Goal: Task Accomplishment & Management: Manage account settings

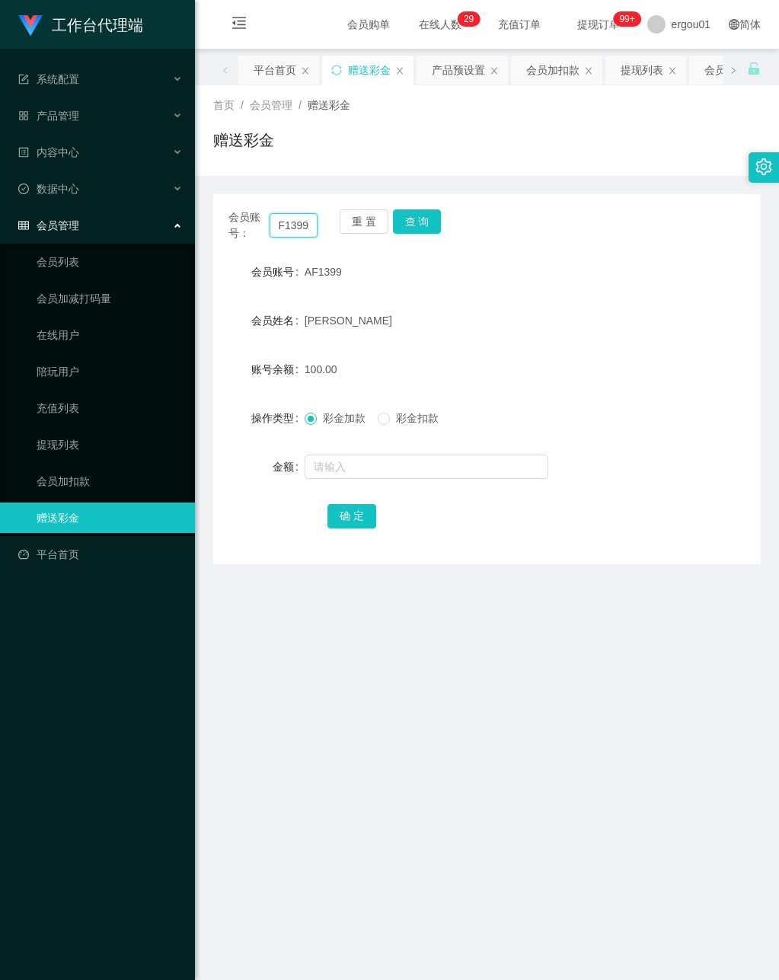
drag, startPoint x: 275, startPoint y: 222, endPoint x: 477, endPoint y: 250, distance: 204.3
click at [477, 250] on div "会员账号： AF1399 重 置 查 询 会员账号 AF1399 会员姓名 Lee Poh Sing 账号余额 100.00 操作类型 彩金加款 彩金扣款 金…" at bounding box center [486, 379] width 547 height 370
paste input "Honry1357"
click at [426, 215] on button "查 询" at bounding box center [417, 221] width 49 height 24
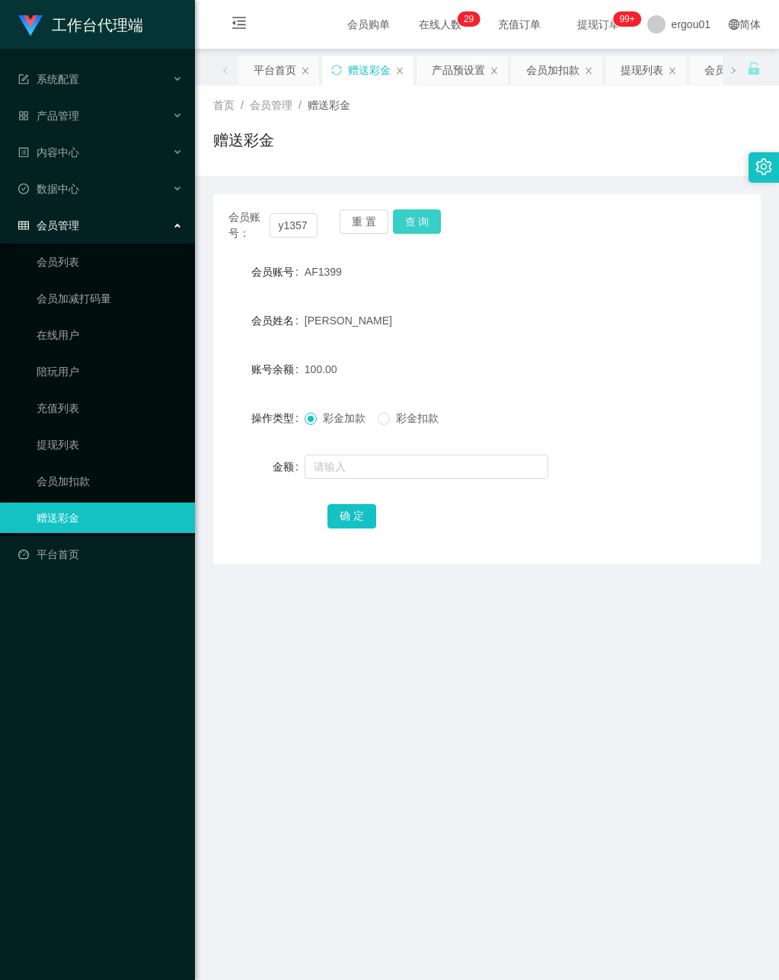
scroll to position [0, 0]
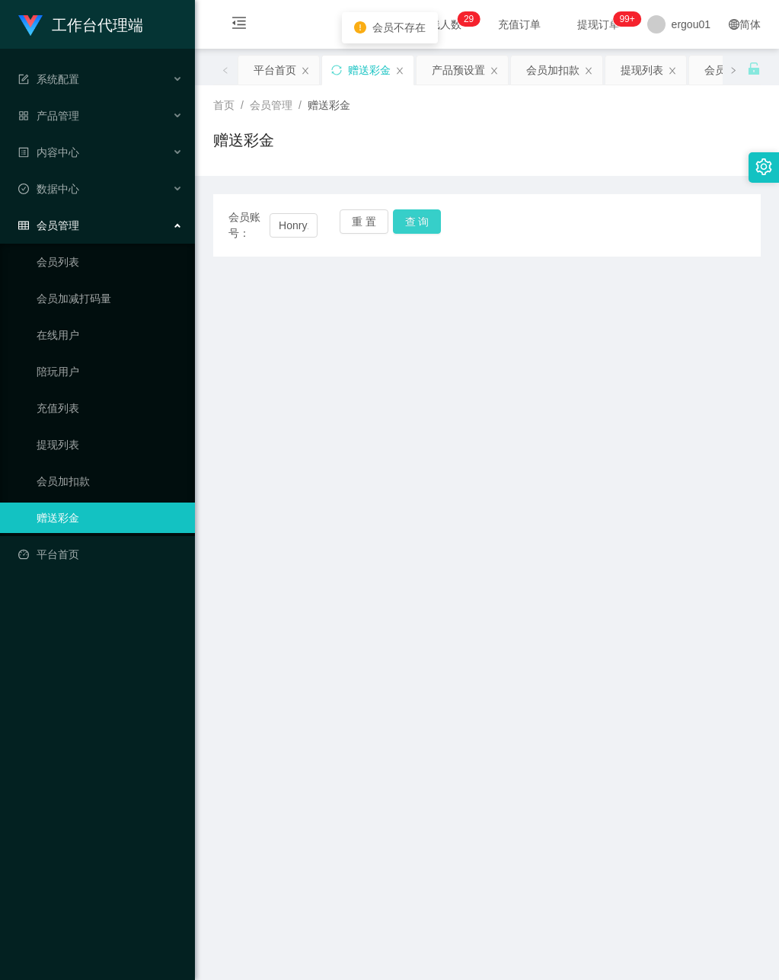
click at [421, 220] on button "查 询" at bounding box center [417, 221] width 49 height 24
click at [279, 224] on input "Honry1357" at bounding box center [292, 225] width 47 height 24
drag, startPoint x: 274, startPoint y: 227, endPoint x: 364, endPoint y: 254, distance: 93.9
click at [361, 250] on div "会员账号： Honry1357 重 置 查 询 会员账号 AF1399 会员姓名 Lee Poh Sing 账号余额 100.00 操作类型 彩金加款 彩金扣…" at bounding box center [486, 225] width 547 height 62
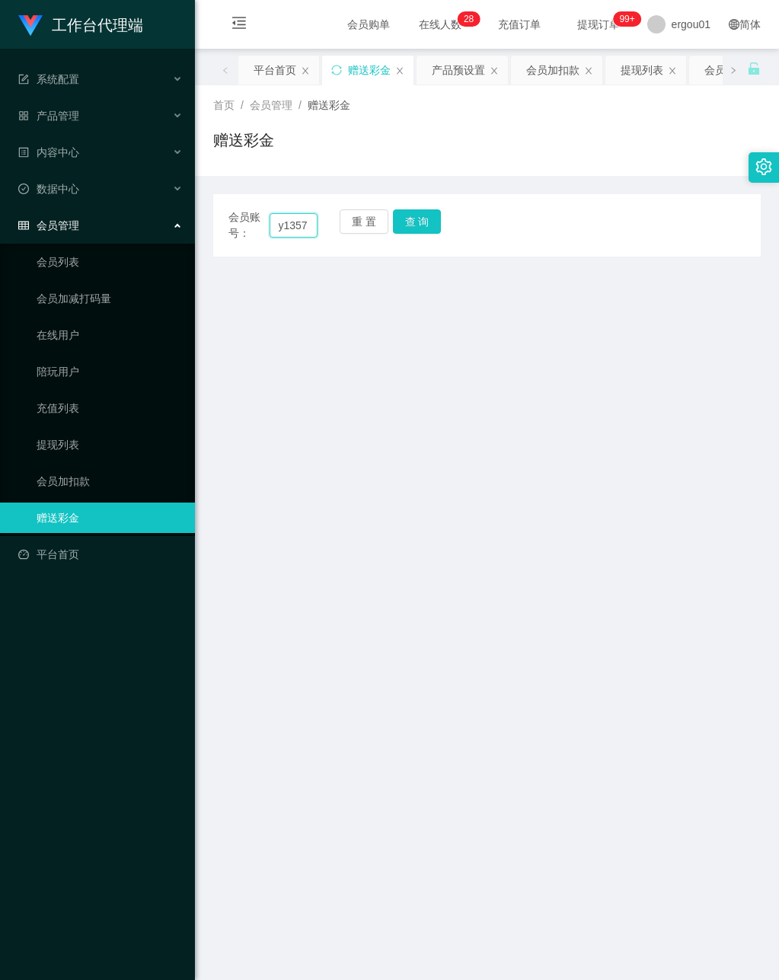
paste input "e"
type input "H"
paste input "Honey1357"
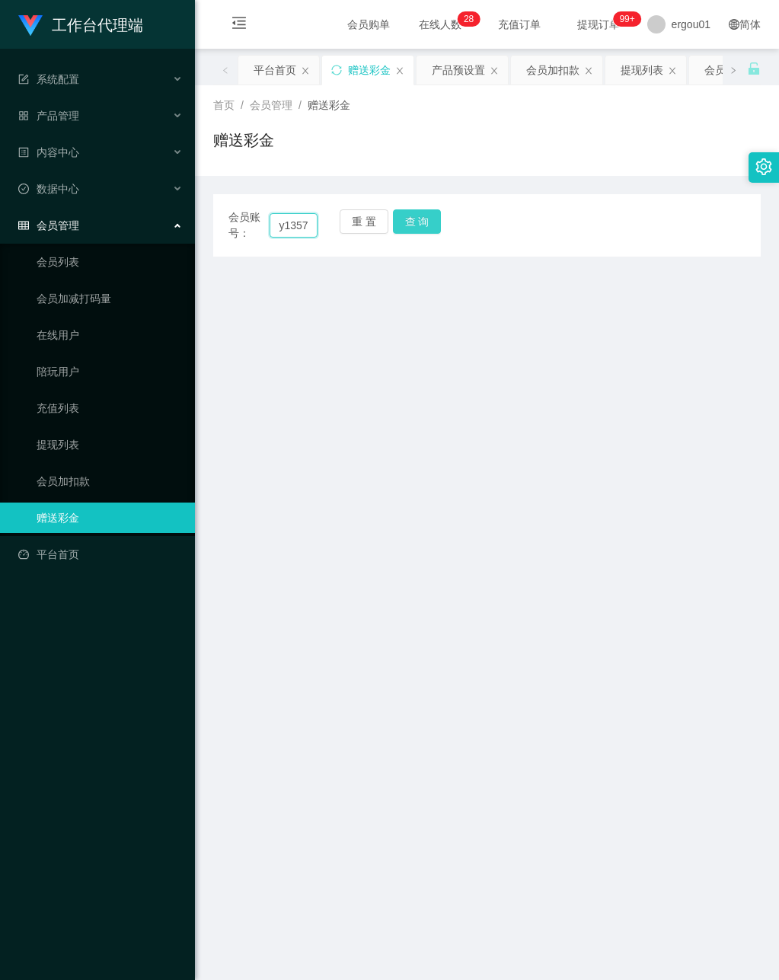
type input "Honey1357"
click at [416, 218] on button "查 询" at bounding box center [417, 221] width 49 height 24
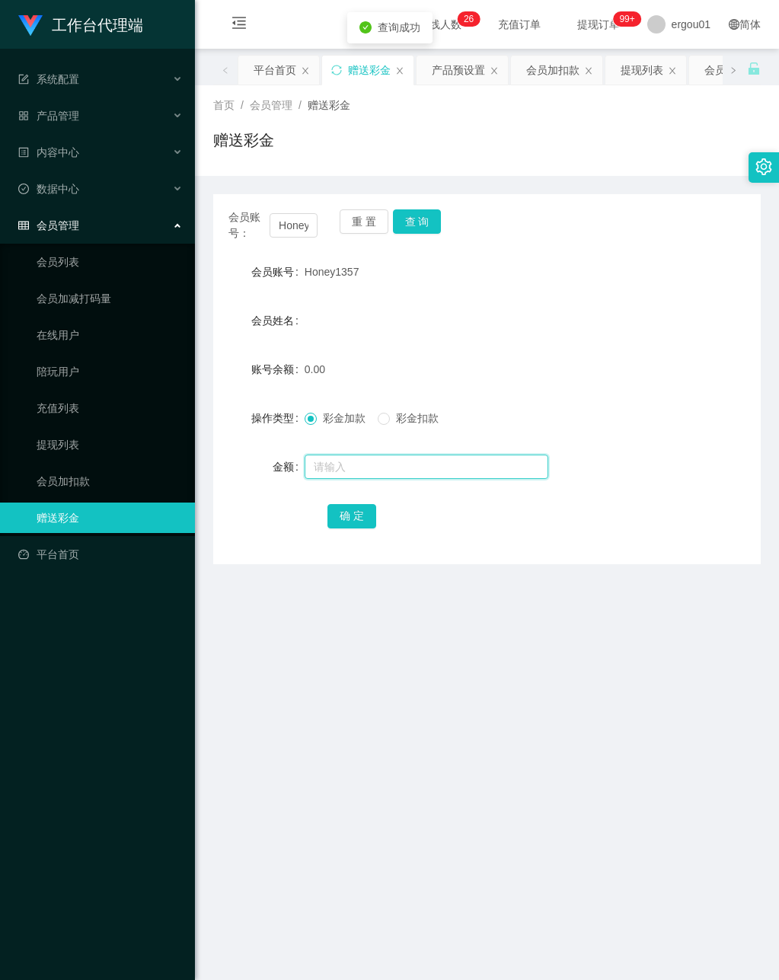
click at [331, 466] on input "text" at bounding box center [427, 466] width 244 height 24
type input "100"
drag, startPoint x: 354, startPoint y: 514, endPoint x: 719, endPoint y: 596, distance: 374.5
click at [354, 514] on button "确 定" at bounding box center [351, 516] width 49 height 24
drag, startPoint x: 270, startPoint y: 652, endPoint x: 334, endPoint y: 259, distance: 398.0
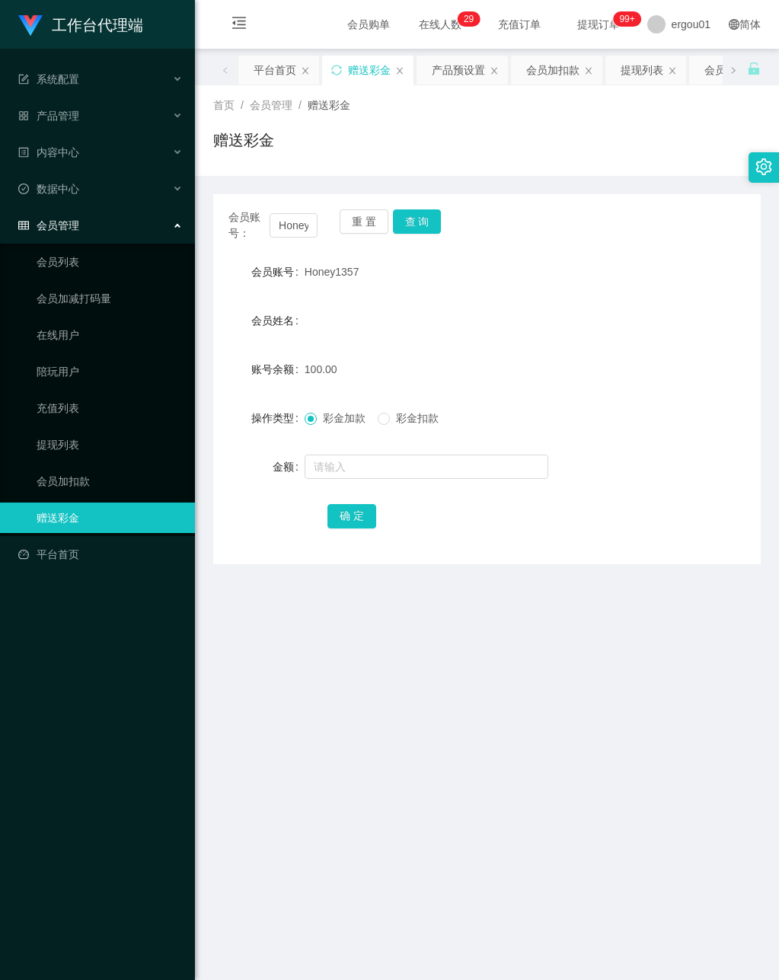
click at [274, 633] on main "关闭左侧 关闭右侧 关闭其它 刷新页面 平台首页 赠送彩金 产品预设置 会员加扣款 提现列表 会员列表 首页 / 会员管理 / 赠送彩金 / 赠送彩金 会员账…" at bounding box center [487, 508] width 584 height 919
click at [466, 69] on div "产品预设置" at bounding box center [458, 70] width 53 height 29
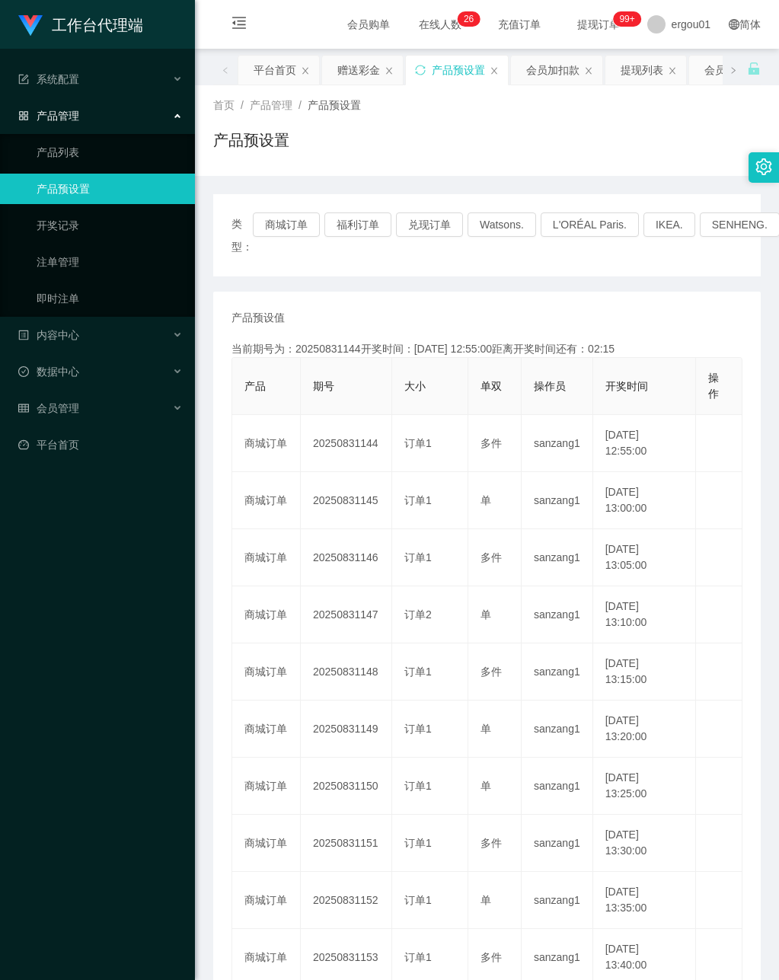
drag, startPoint x: 359, startPoint y: 65, endPoint x: 359, endPoint y: 153, distance: 88.3
click at [359, 65] on div "赠送彩金" at bounding box center [358, 70] width 43 height 29
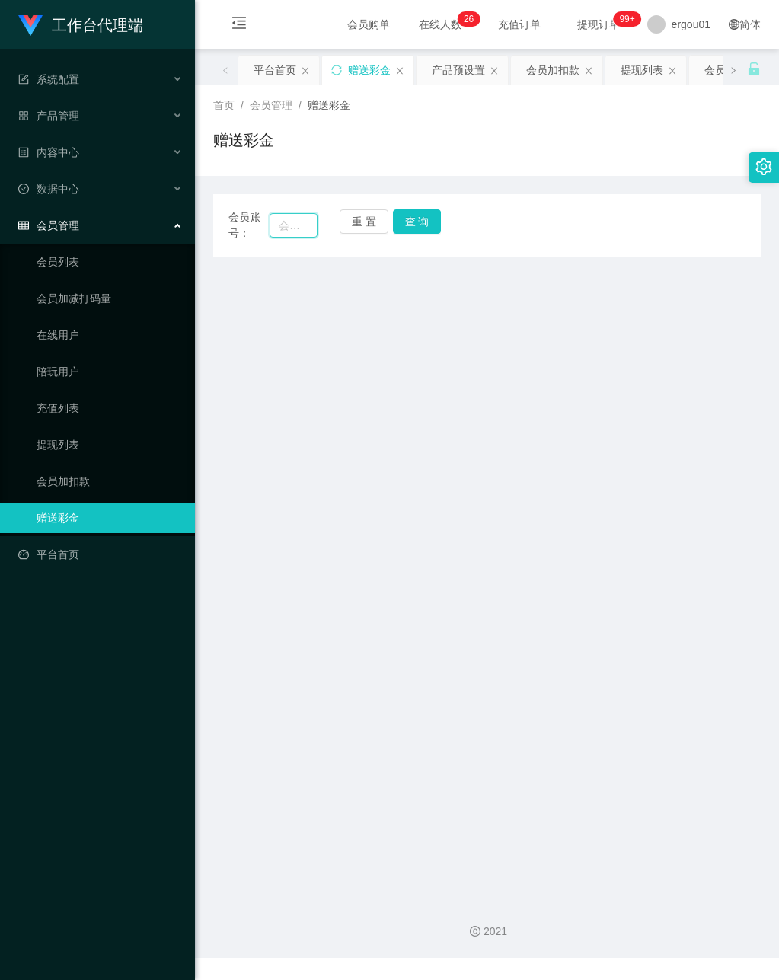
click at [293, 222] on input "text" at bounding box center [292, 225] width 47 height 24
paste input "88035329"
type input "88035329"
click at [414, 218] on button "查 询" at bounding box center [417, 221] width 49 height 24
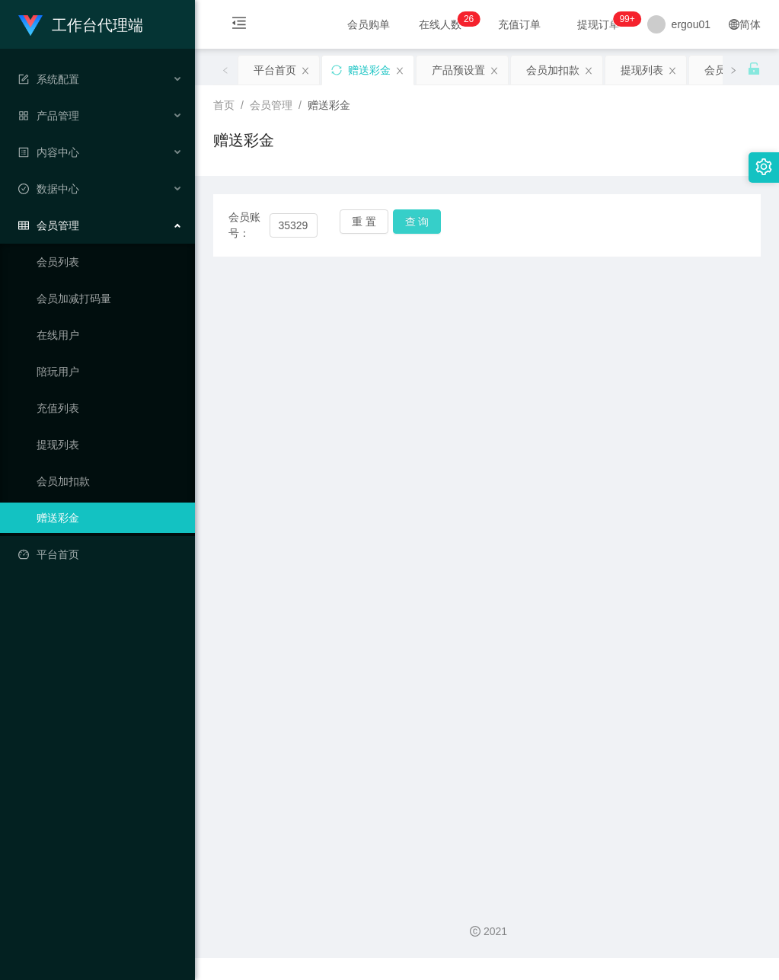
scroll to position [0, 0]
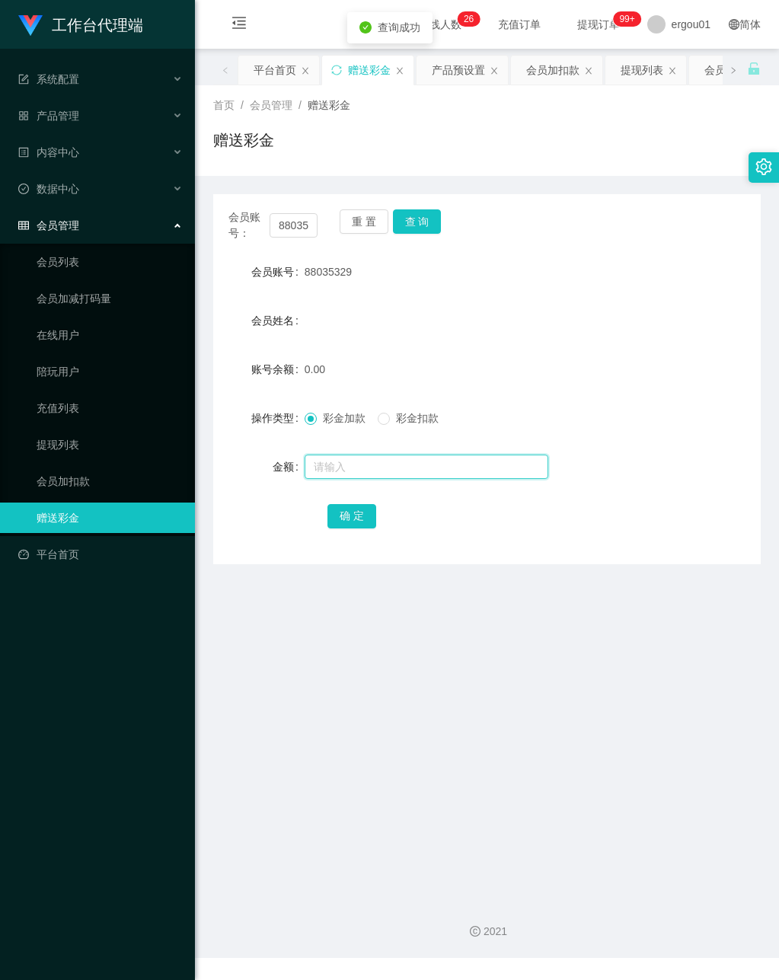
click at [350, 462] on input "text" at bounding box center [427, 466] width 244 height 24
type input "100"
click at [356, 507] on button "确 定" at bounding box center [351, 516] width 49 height 24
click at [308, 736] on main "关闭左侧 关闭右侧 关闭其它 刷新页面 平台首页 赠送彩金 产品预设置 会员加扣款 提现列表 会员列表 首页 / 会员管理 / 赠送彩金 / 赠送彩金 会员账…" at bounding box center [487, 468] width 584 height 838
click at [412, 217] on button "查 询" at bounding box center [417, 221] width 49 height 24
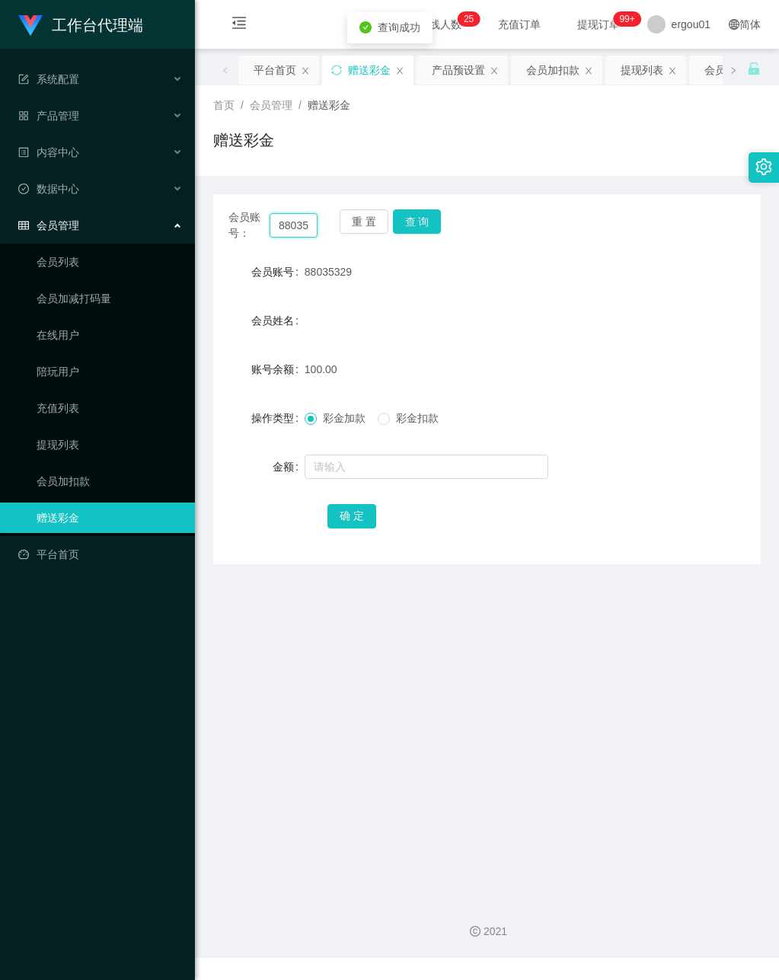
drag, startPoint x: 268, startPoint y: 222, endPoint x: 458, endPoint y: 252, distance: 192.0
click at [457, 252] on div "会员账号： 88035329 重 置 查 询 会员账号 88035329 会员姓名 账号余额 100.00 操作类型 彩金加款 彩金扣款 金额 确 定" at bounding box center [486, 379] width 547 height 370
paste input "Honey1357"
type input "Honey1357"
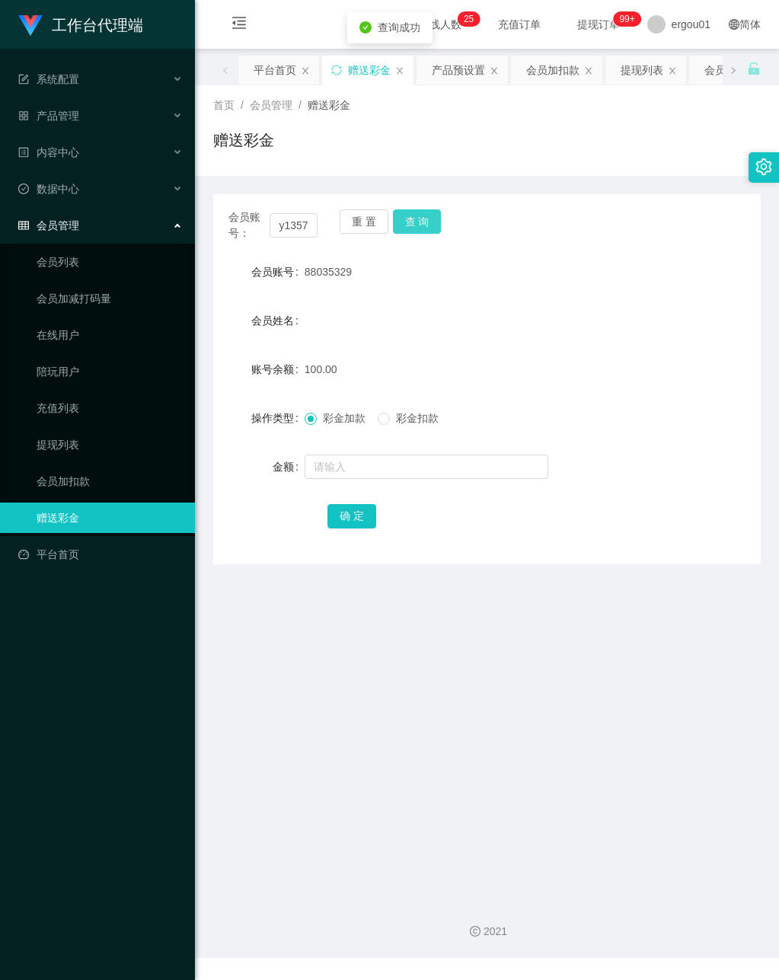
click at [407, 209] on button "查 询" at bounding box center [417, 221] width 49 height 24
click at [418, 218] on button "查 询" at bounding box center [417, 221] width 49 height 24
drag, startPoint x: 78, startPoint y: 464, endPoint x: 120, endPoint y: 464, distance: 41.9
click at [78, 466] on link "会员加扣款" at bounding box center [110, 481] width 146 height 30
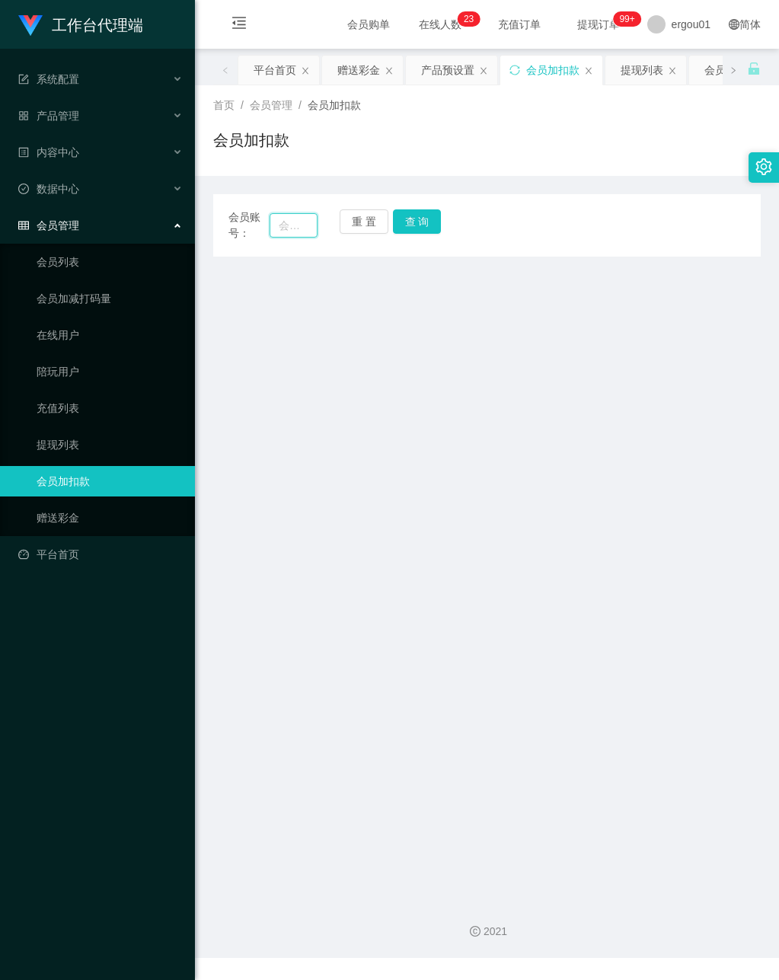
click at [288, 220] on input "text" at bounding box center [292, 225] width 47 height 24
paste input "Honey1357"
type input "Honey1357"
click at [419, 220] on button "查 询" at bounding box center [417, 221] width 49 height 24
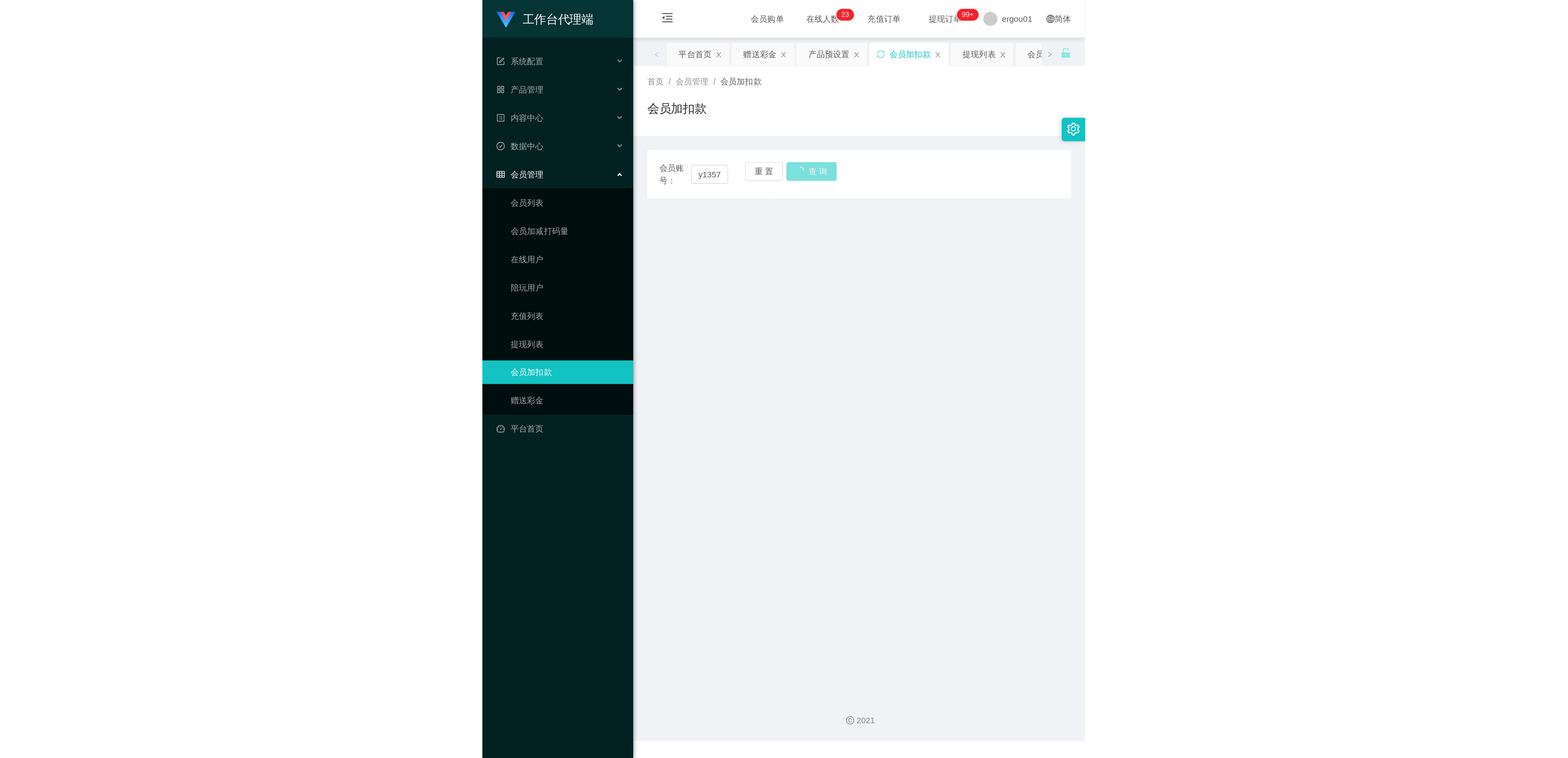
scroll to position [0, 0]
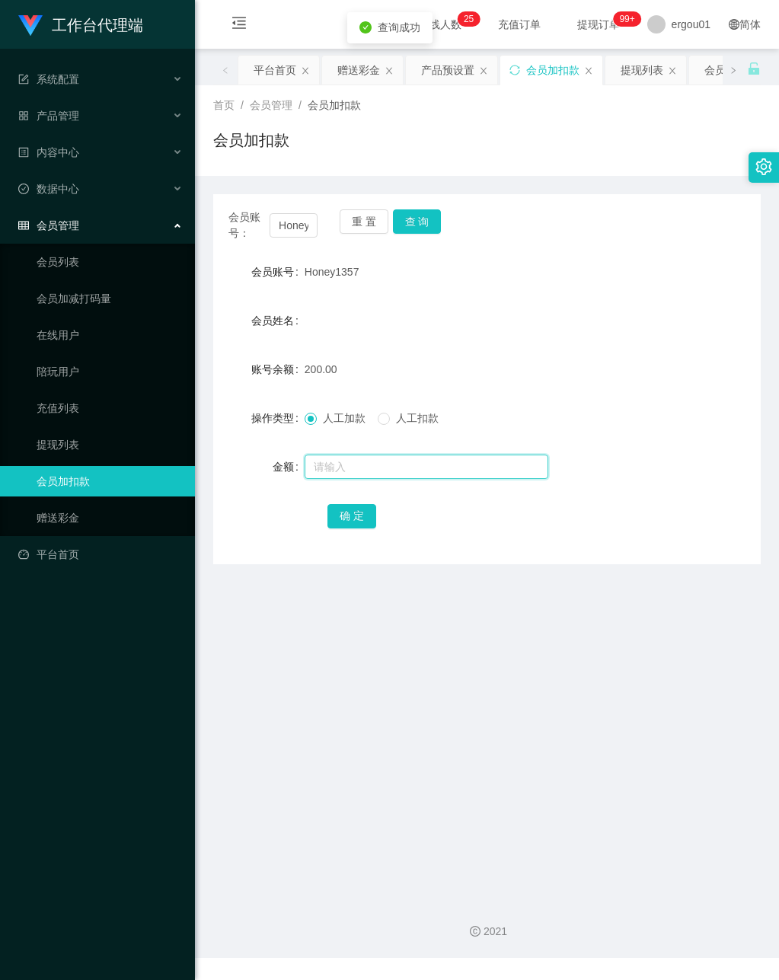
drag, startPoint x: 341, startPoint y: 467, endPoint x: 357, endPoint y: 474, distance: 17.4
click at [341, 468] on input "text" at bounding box center [427, 466] width 244 height 24
type input "50"
drag, startPoint x: 397, startPoint y: 420, endPoint x: 318, endPoint y: 427, distance: 79.5
click at [397, 419] on span "人工扣款" at bounding box center [417, 418] width 55 height 12
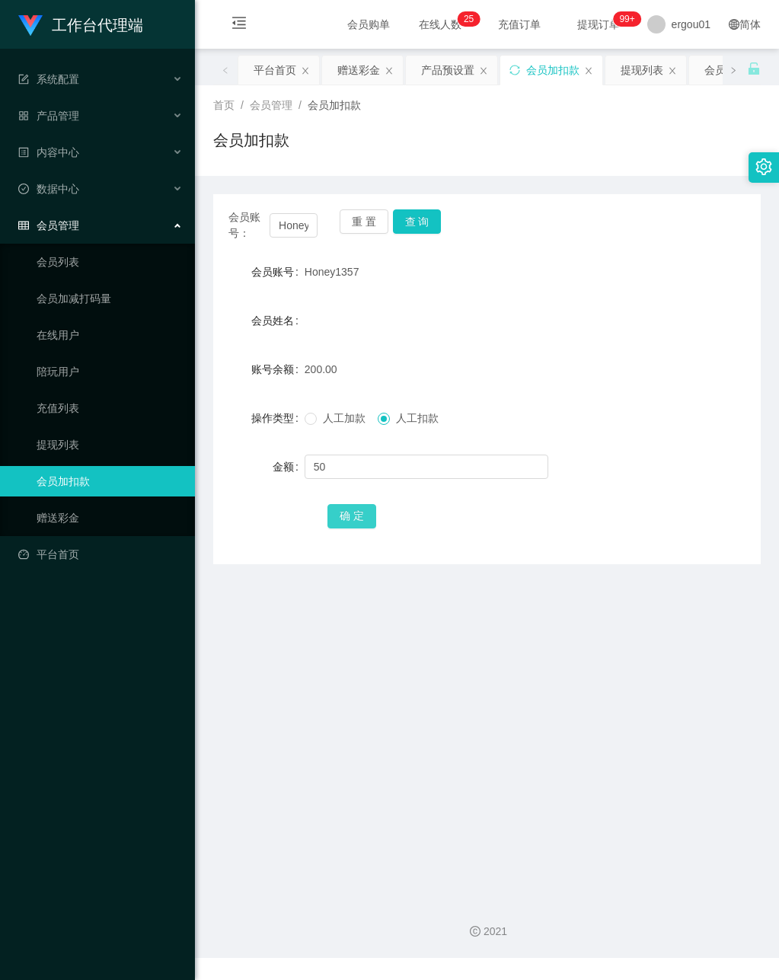
click at [348, 516] on button "确 定" at bounding box center [351, 516] width 49 height 24
click at [352, 660] on main "关闭左侧 关闭右侧 关闭其它 刷新页面 平台首页 赠送彩金 产品预设置 会员加扣款 提现列表 会员列表 首页 / 会员管理 / 会员加扣款 / 会员加扣款 会…" at bounding box center [487, 468] width 584 height 838
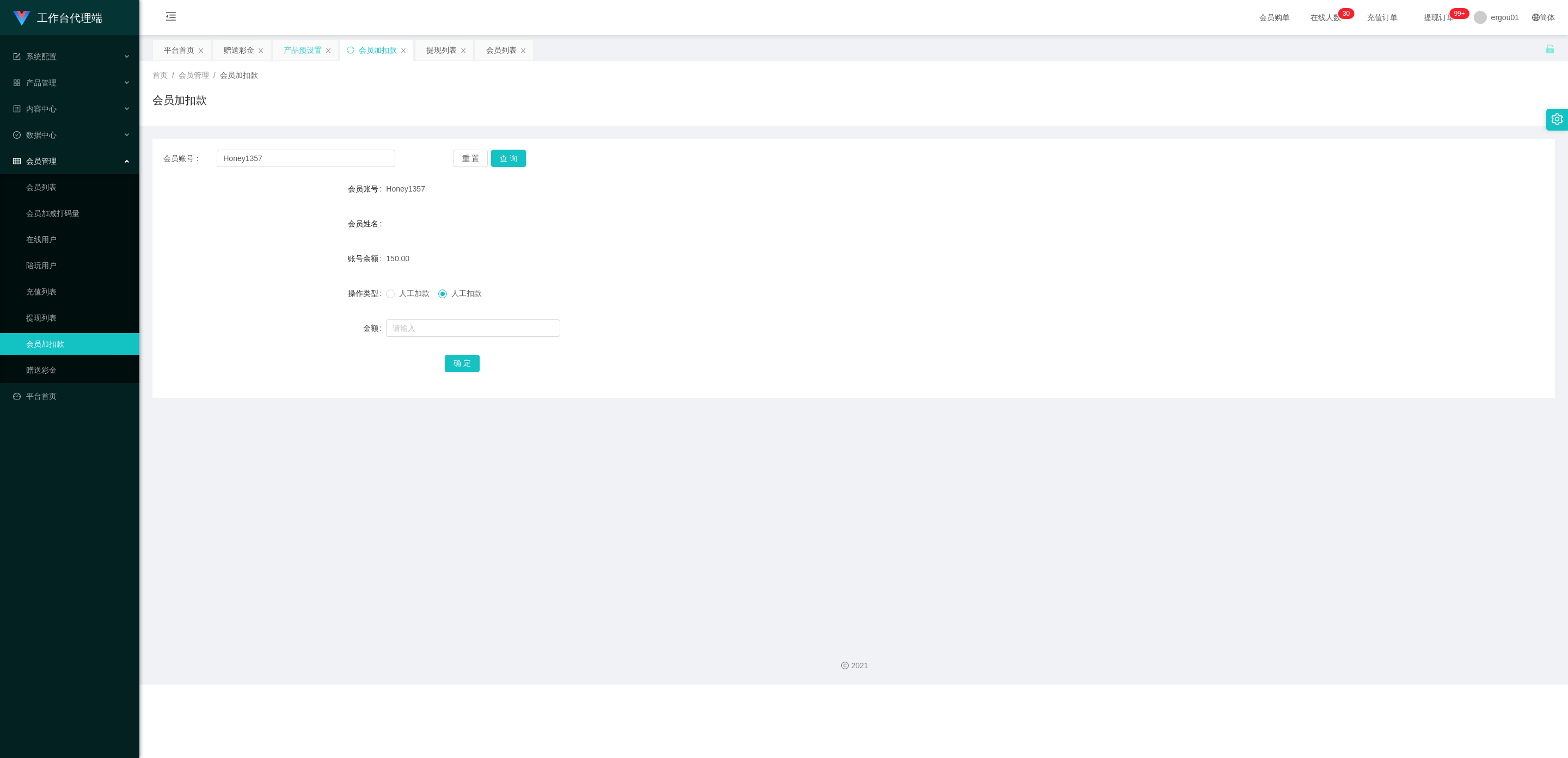
click at [300, 48] on div "产品预设置" at bounding box center [303, 50] width 38 height 21
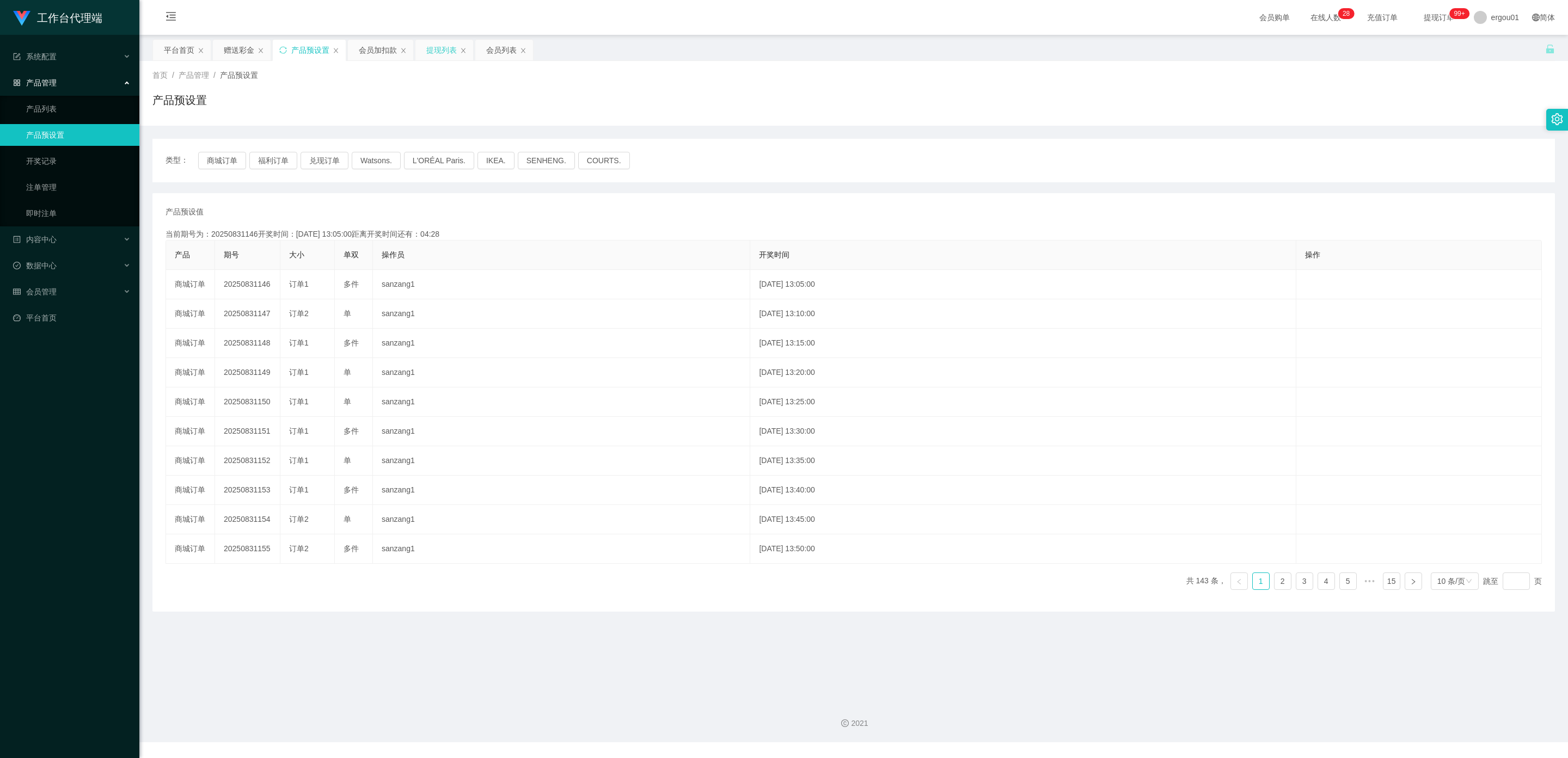
click at [441, 52] on div "提现列表" at bounding box center [441, 50] width 31 height 21
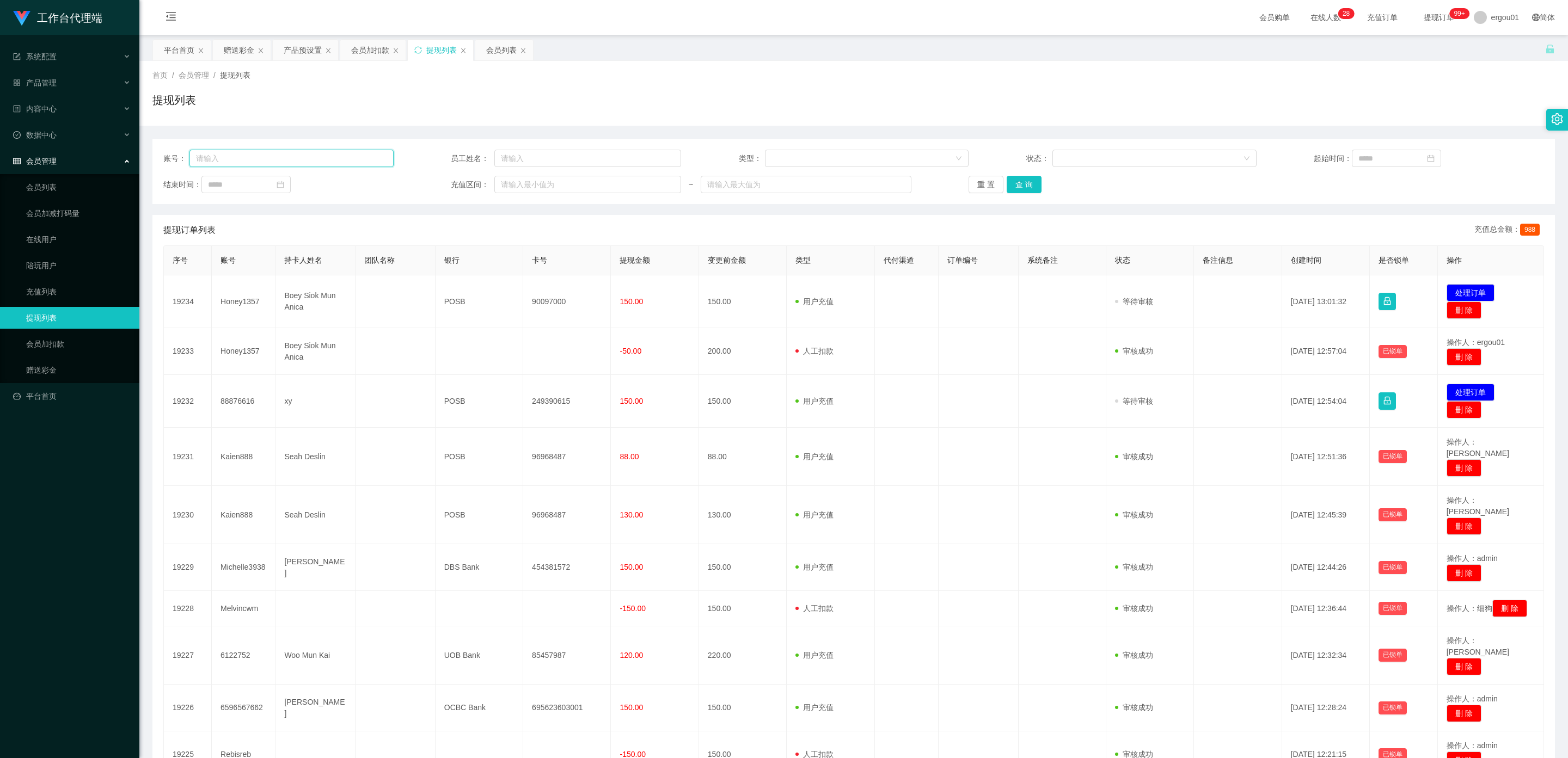
click at [250, 163] on input "text" at bounding box center [291, 158] width 204 height 17
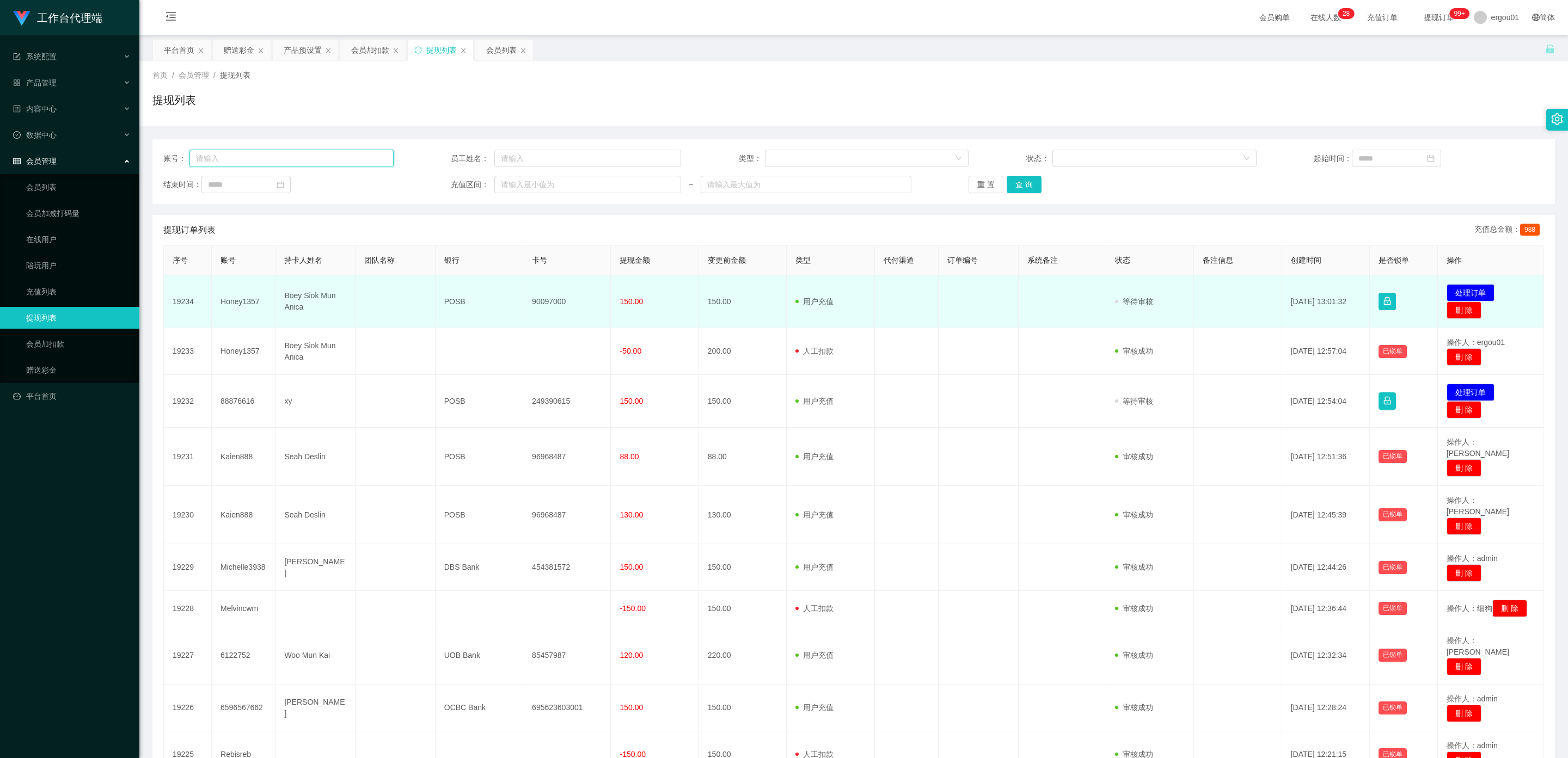
paste input "Honey1357"
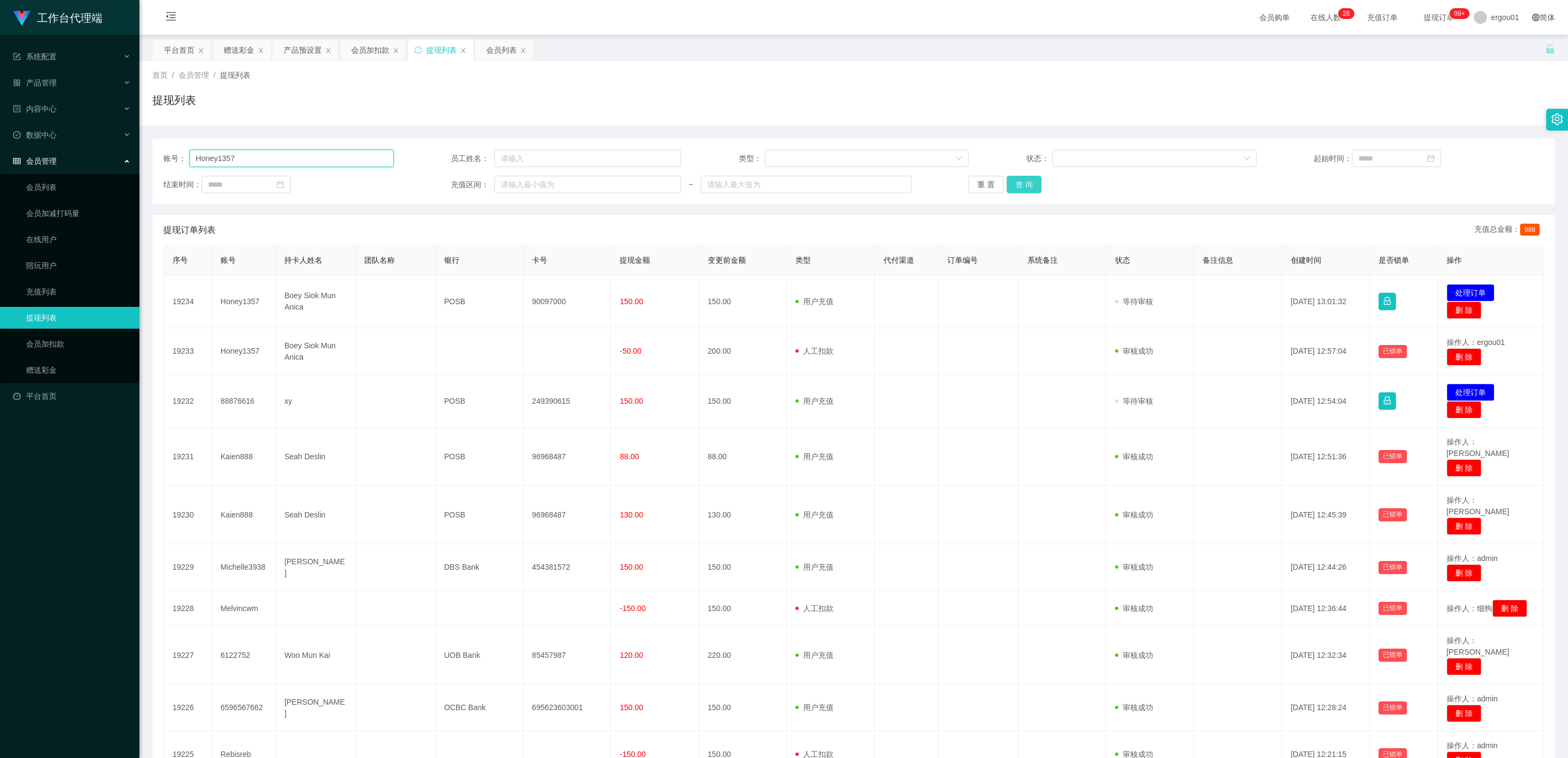
type input "Honey1357"
click at [1018, 179] on button "查 询" at bounding box center [1024, 184] width 35 height 17
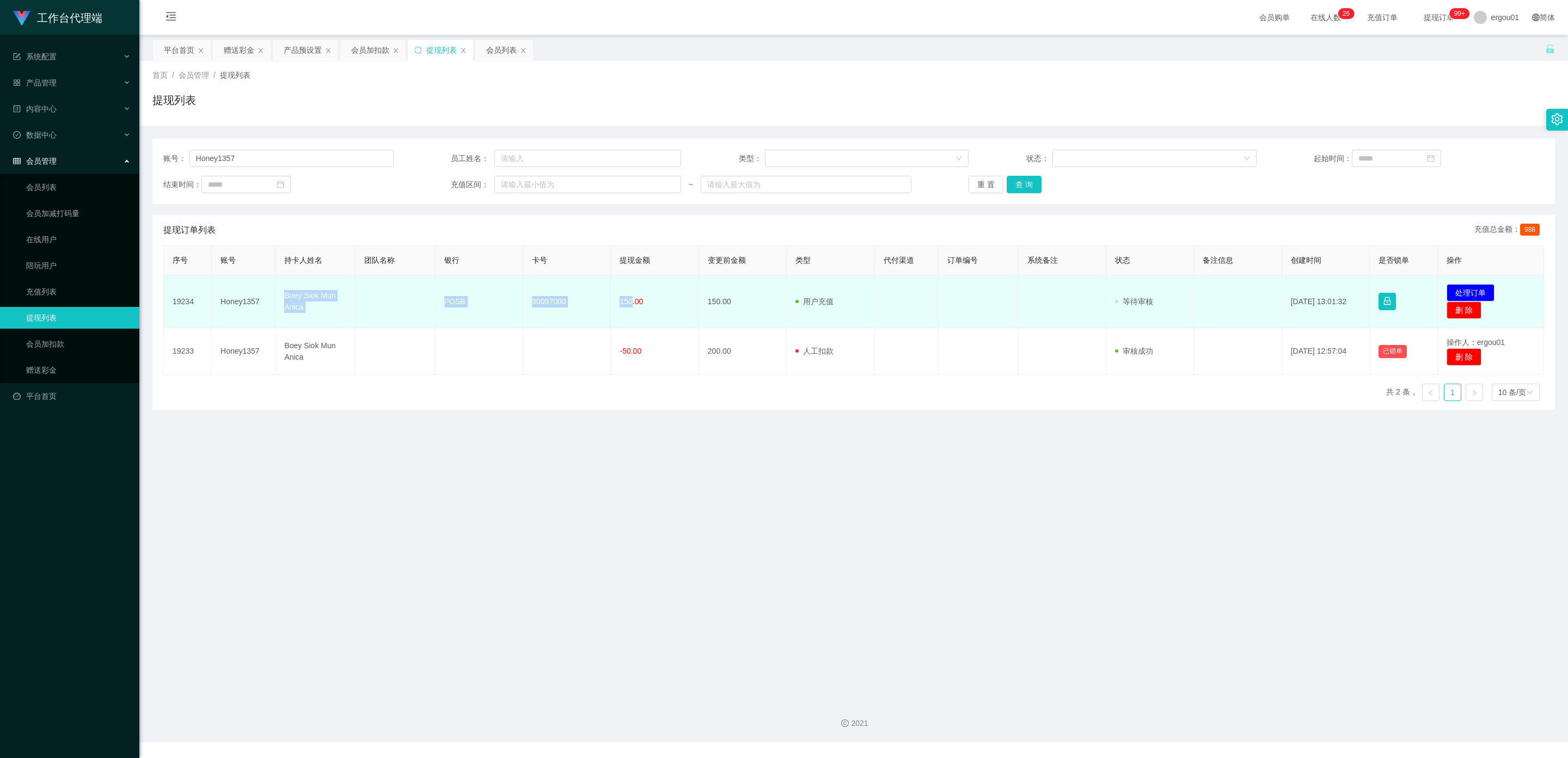
drag, startPoint x: 629, startPoint y: 299, endPoint x: 286, endPoint y: 301, distance: 343.0
click at [286, 301] on tr "19234 Honey1357 Boey Siok Mun Anica POSB 90097000 150.00 150.00 用户充值 人工扣款 审核驳回 …" at bounding box center [854, 302] width 1381 height 53
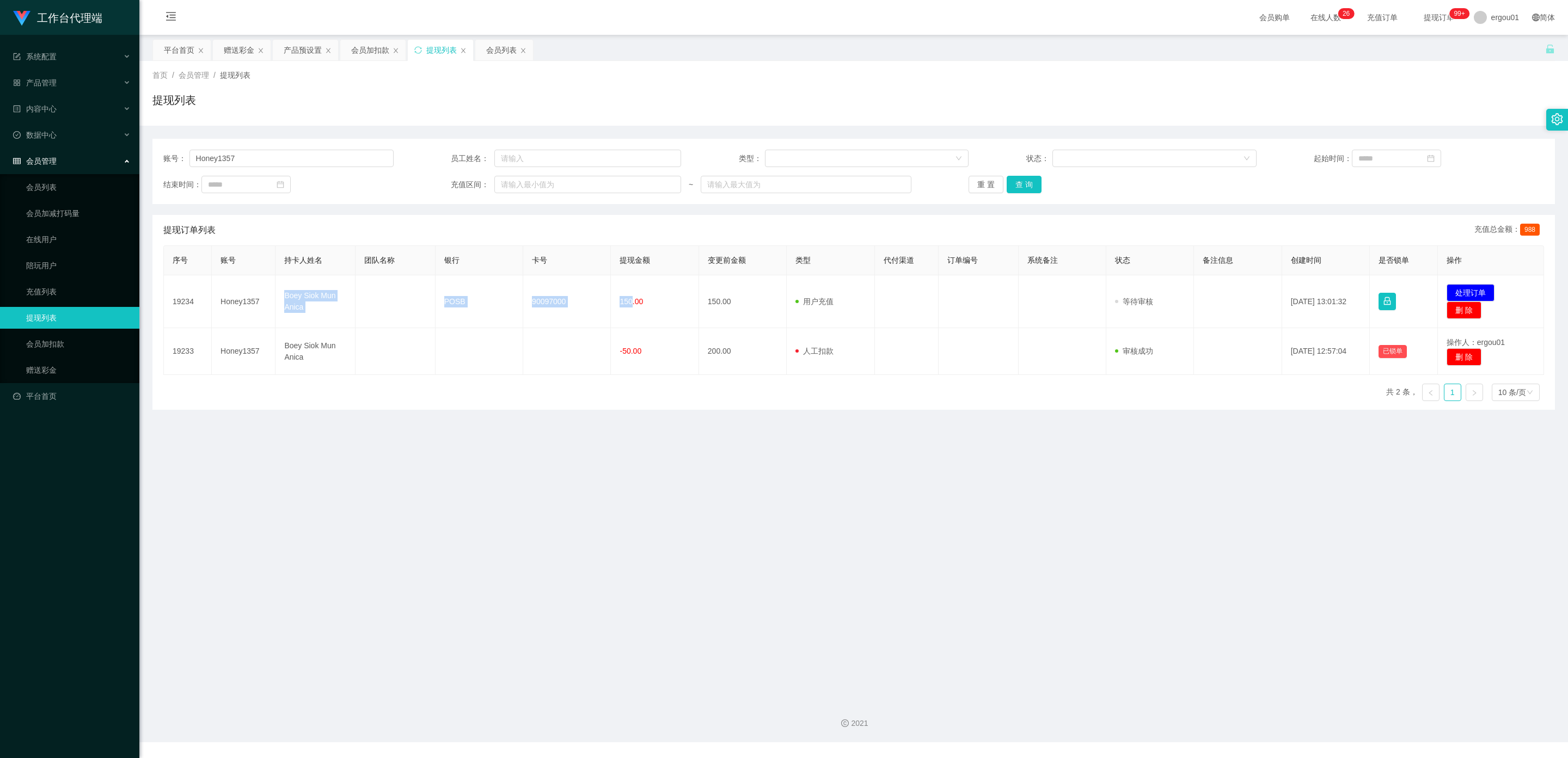
copy tr "Boey Siok Mun Anica POSB 90097000 150"
click at [49, 359] on link "赠送彩金" at bounding box center [79, 370] width 104 height 21
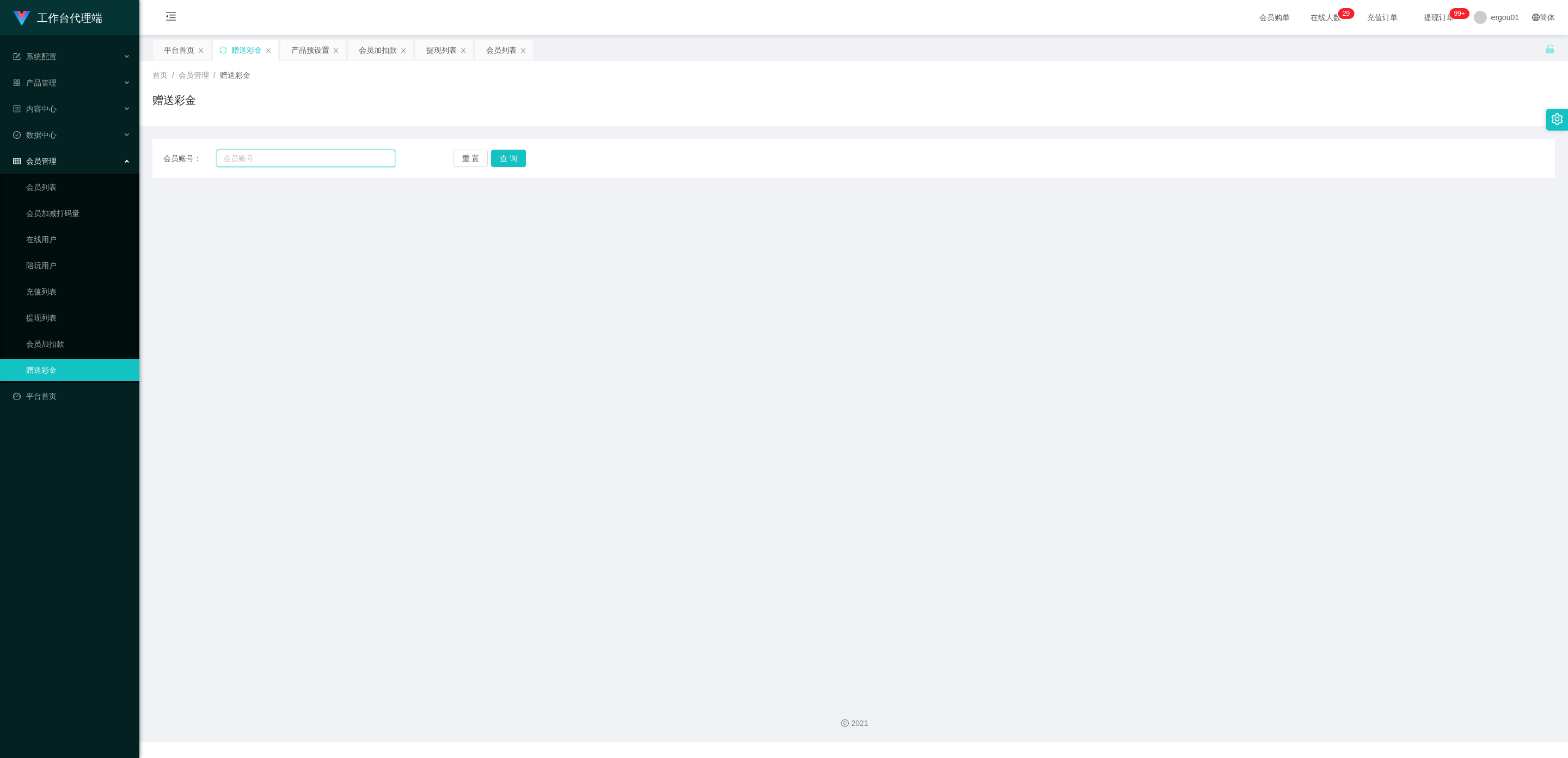
drag, startPoint x: 272, startPoint y: 157, endPoint x: 280, endPoint y: 156, distance: 8.1
click at [272, 157] on input "text" at bounding box center [306, 158] width 179 height 17
paste input "88035329"
type input "88035329"
click at [510, 155] on button "查 询" at bounding box center [509, 158] width 35 height 17
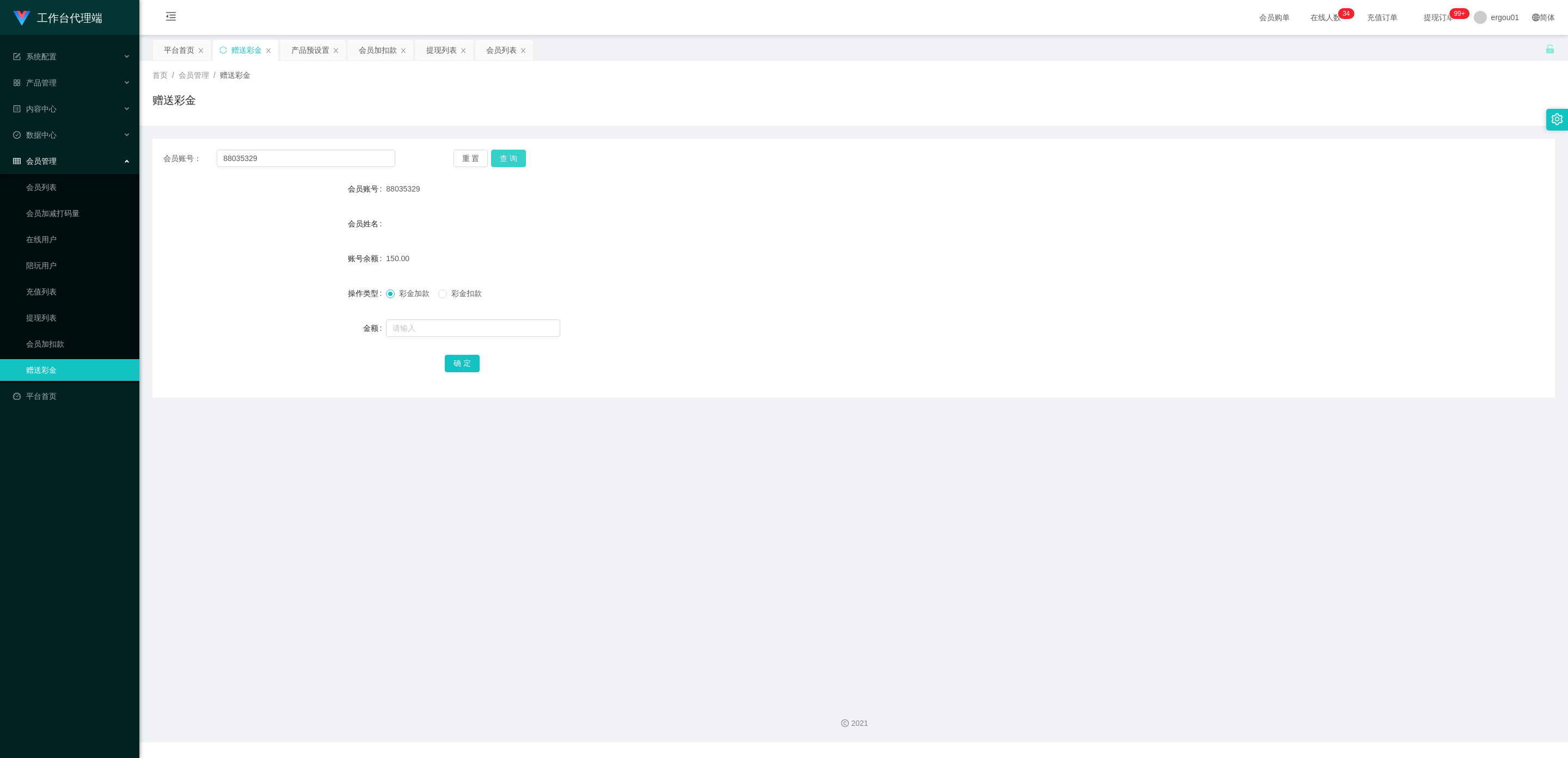
click at [501, 154] on button "查 询" at bounding box center [509, 158] width 35 height 17
click at [53, 312] on link "提现列表" at bounding box center [79, 318] width 104 height 21
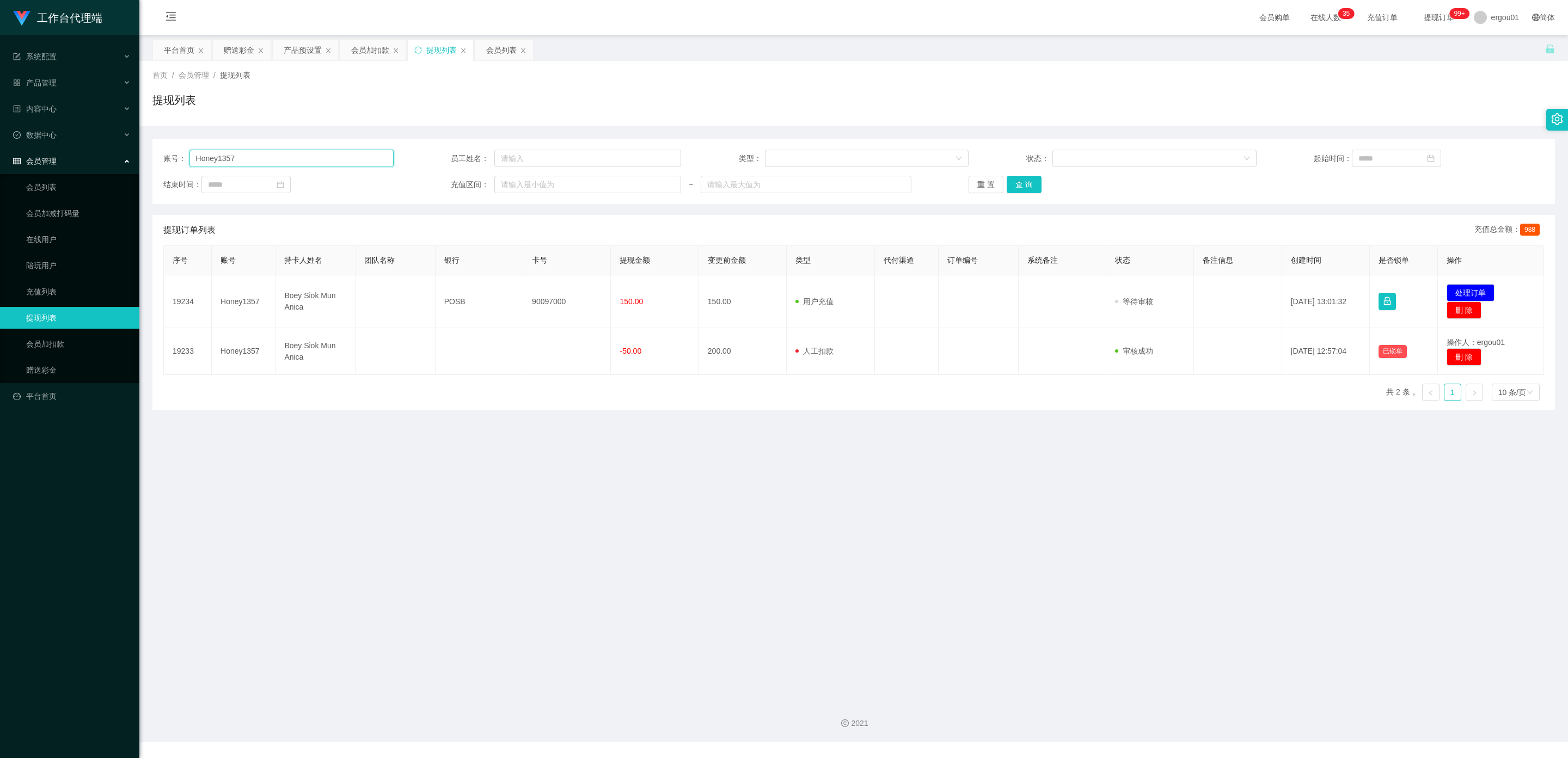
drag, startPoint x: 257, startPoint y: 157, endPoint x: 0, endPoint y: 157, distance: 257.0
click at [0, 157] on section "工作台代理端 系统配置 产品管理 产品列表 产品预设置 开奖记录 注单管理 即时注单 内容中心 数据中心 会员管理 会员列表 会员加减打码量 在线用户 陪玩用…" at bounding box center [784, 371] width 1568 height 742
paste input "88035329"
type input "88035329"
click at [1019, 184] on button "查 询" at bounding box center [1024, 184] width 35 height 17
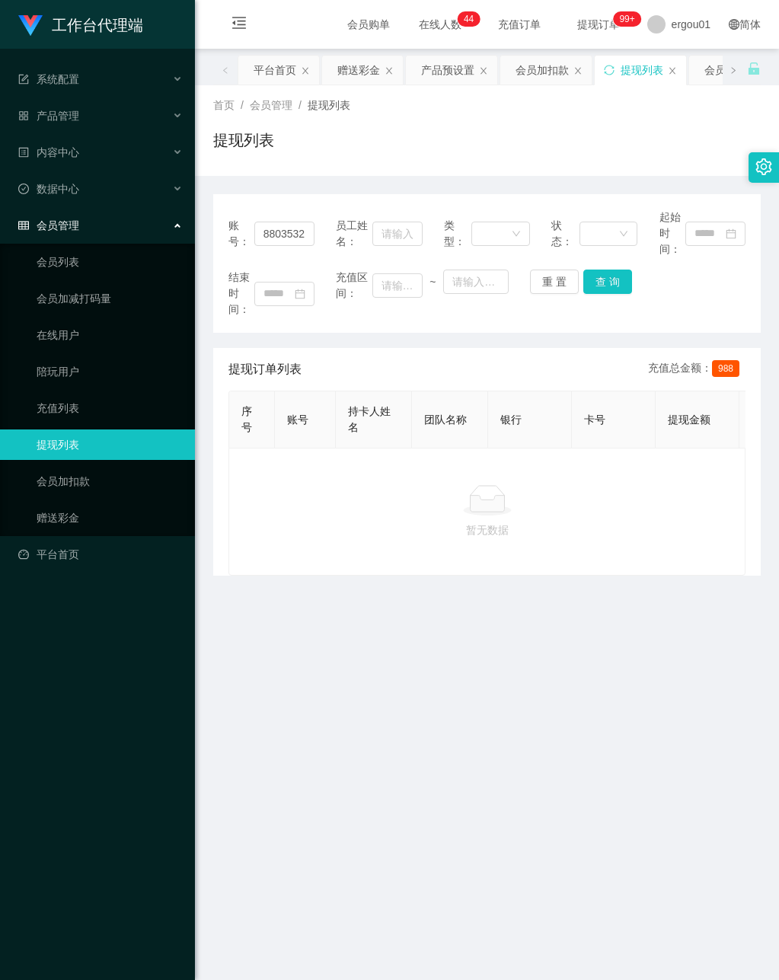
drag, startPoint x: 57, startPoint y: 713, endPoint x: 718, endPoint y: 252, distance: 805.5
click at [88, 687] on div "工作台代理端 系统配置 产品管理 产品列表 产品预设置 开奖记录 注单管理 即时注单 内容中心 数据中心 会员管理 会员列表 会员加减打码量 在线用户 陪玩用…" at bounding box center [97, 490] width 195 height 980
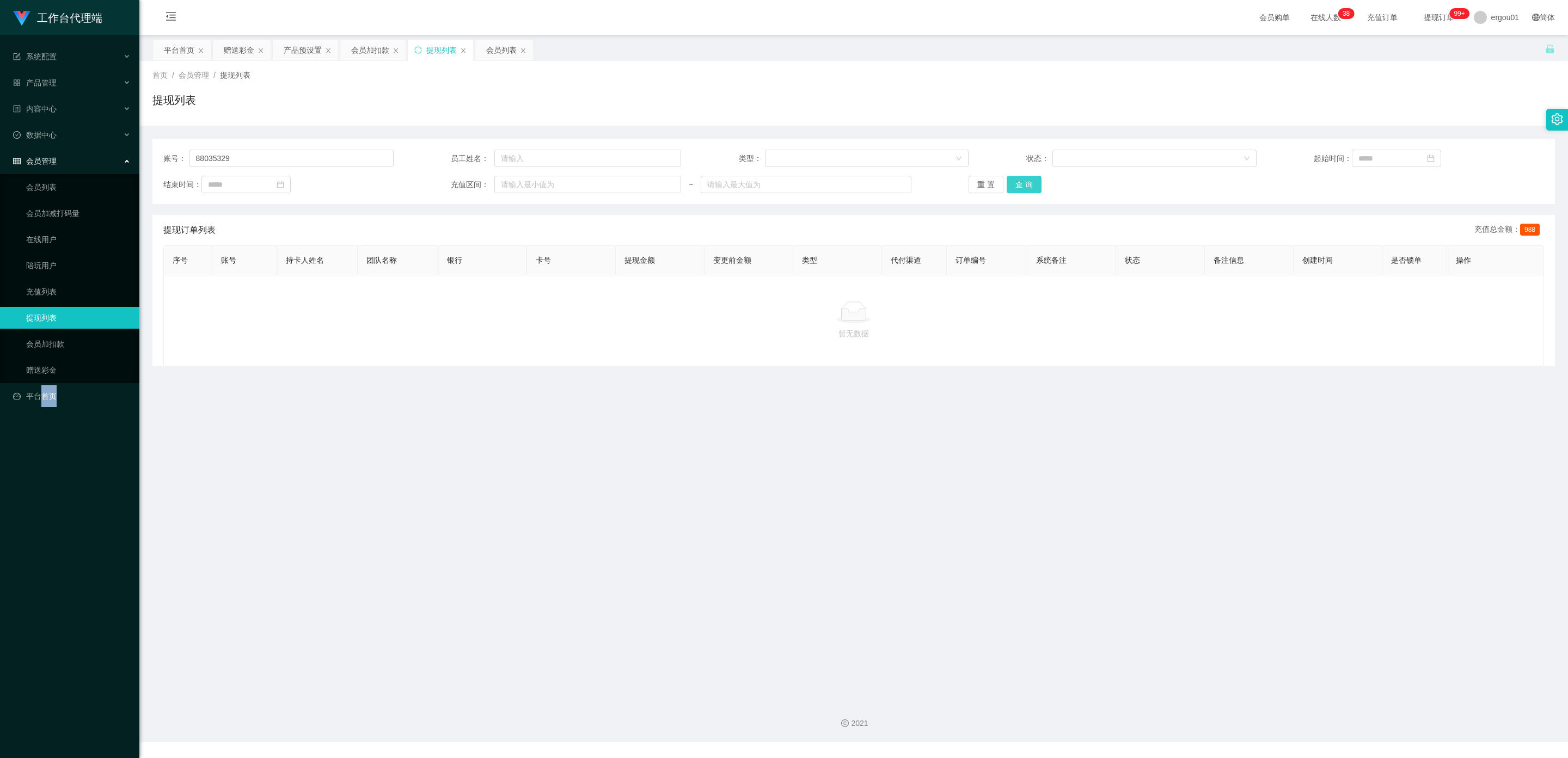
click at [1030, 178] on button "查 询" at bounding box center [1024, 184] width 35 height 17
click at [43, 177] on link "会员列表" at bounding box center [79, 187] width 104 height 21
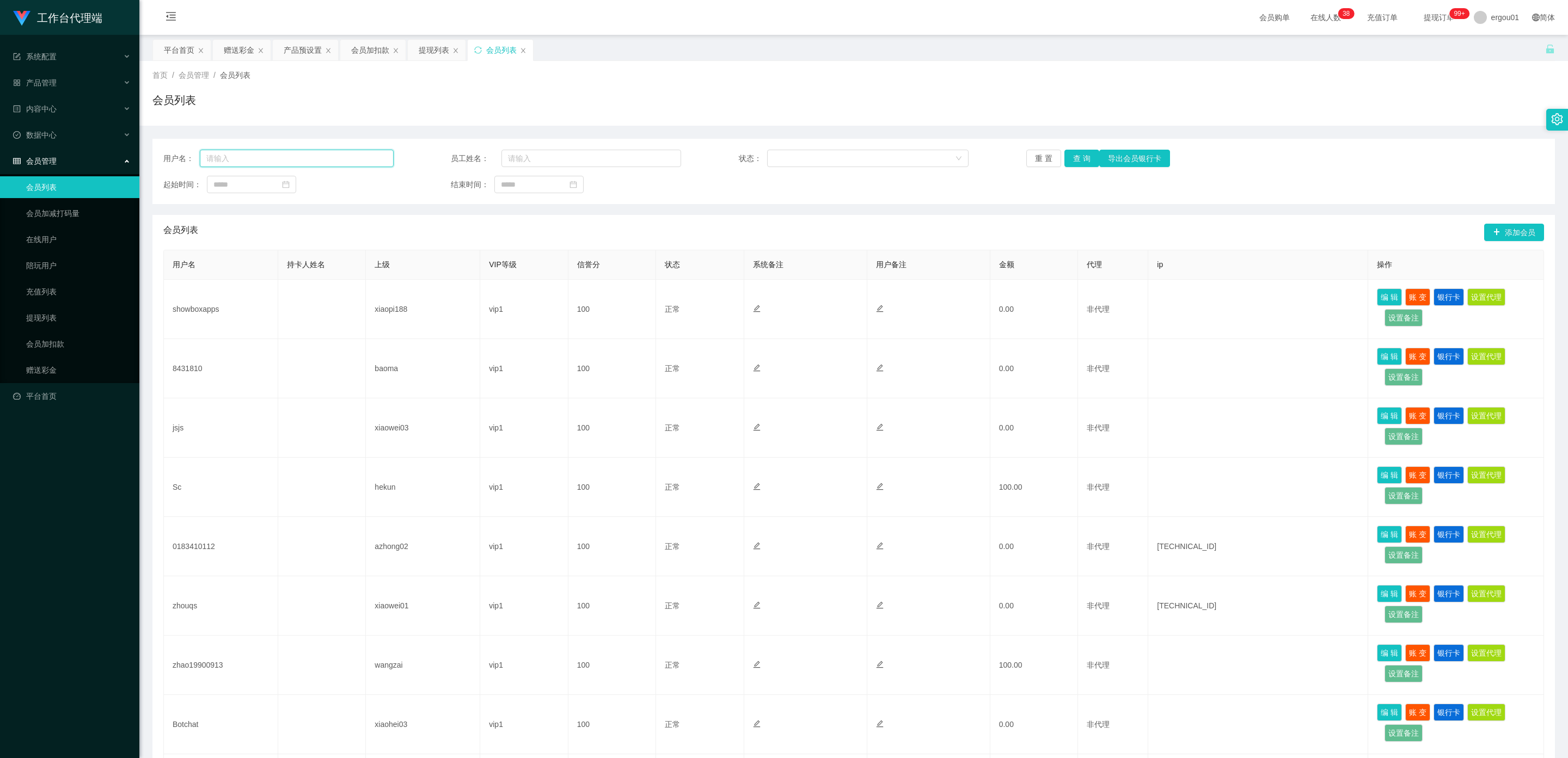
click at [227, 160] on input "text" at bounding box center [296, 158] width 194 height 17
paste input "88035329"
type input "88035329"
click at [1077, 156] on button "查 询" at bounding box center [1082, 158] width 35 height 17
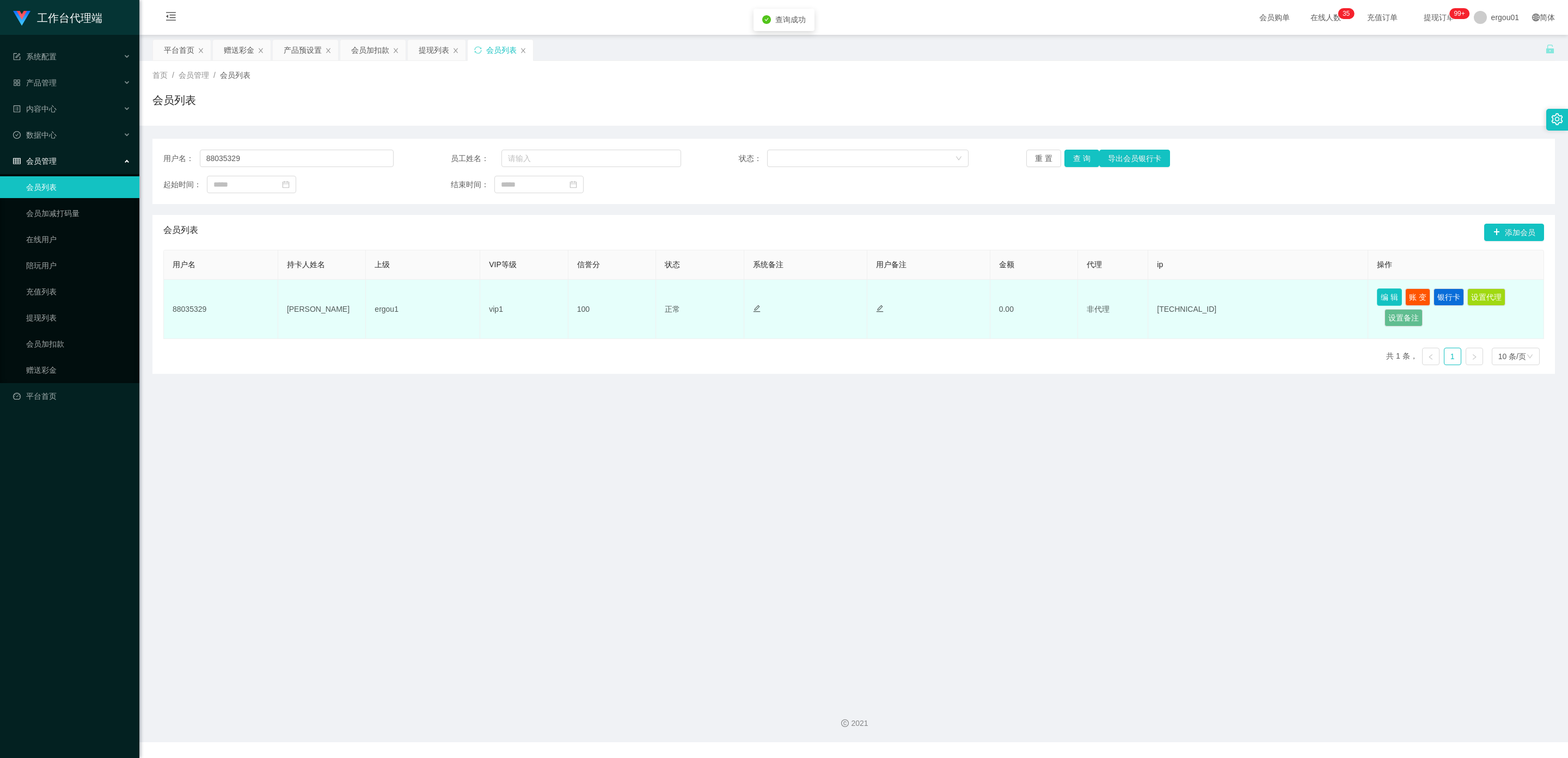
click at [1386, 294] on button "编 辑" at bounding box center [1389, 297] width 25 height 17
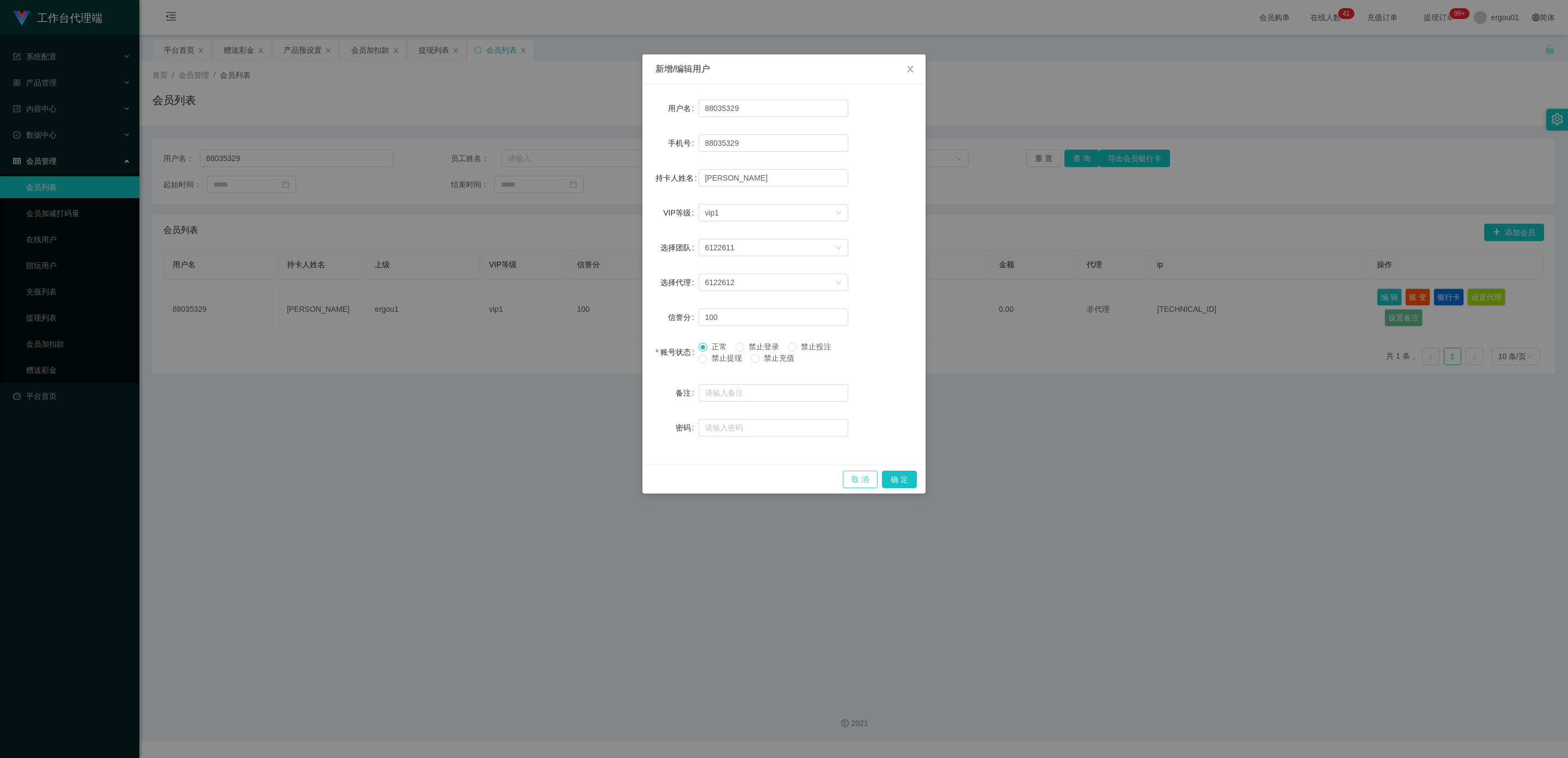
click at [859, 474] on button "取 消" at bounding box center [860, 479] width 35 height 17
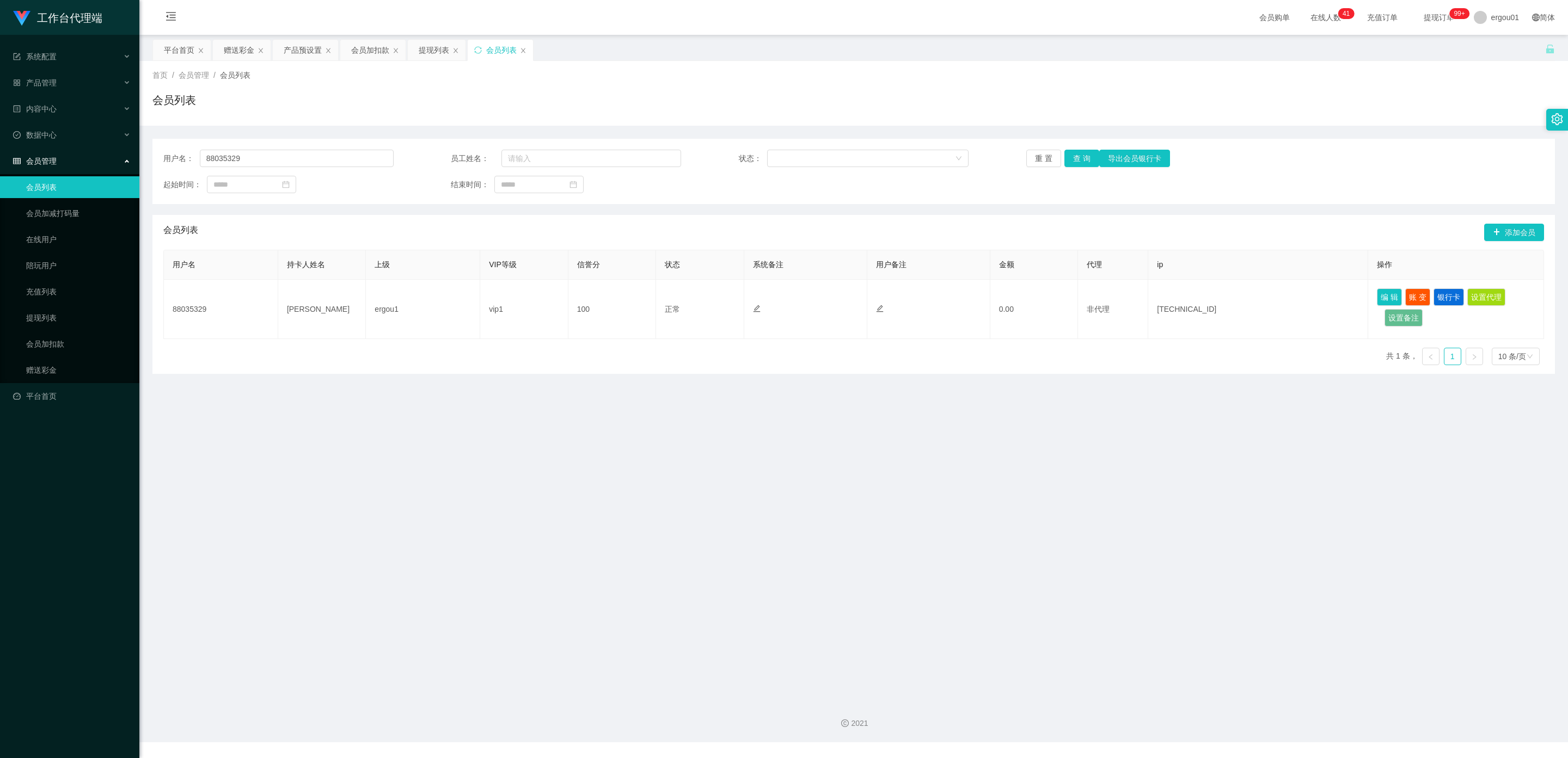
click at [1210, 451] on main "关闭左侧 关闭右侧 关闭其它 刷新页面 平台首页 赠送彩金 产品预设置 会员加扣款 提现列表 会员列表 首页 / 会员管理 / 会员列表 / 会员列表 用户名…" at bounding box center [854, 363] width 1429 height 657
click at [1561, 121] on icon "图标: setting" at bounding box center [1557, 119] width 12 height 12
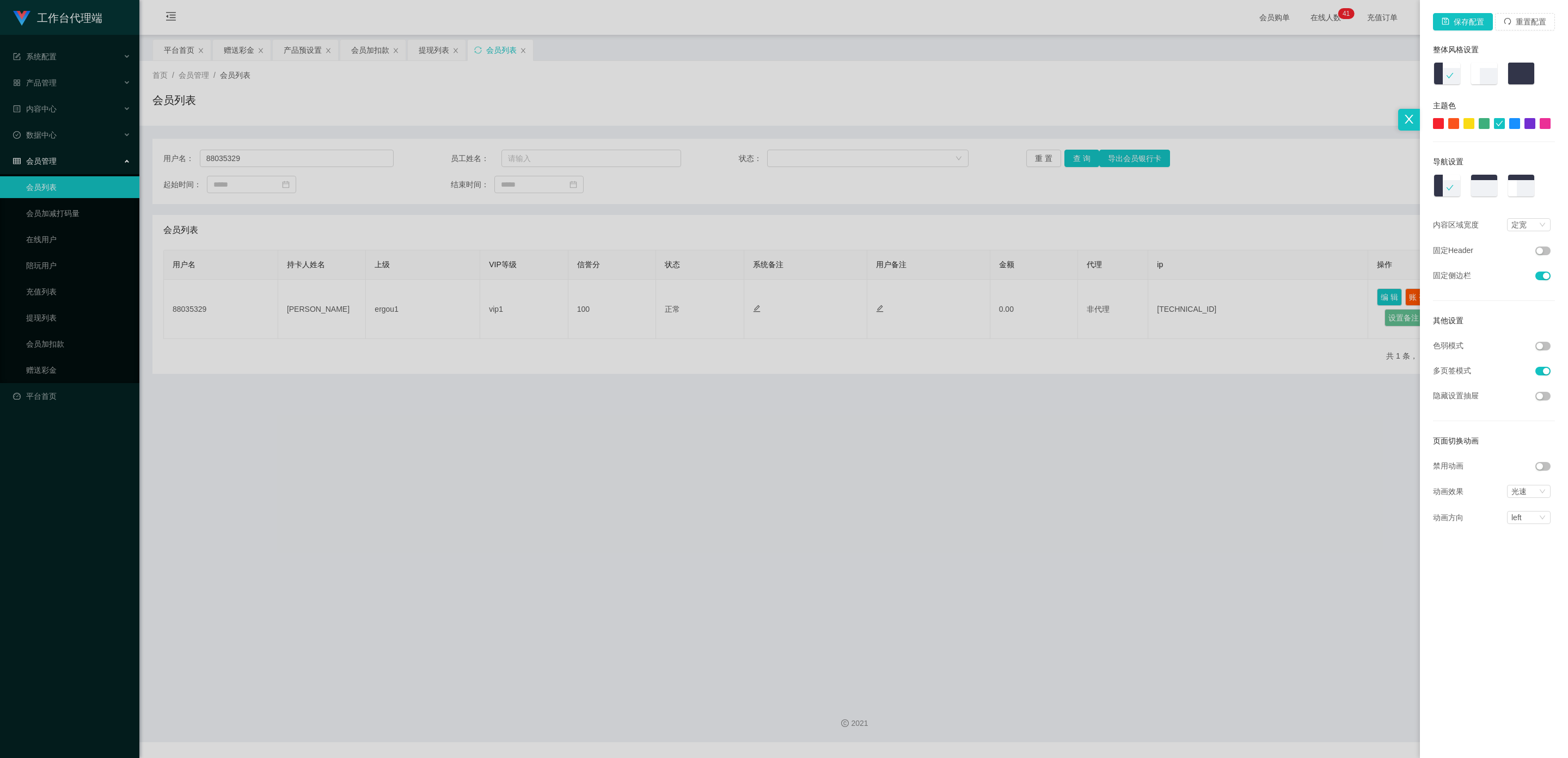
click at [1177, 443] on div at bounding box center [784, 379] width 1568 height 758
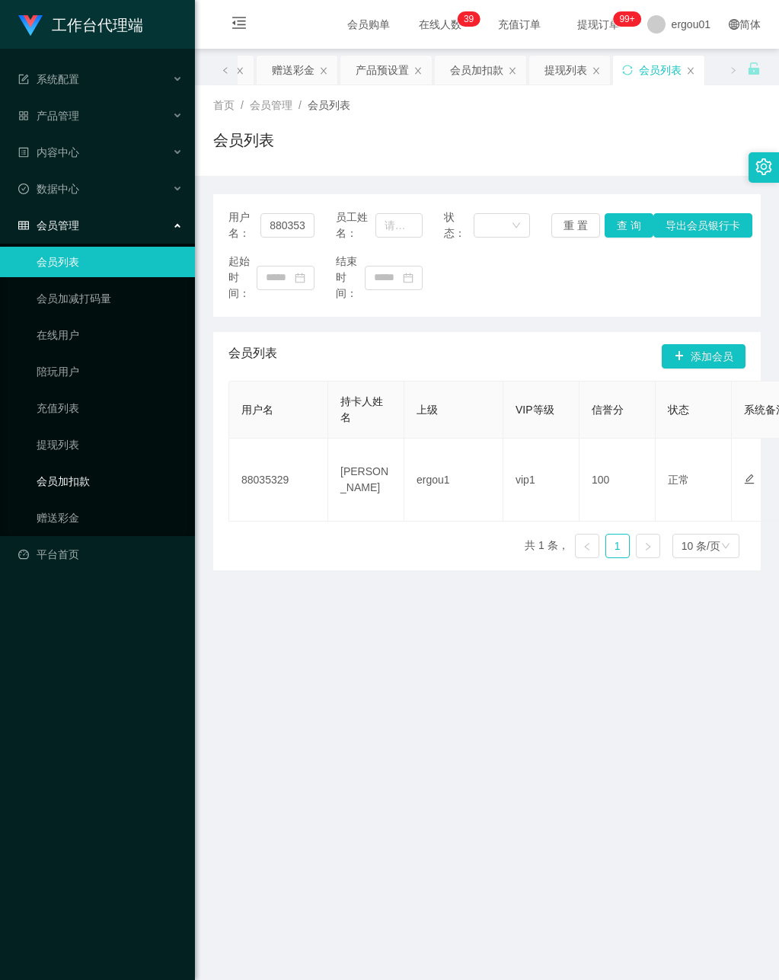
click at [72, 474] on link "会员加扣款" at bounding box center [110, 481] width 146 height 30
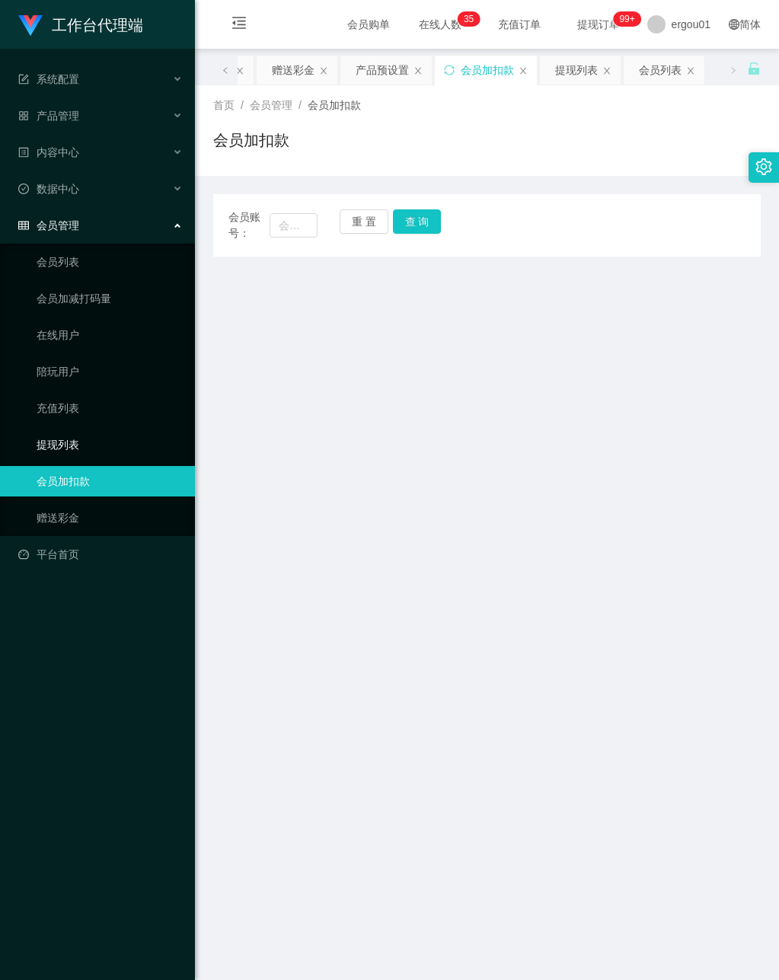
click at [69, 435] on link "提现列表" at bounding box center [110, 444] width 146 height 30
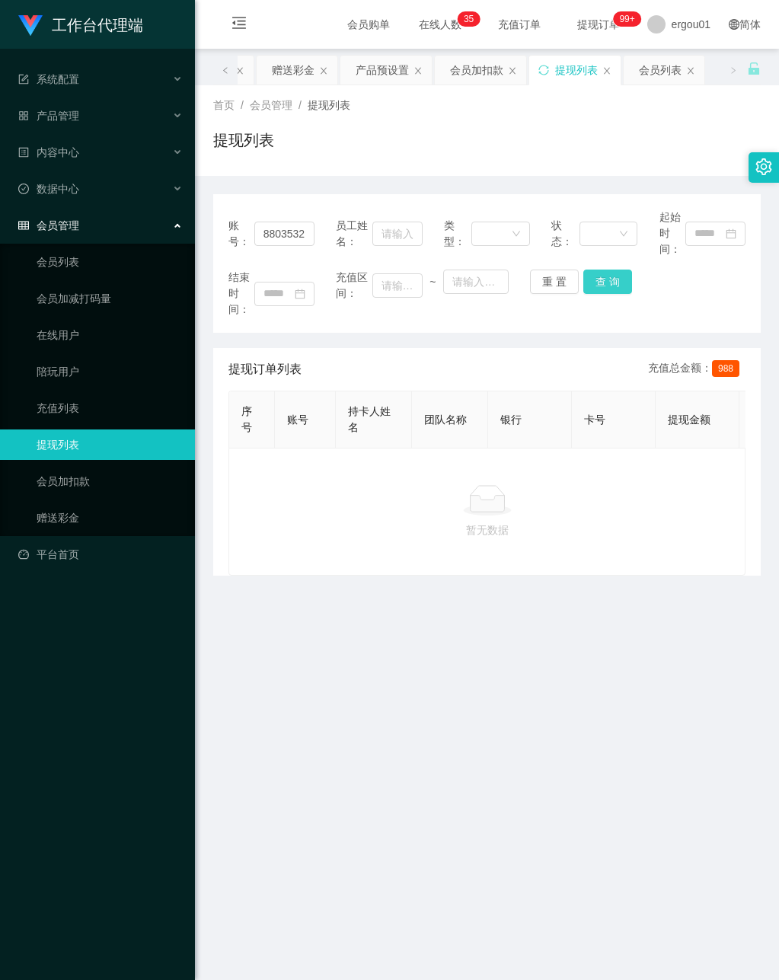
drag, startPoint x: 601, startPoint y: 275, endPoint x: 671, endPoint y: 163, distance: 132.4
click at [601, 275] on button "查 询" at bounding box center [607, 281] width 49 height 24
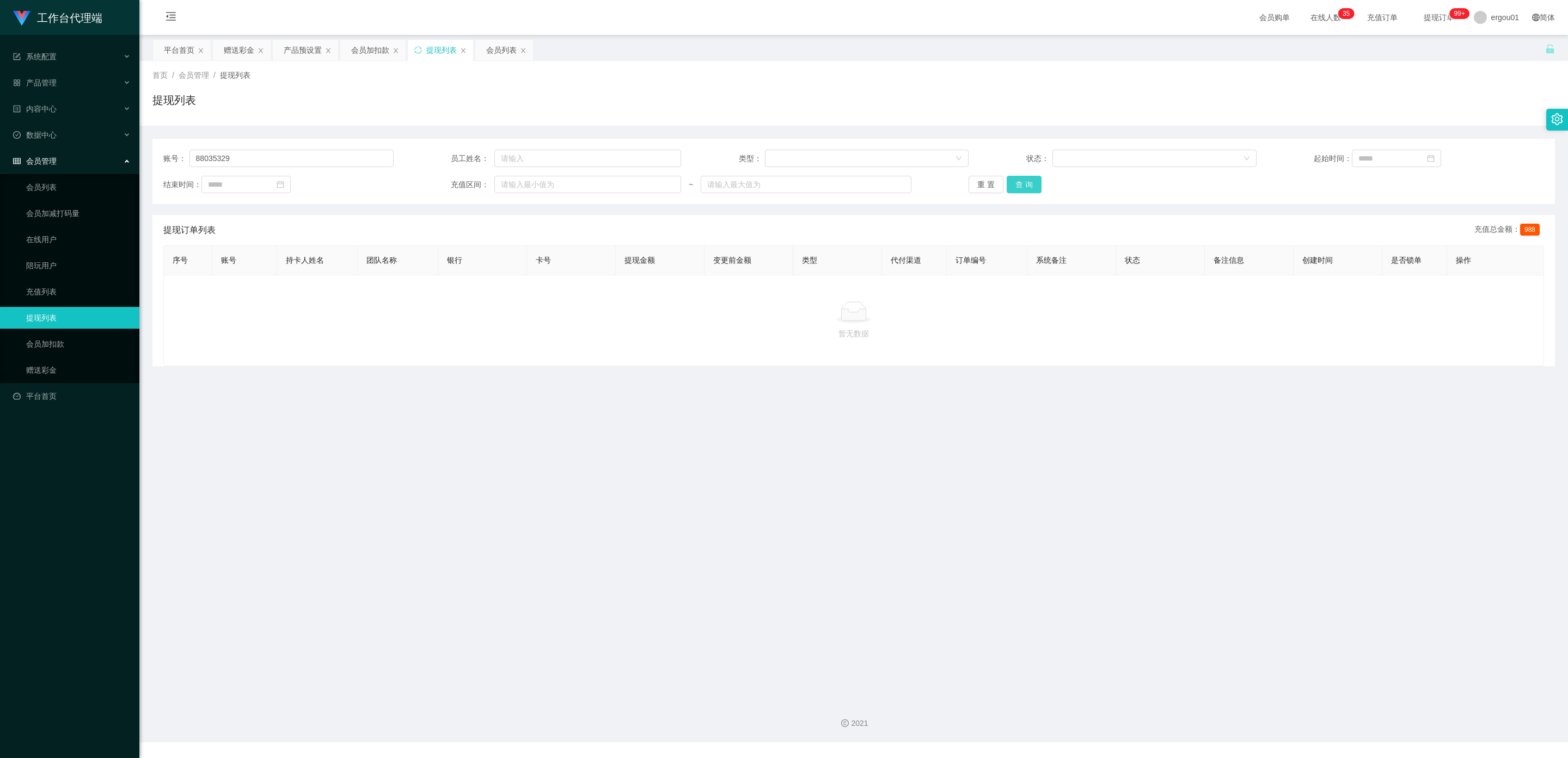
click at [1028, 184] on button "查 询" at bounding box center [1024, 184] width 35 height 17
click at [46, 359] on link "赠送彩金" at bounding box center [79, 370] width 104 height 21
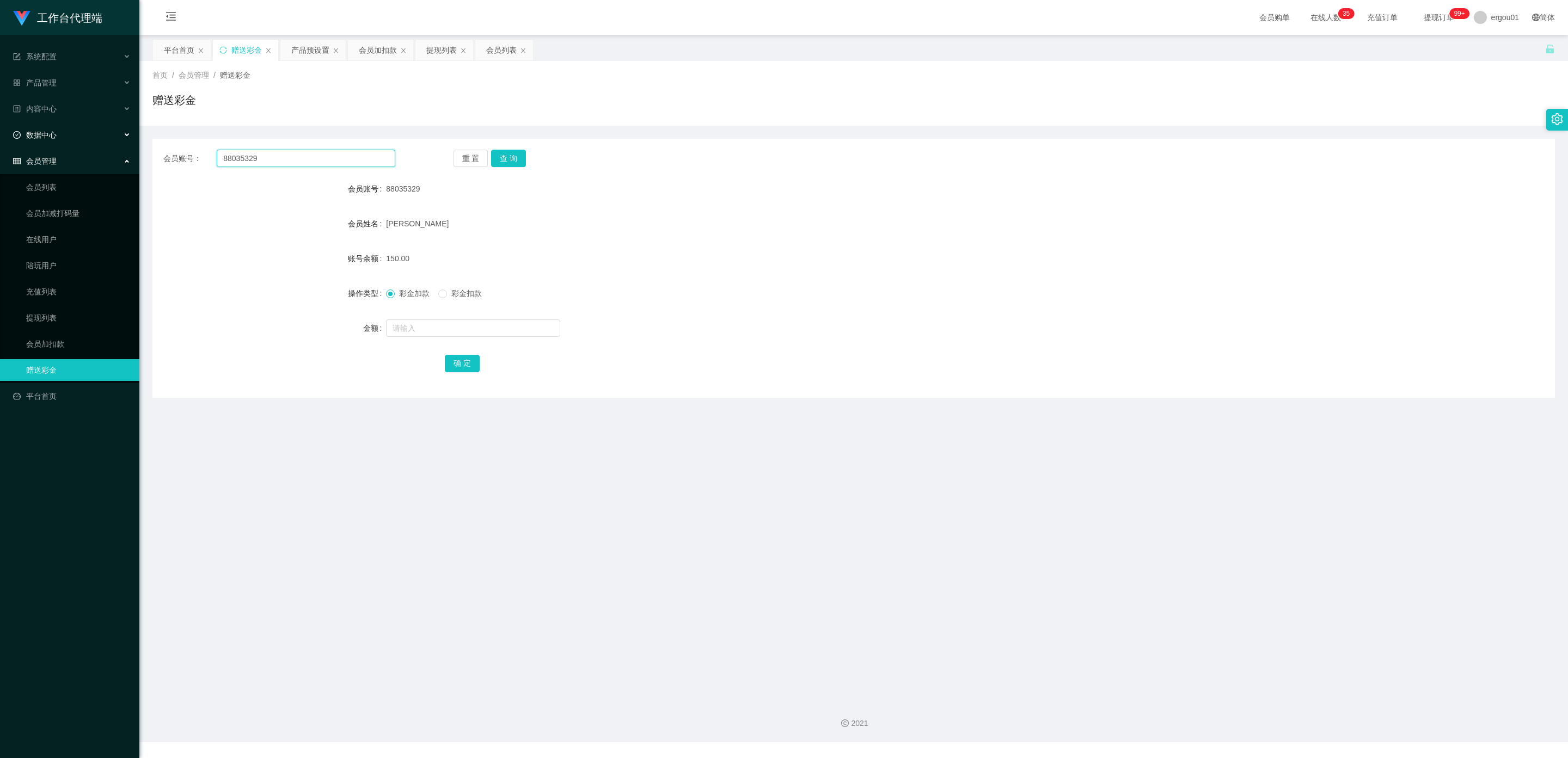
drag, startPoint x: 280, startPoint y: 159, endPoint x: 0, endPoint y: 124, distance: 282.2
click at [0, 124] on section "工作台代理端 系统配置 产品管理 产品列表 产品预设置 开奖记录 注单管理 即时注单 内容中心 数据中心 会员管理 会员列表 会员加减打码量 在线用户 陪玩用…" at bounding box center [784, 371] width 1568 height 742
click at [514, 154] on button "查 询" at bounding box center [509, 158] width 35 height 17
click at [57, 307] on link "提现列表" at bounding box center [79, 318] width 104 height 21
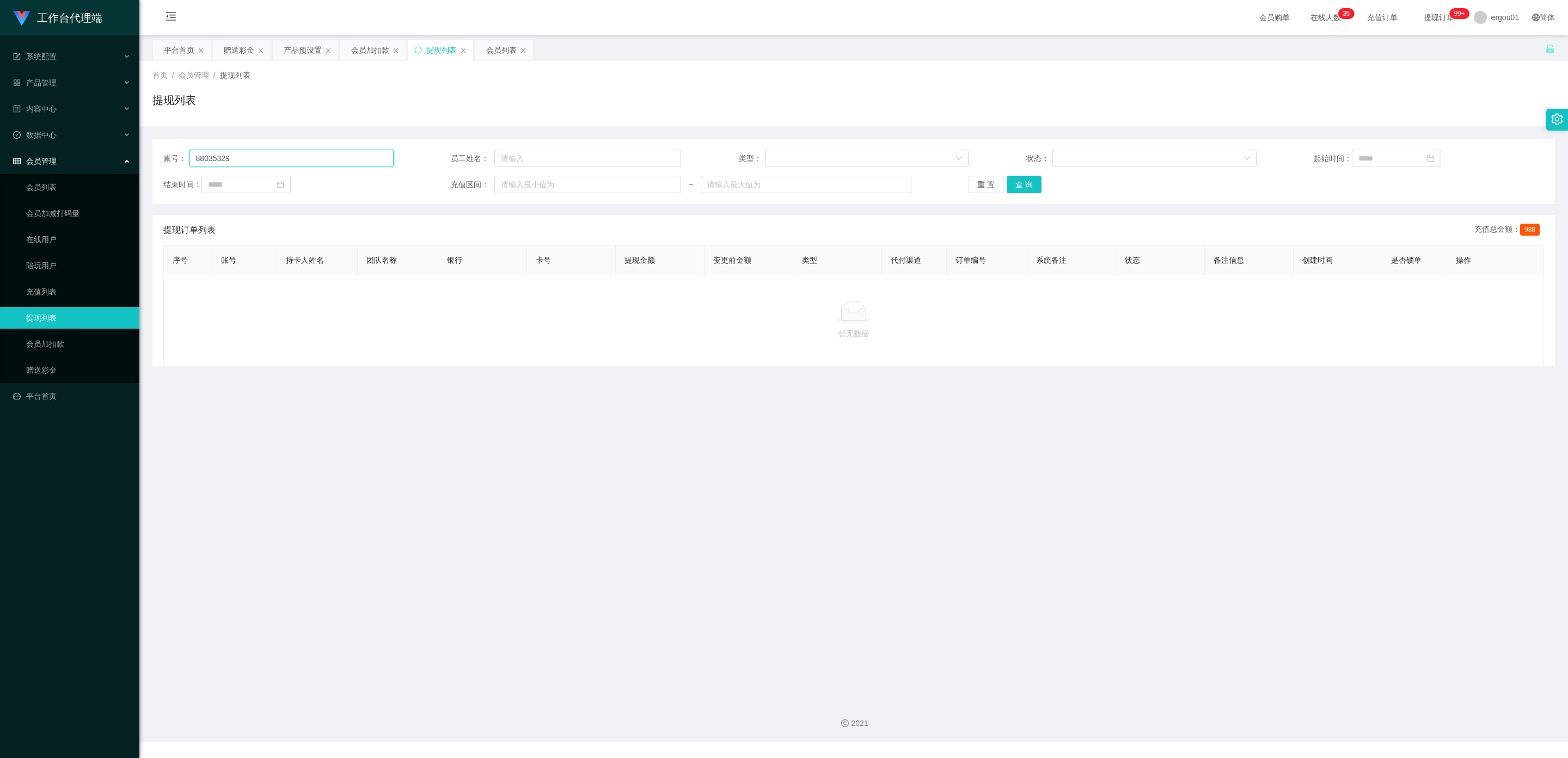
drag, startPoint x: 260, startPoint y: 161, endPoint x: 0, endPoint y: 161, distance: 260.0
click at [0, 161] on section "工作台代理端 系统配置 产品管理 产品列表 产品预设置 开奖记录 注单管理 即时注单 内容中心 数据中心 会员管理 会员列表 会员加减打码量 在线用户 陪玩用…" at bounding box center [784, 371] width 1568 height 742
click at [1023, 183] on button "查 询" at bounding box center [1024, 184] width 35 height 17
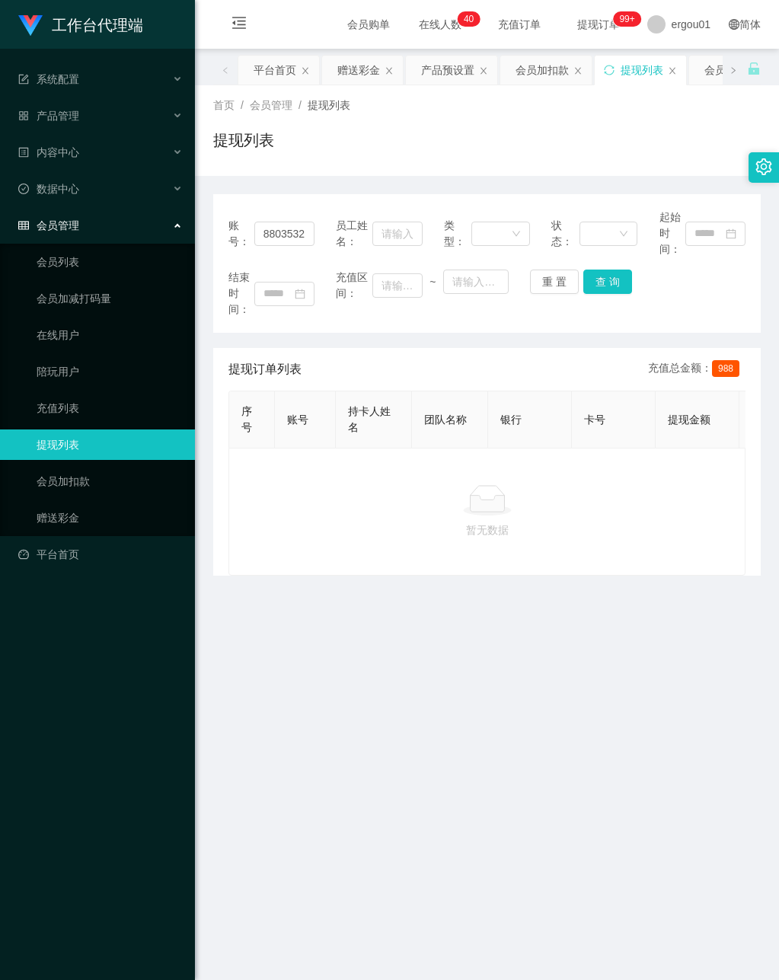
click at [65, 436] on link "提现列表" at bounding box center [110, 444] width 146 height 30
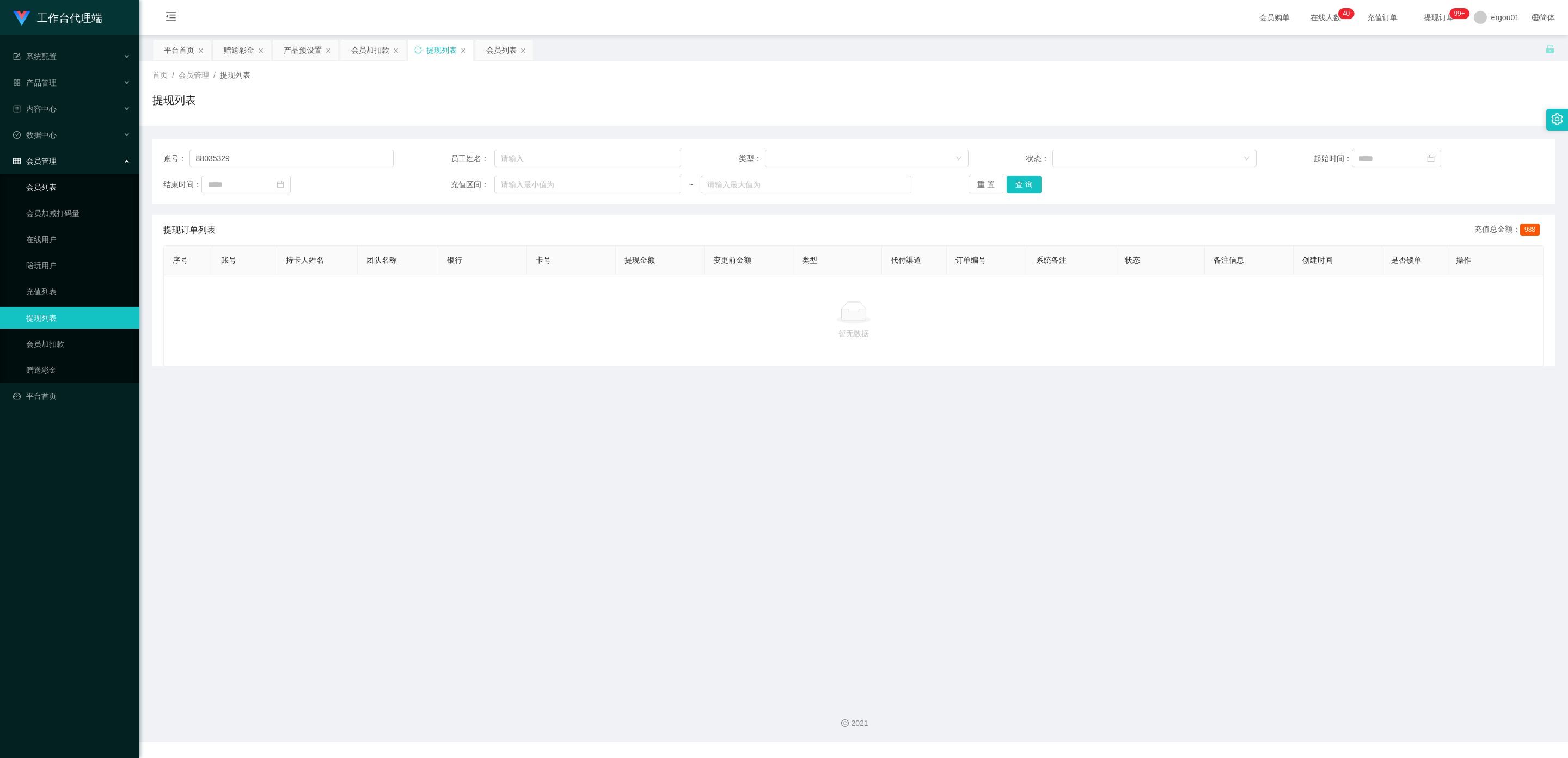
drag, startPoint x: 39, startPoint y: 174, endPoint x: 231, endPoint y: 177, distance: 192.0
click at [39, 177] on link "会员列表" at bounding box center [79, 187] width 104 height 21
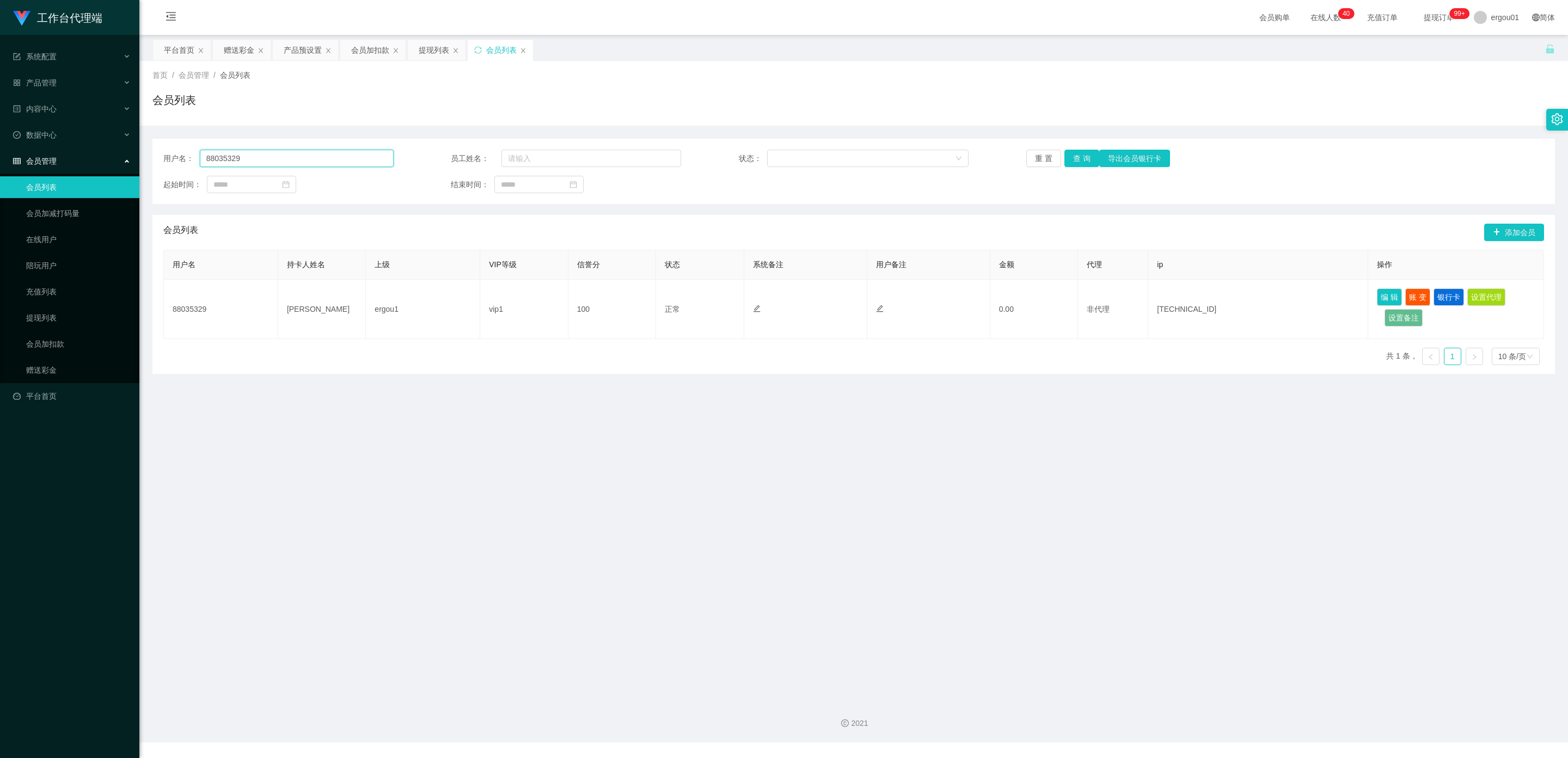
drag, startPoint x: 278, startPoint y: 159, endPoint x: 0, endPoint y: 157, distance: 278.0
click at [0, 157] on section "工作台代理端 系统配置 产品管理 产品列表 产品预设置 开奖记录 注单管理 即时注单 内容中心 数据中心 会员管理 会员列表 会员加减打码量 在线用户 陪玩用…" at bounding box center [784, 371] width 1568 height 742
click at [1079, 155] on button "查 询" at bounding box center [1082, 158] width 35 height 17
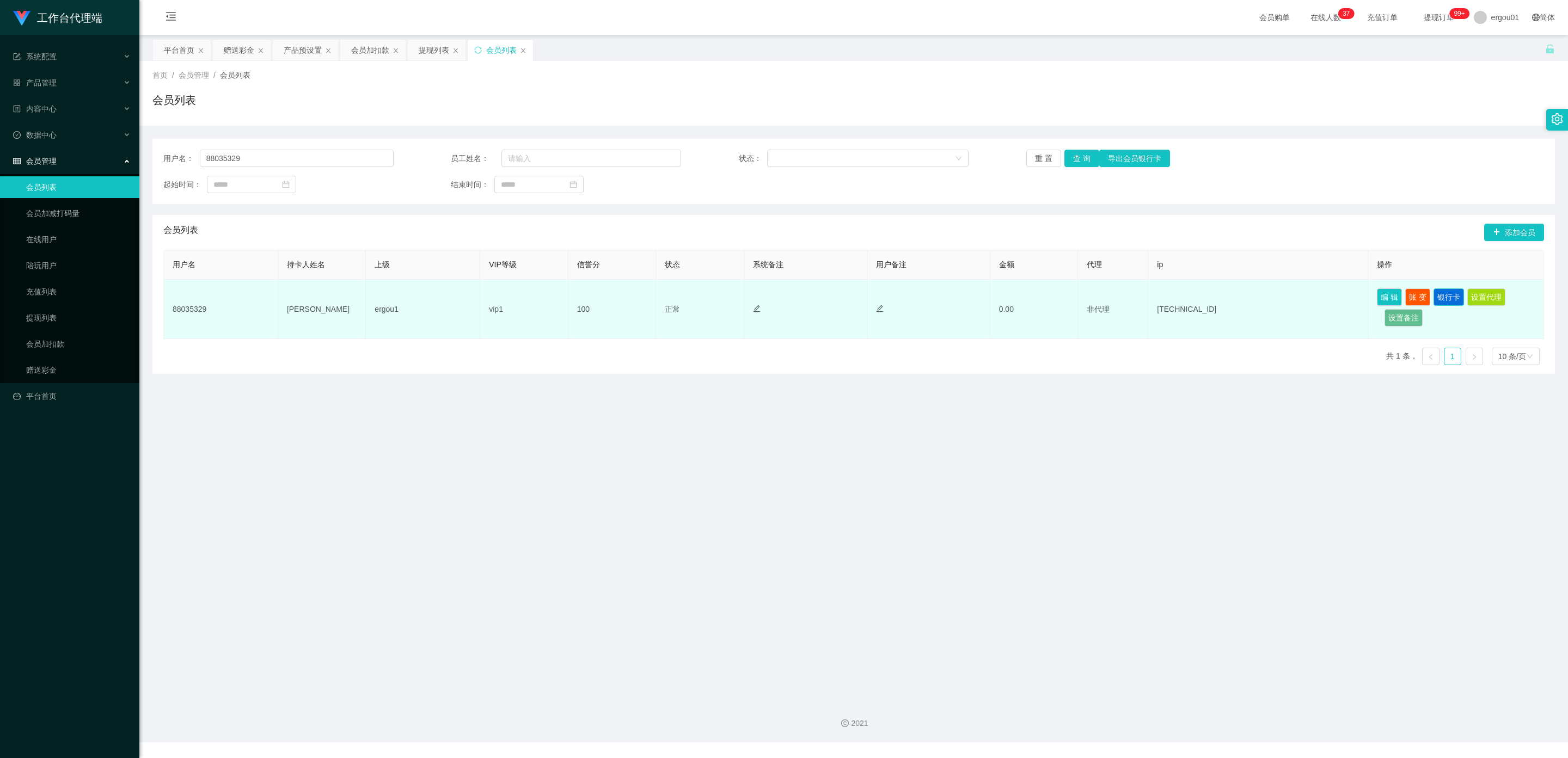
click at [1445, 295] on button "银行卡" at bounding box center [1449, 297] width 31 height 17
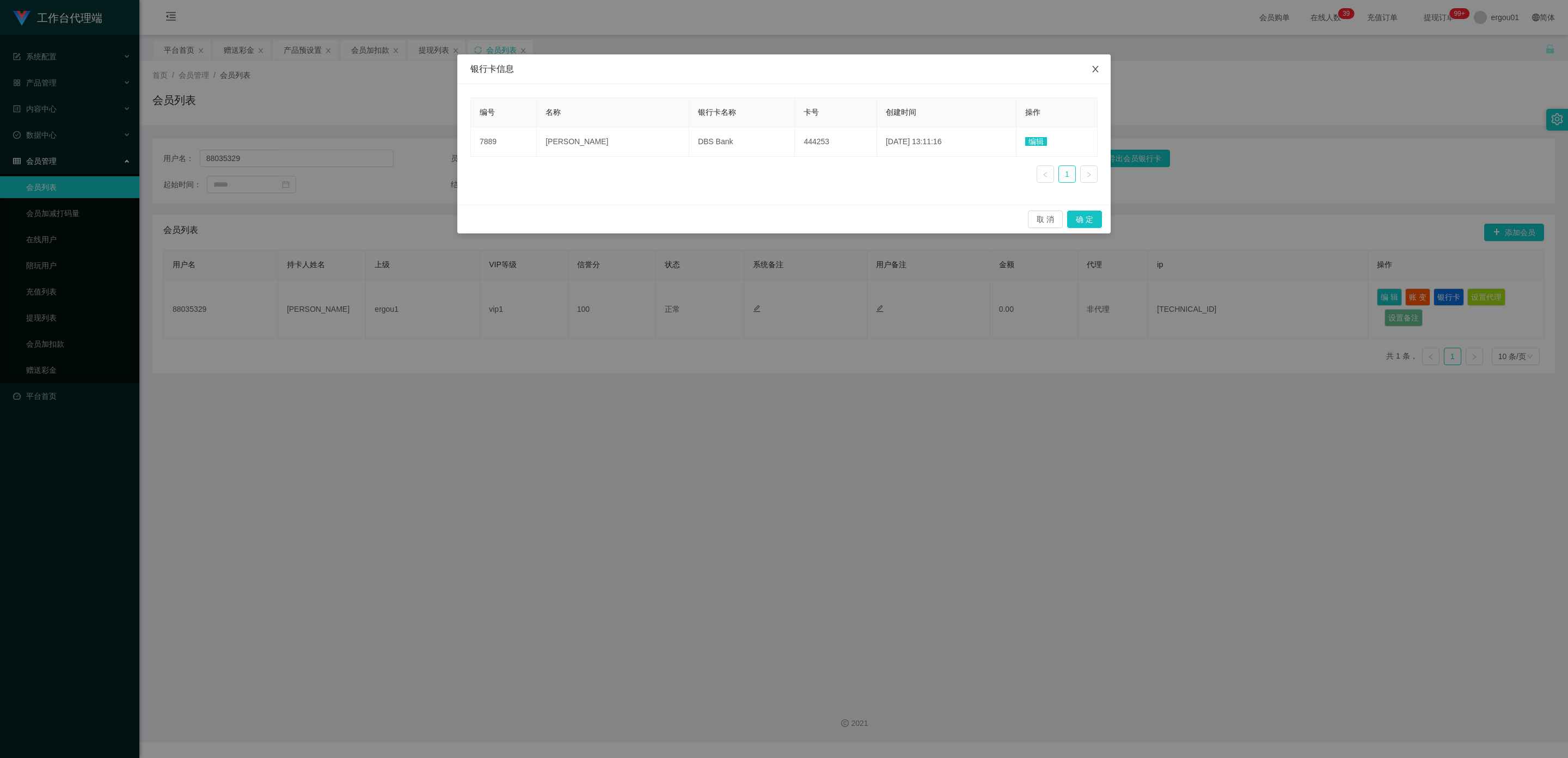
drag, startPoint x: 1097, startPoint y: 70, endPoint x: 1447, endPoint y: 4, distance: 356.2
click at [1097, 69] on icon "图标: close" at bounding box center [1096, 69] width 9 height 9
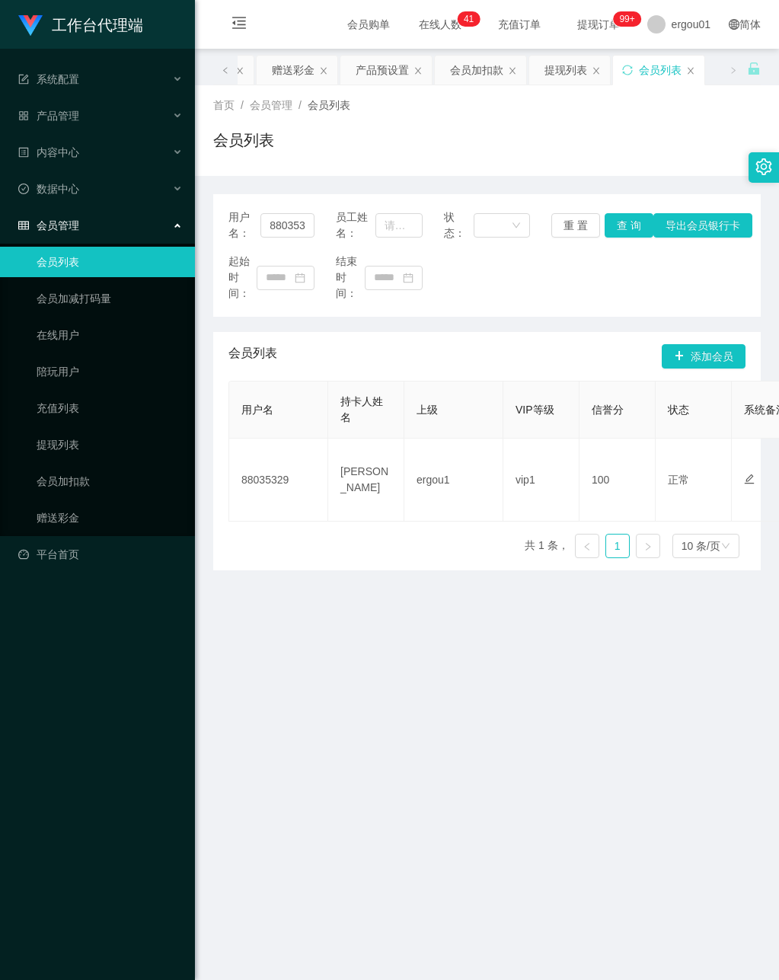
drag, startPoint x: 276, startPoint y: 733, endPoint x: 276, endPoint y: 722, distance: 11.4
click at [276, 722] on main "关闭左侧 关闭右侧 关闭其它 刷新页面 平台首页 赠送彩金 产品预设置 会员加扣款 提现列表 会员列表 首页 / 会员管理 / 会员列表 / 会员列表 用户名…" at bounding box center [487, 508] width 584 height 919
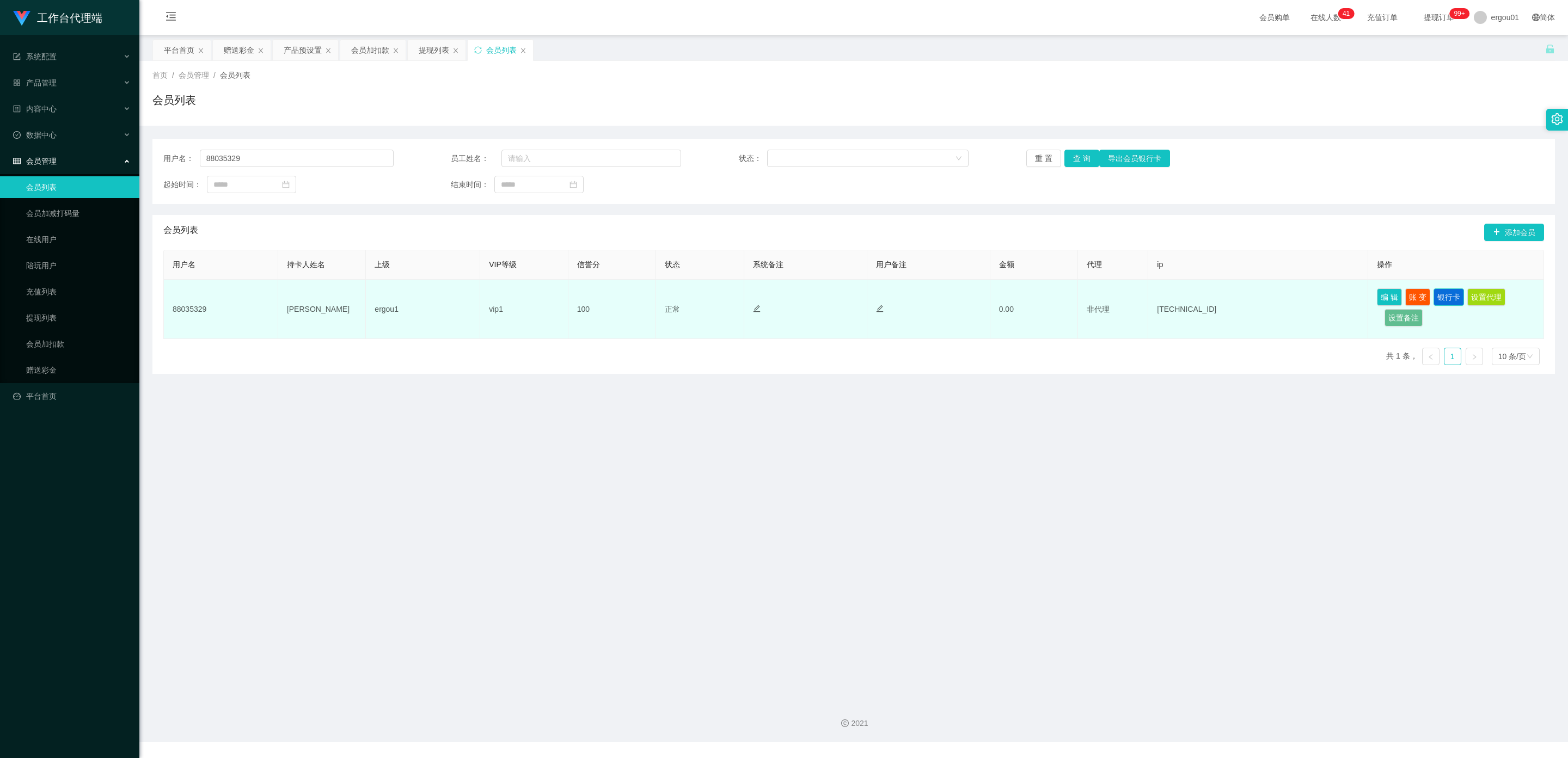
click at [1444, 295] on button "银行卡" at bounding box center [1449, 297] width 31 height 17
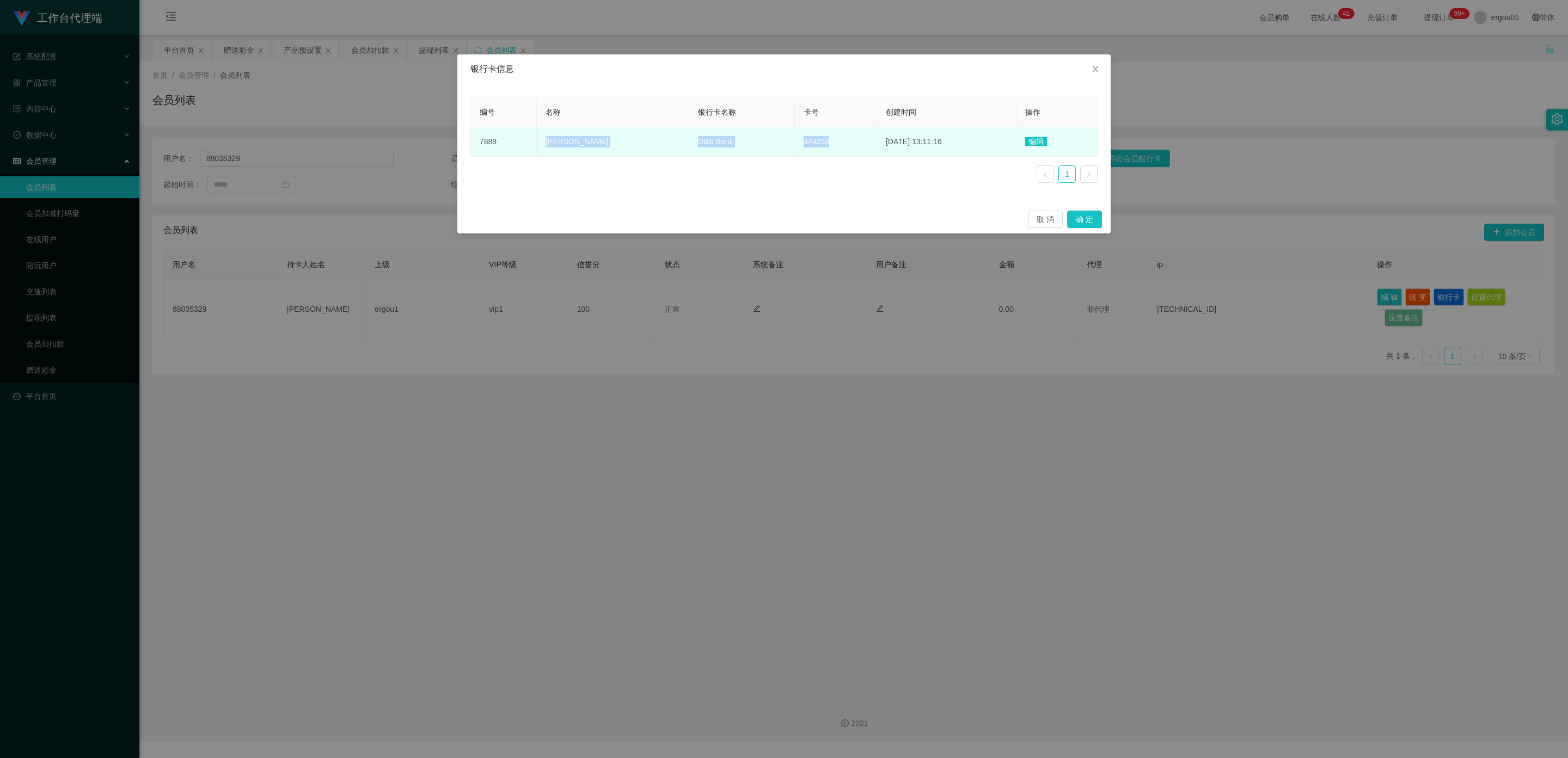
copy tr "[PERSON_NAME] DBS Bank 444253"
drag, startPoint x: 548, startPoint y: 142, endPoint x: 805, endPoint y: 142, distance: 257.0
click at [805, 142] on tr "7889 [PERSON_NAME] DBS Bank 444253 [DATE] 13:11:16 编辑" at bounding box center [784, 142] width 627 height 29
click at [804, 144] on span "444253" at bounding box center [817, 142] width 26 height 9
click at [1037, 139] on span "编辑" at bounding box center [1036, 142] width 21 height 9
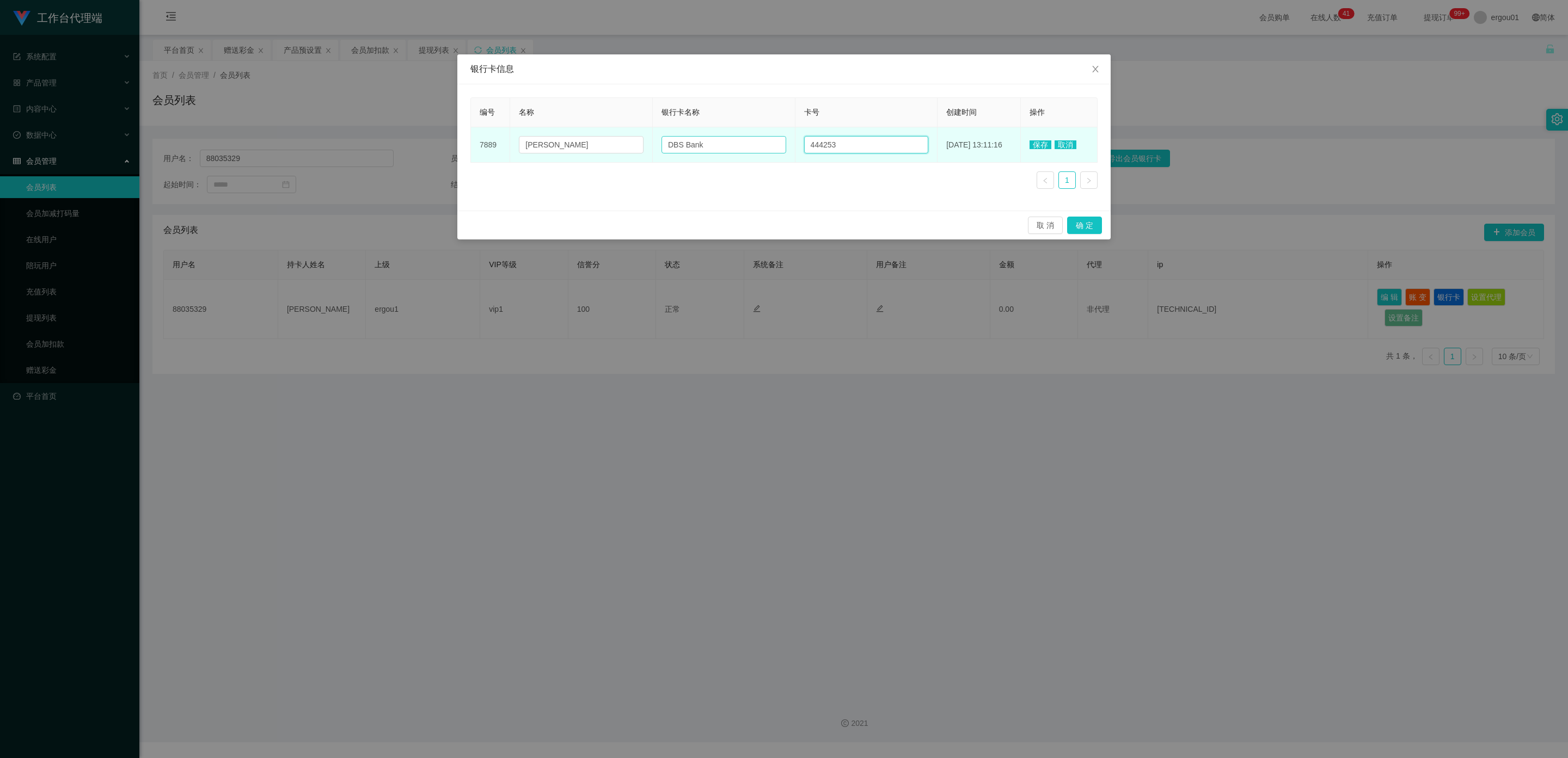
drag, startPoint x: 843, startPoint y: 145, endPoint x: 763, endPoint y: 145, distance: 80.0
click at [763, 145] on tr "7889 [PERSON_NAME] DBS Bank 444253 [DATE] 13:11:16 保存 取消" at bounding box center [784, 144] width 627 height 35
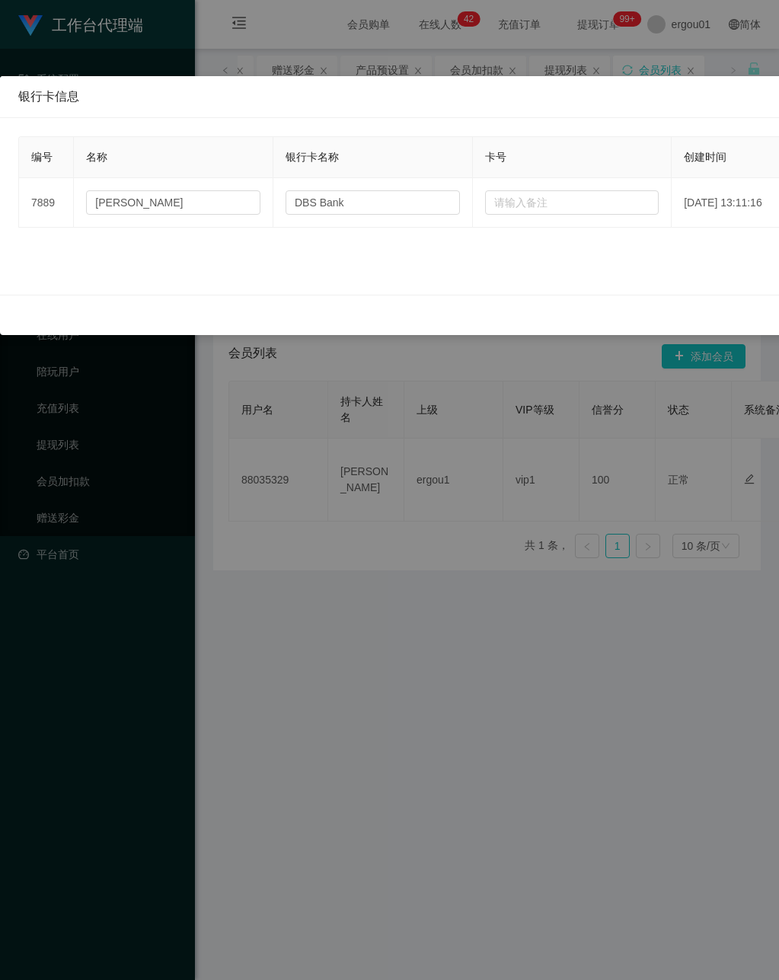
click at [279, 249] on div "编号 名称 银行卡名称 卡号 创建时间 操作 7889 [PERSON_NAME] DBS Bank [DATE] 13:11:16 保存 取消 1" at bounding box center [456, 206] width 877 height 140
drag, startPoint x: 323, startPoint y: 281, endPoint x: 333, endPoint y: 281, distance: 10.7
click at [327, 281] on div "编号 名称 银行卡名称 卡号 创建时间 操作 7889 [PERSON_NAME] DBS Bank [DATE] 13:11:16 保存 取消 1" at bounding box center [457, 206] width 914 height 177
click at [460, 391] on div "银行卡信息 编号 名称 银行卡名称 卡号 创建时间 操作 7889 [PERSON_NAME] DBS Bank [DATE] 13:11:16 保存 取消 …" at bounding box center [389, 490] width 779 height 980
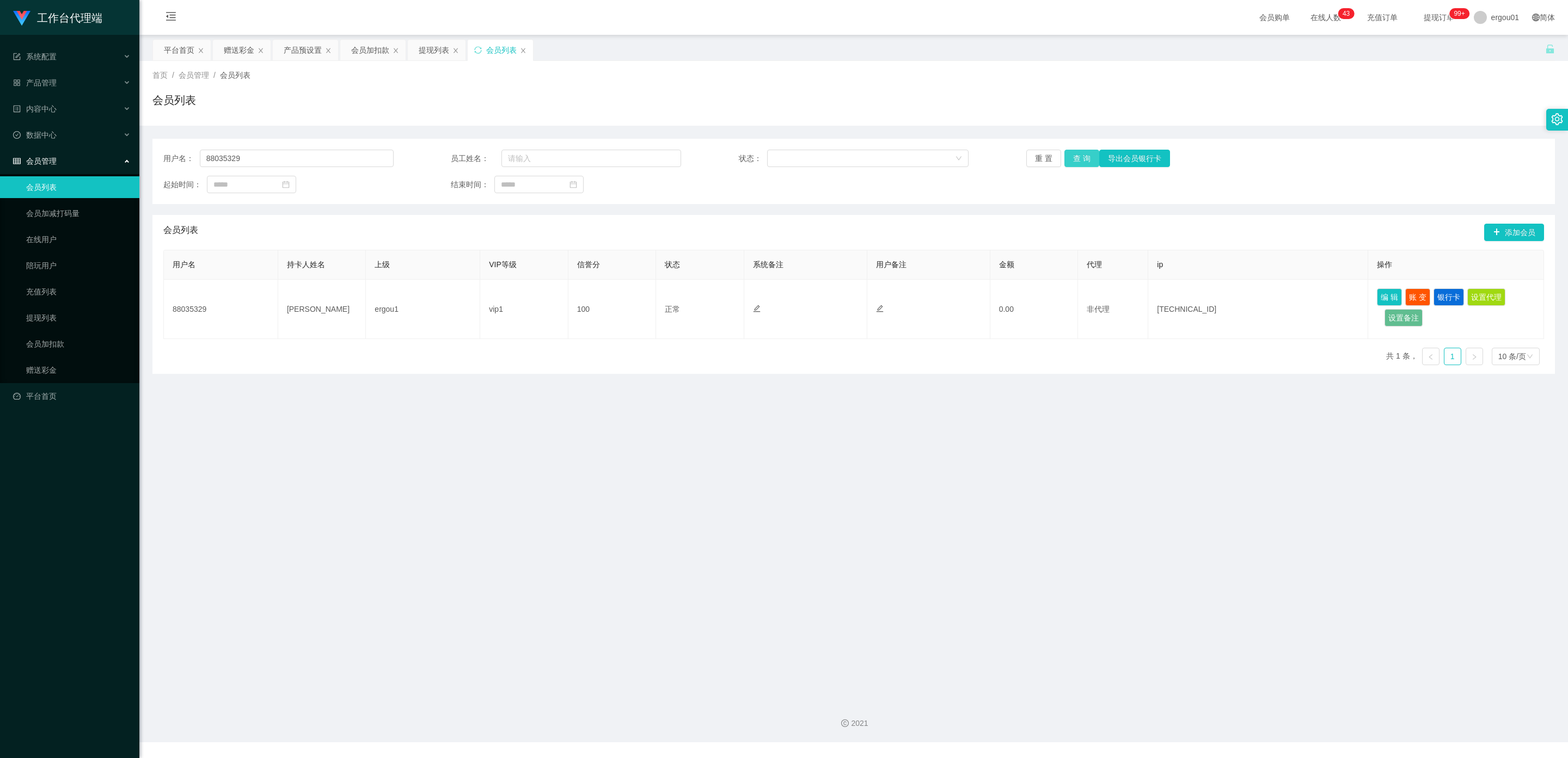
click at [1084, 160] on button "查 询" at bounding box center [1082, 158] width 35 height 17
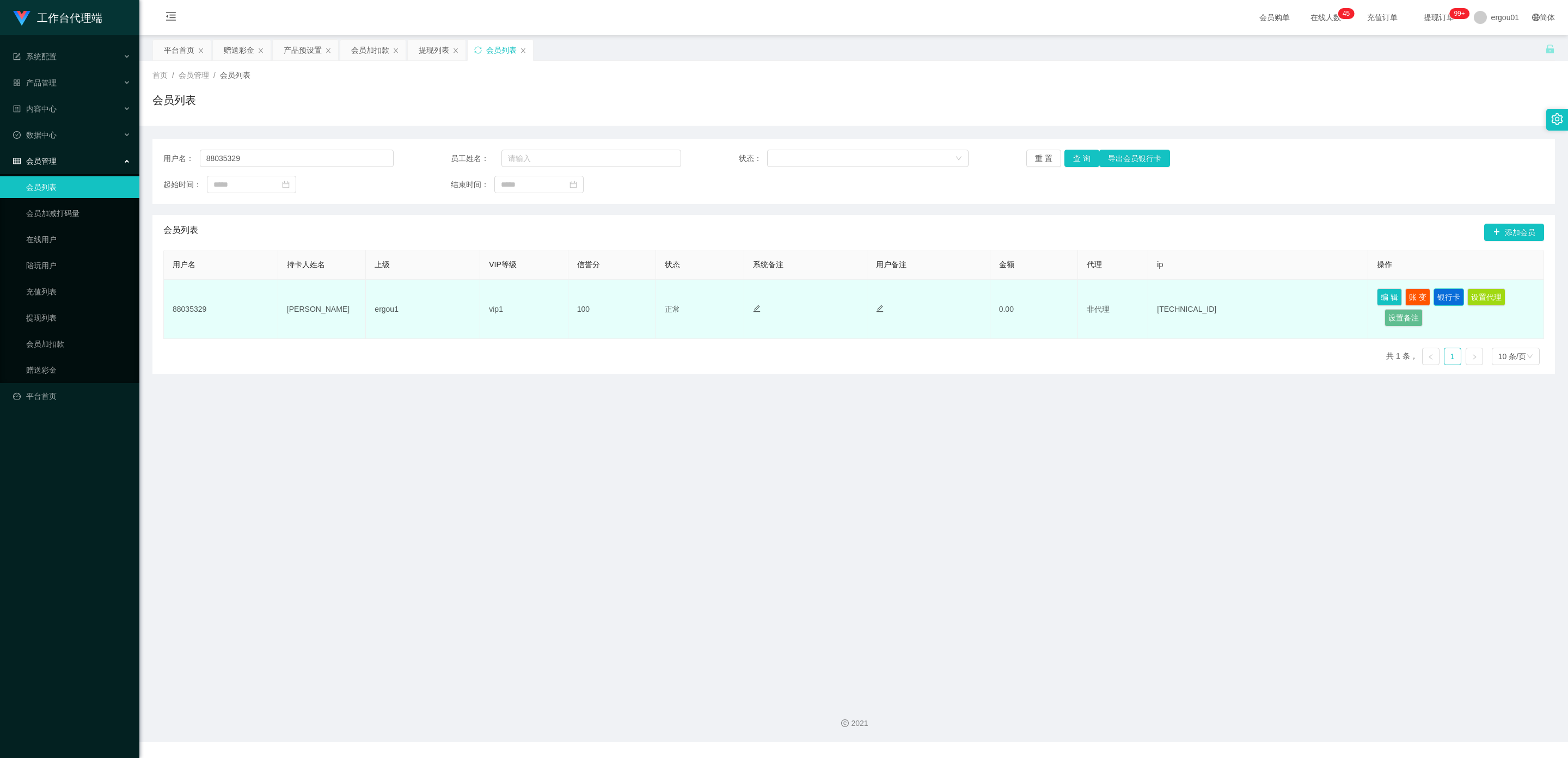
click at [1445, 305] on button "银行卡" at bounding box center [1449, 297] width 31 height 17
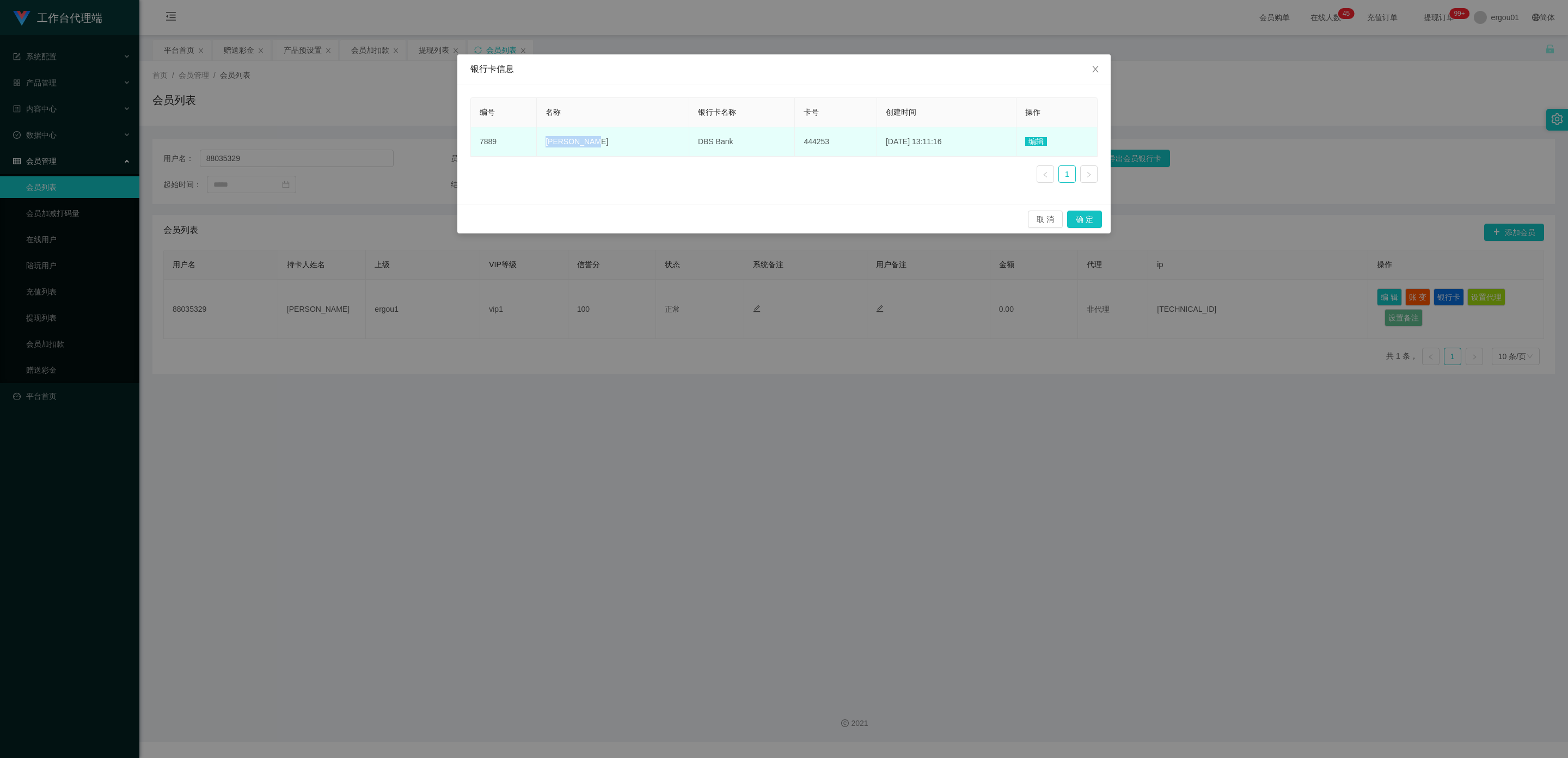
copy span "[PERSON_NAME]"
drag, startPoint x: 547, startPoint y: 142, endPoint x: 597, endPoint y: 145, distance: 50.1
click at [597, 145] on td "[PERSON_NAME]" at bounding box center [613, 142] width 152 height 29
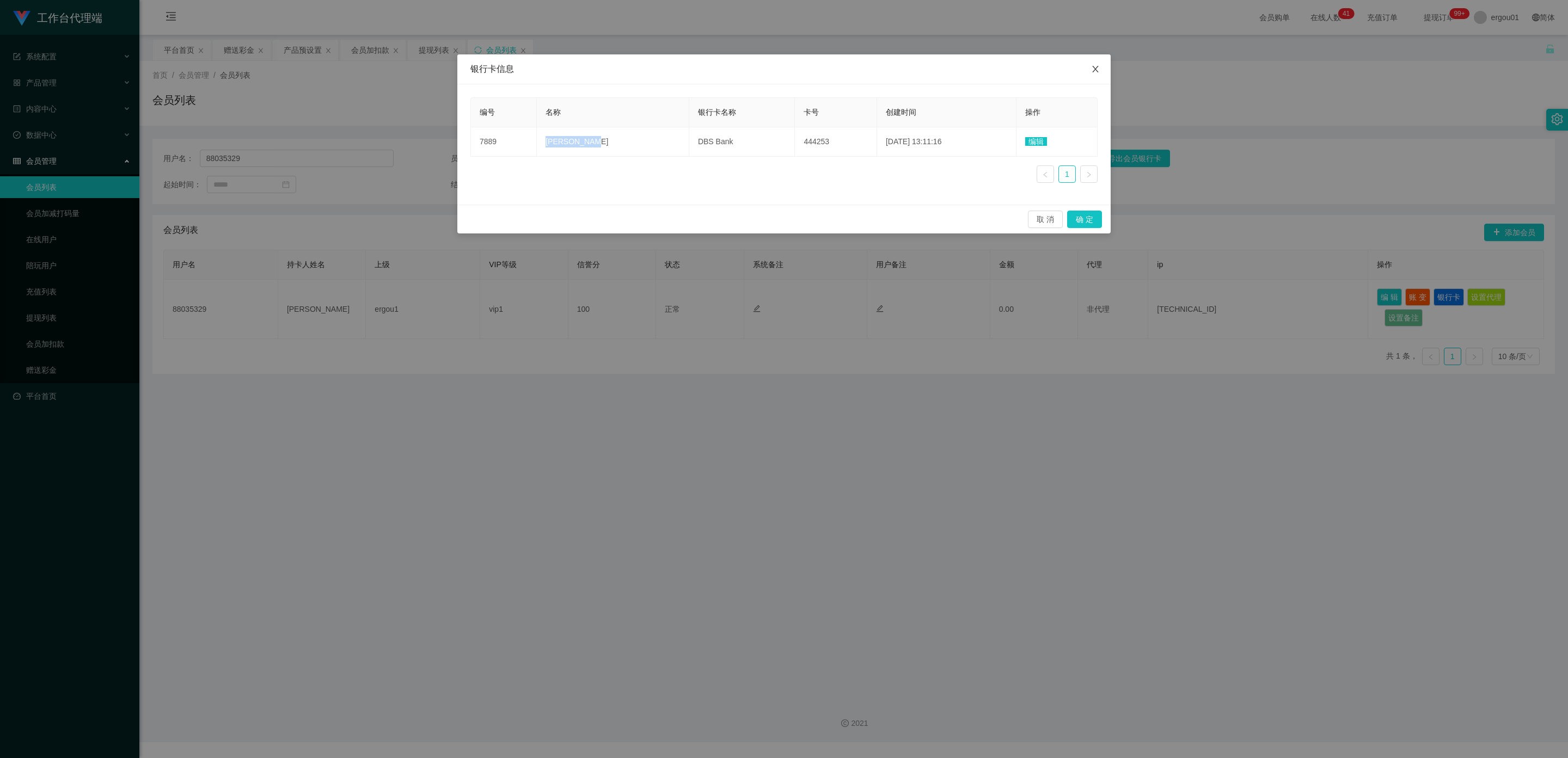
click at [1094, 69] on icon "图标: close" at bounding box center [1096, 69] width 9 height 9
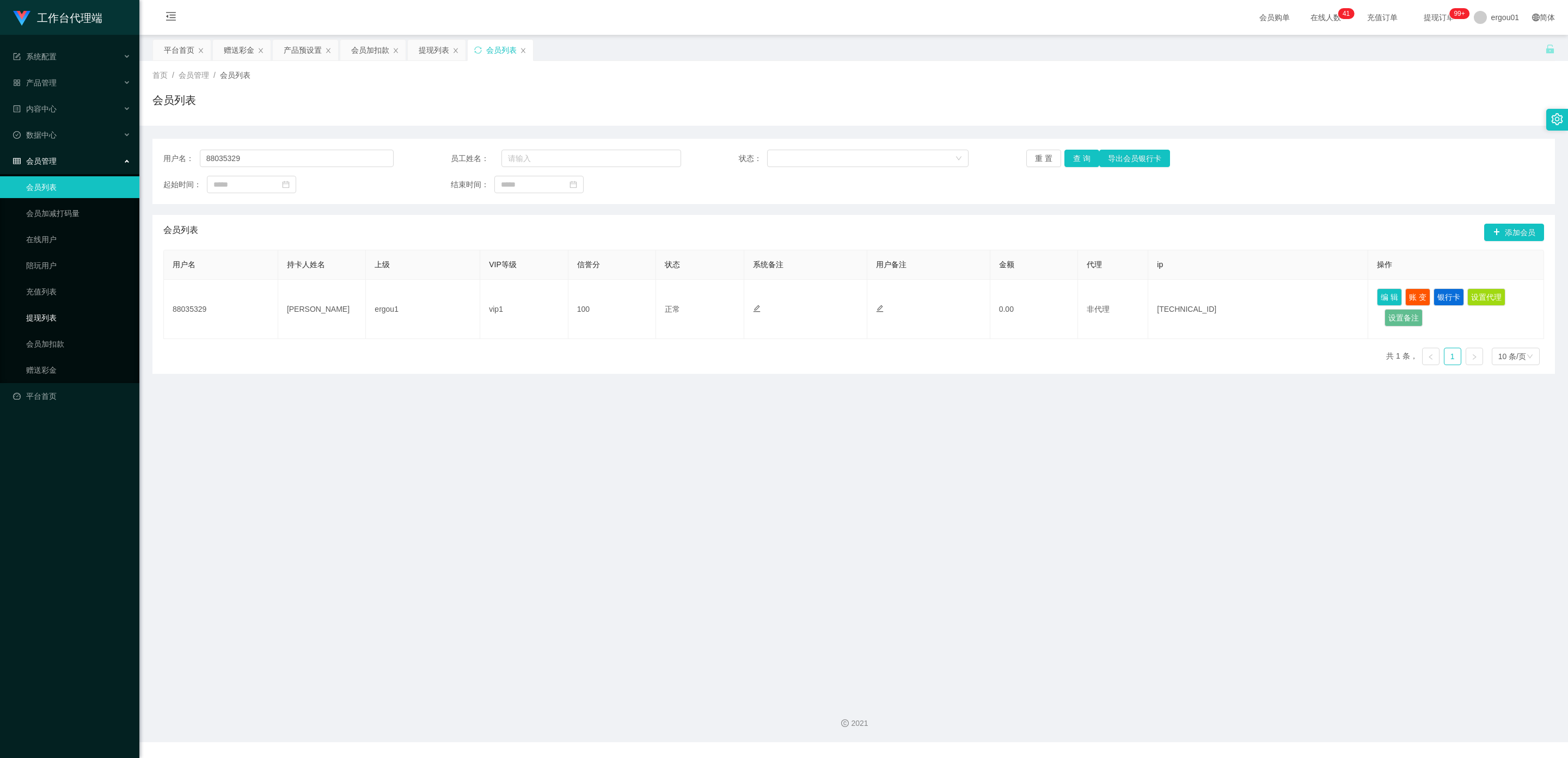
click at [52, 309] on link "提现列表" at bounding box center [79, 318] width 104 height 21
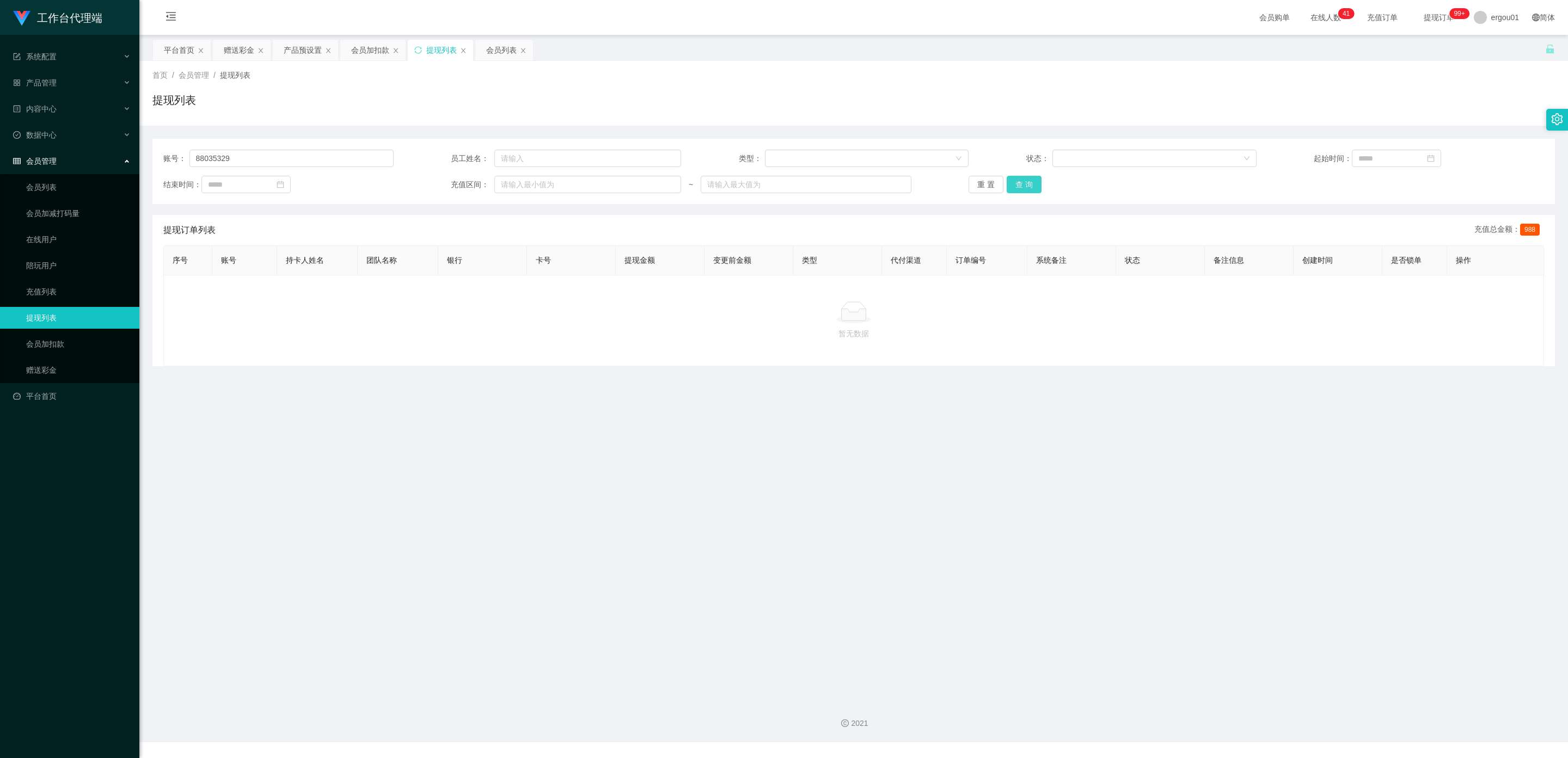
click at [1026, 179] on button "查 询" at bounding box center [1024, 184] width 35 height 17
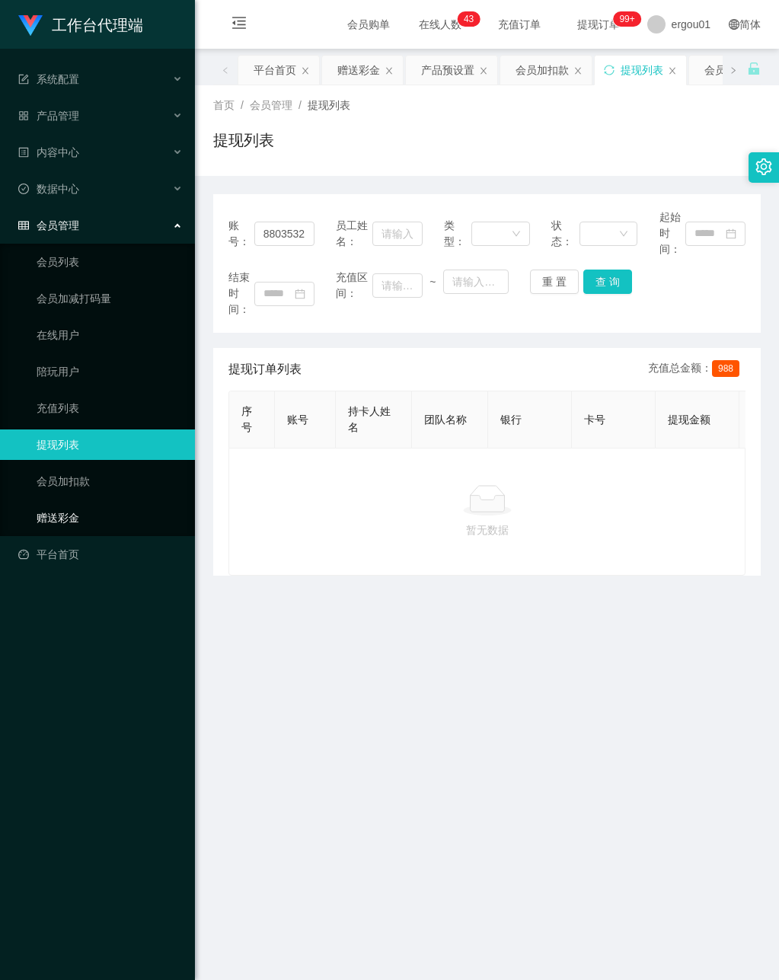
click at [74, 502] on link "赠送彩金" at bounding box center [110, 517] width 146 height 30
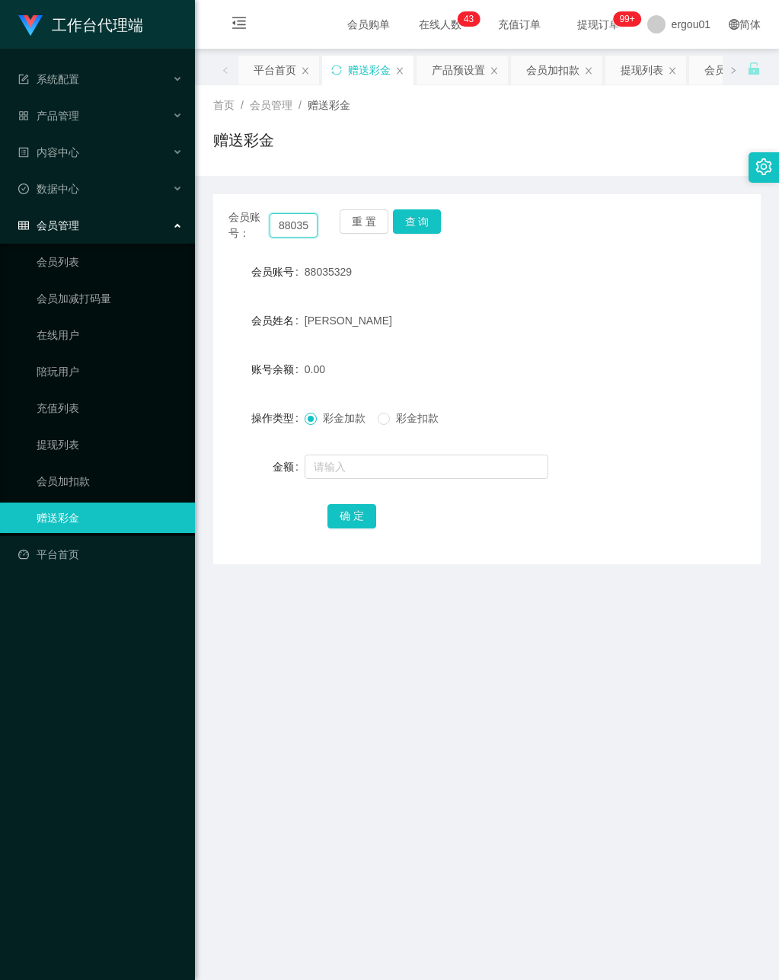
scroll to position [0, 18]
drag, startPoint x: 277, startPoint y: 228, endPoint x: 476, endPoint y: 233, distance: 198.7
click at [471, 233] on div "会员账号： 88035329 重 置 查 询" at bounding box center [486, 225] width 547 height 32
paste input "89288176"
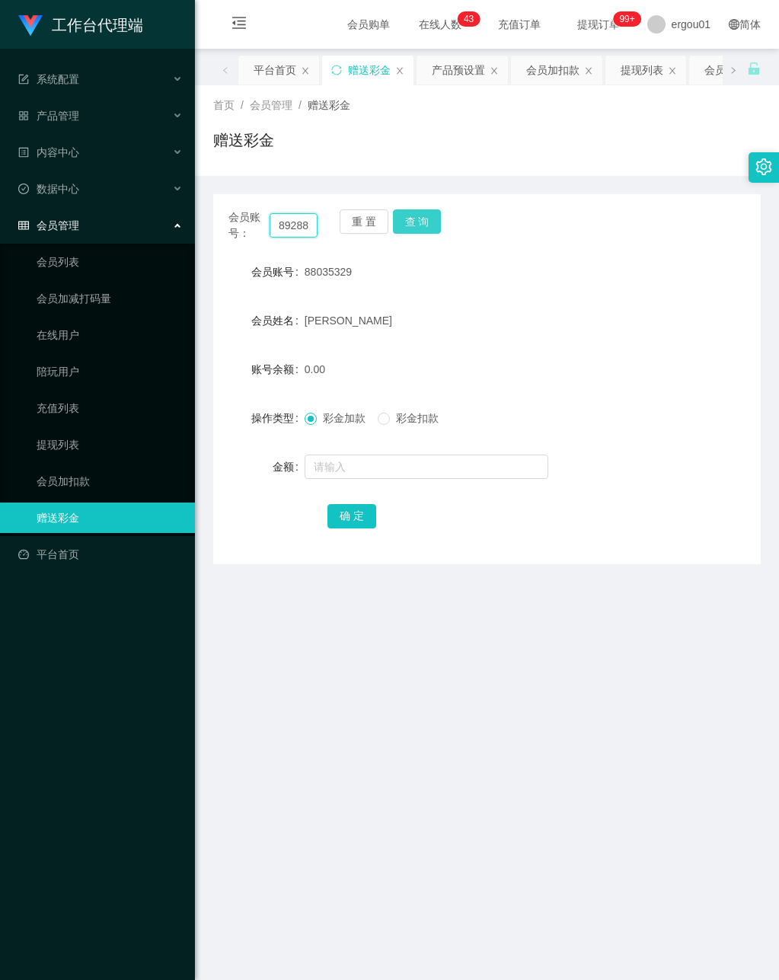
scroll to position [0, 18]
type input "89288176"
drag, startPoint x: 416, startPoint y: 220, endPoint x: 414, endPoint y: 259, distance: 38.9
click at [416, 220] on button "查 询" at bounding box center [417, 221] width 49 height 24
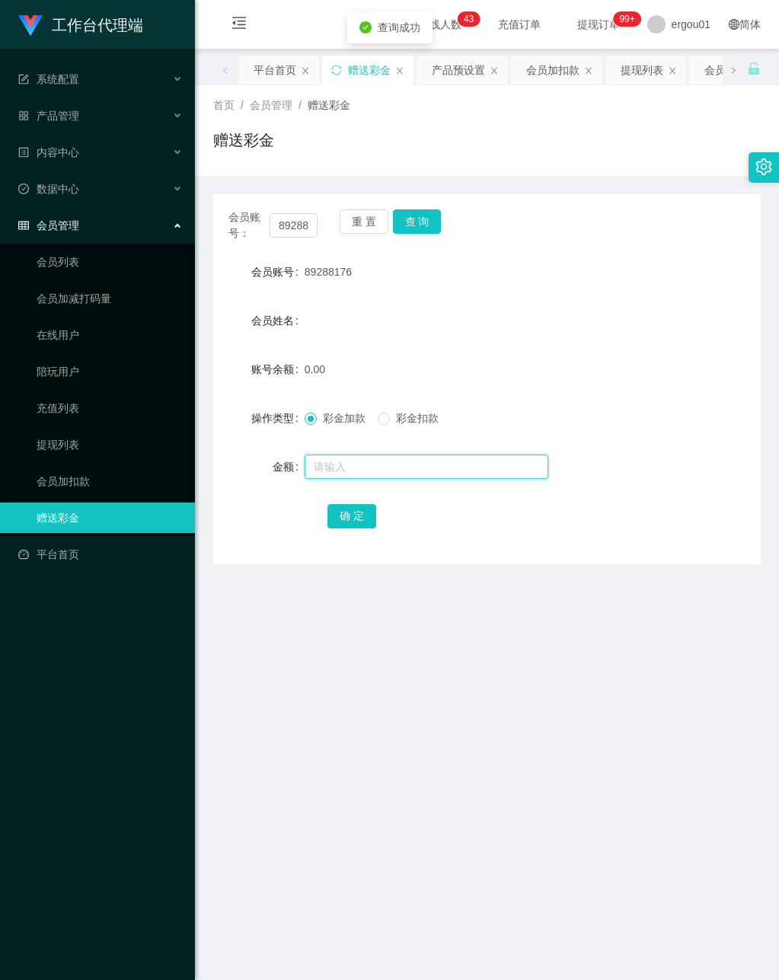
click at [357, 468] on input "text" at bounding box center [427, 466] width 244 height 24
type input "100"
click at [338, 517] on button "确 定" at bounding box center [351, 516] width 49 height 24
drag, startPoint x: 461, startPoint y: 66, endPoint x: 279, endPoint y: 62, distance: 182.8
click at [460, 66] on div "产品预设置" at bounding box center [458, 70] width 53 height 29
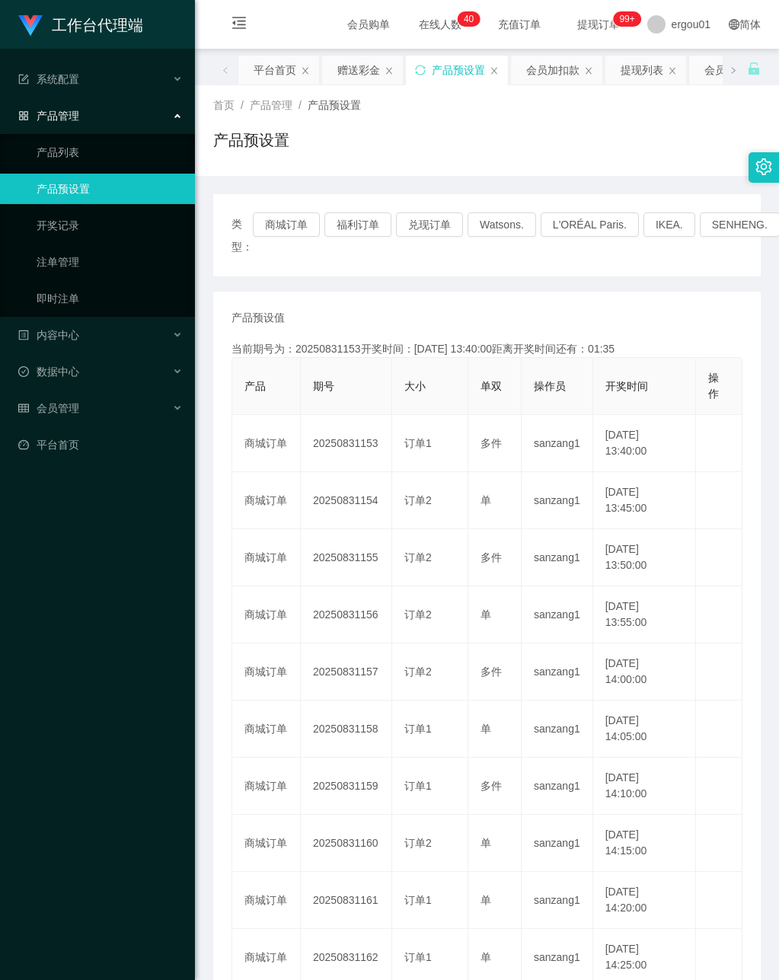
drag, startPoint x: 110, startPoint y: 884, endPoint x: 105, endPoint y: 834, distance: 50.5
click at [107, 884] on div "工作台代理端 系统配置 产品管理 产品列表 产品预设置 开奖记录 注单管理 即时注单 内容中心 数据中心 会员管理 平台首页" at bounding box center [97, 490] width 195 height 980
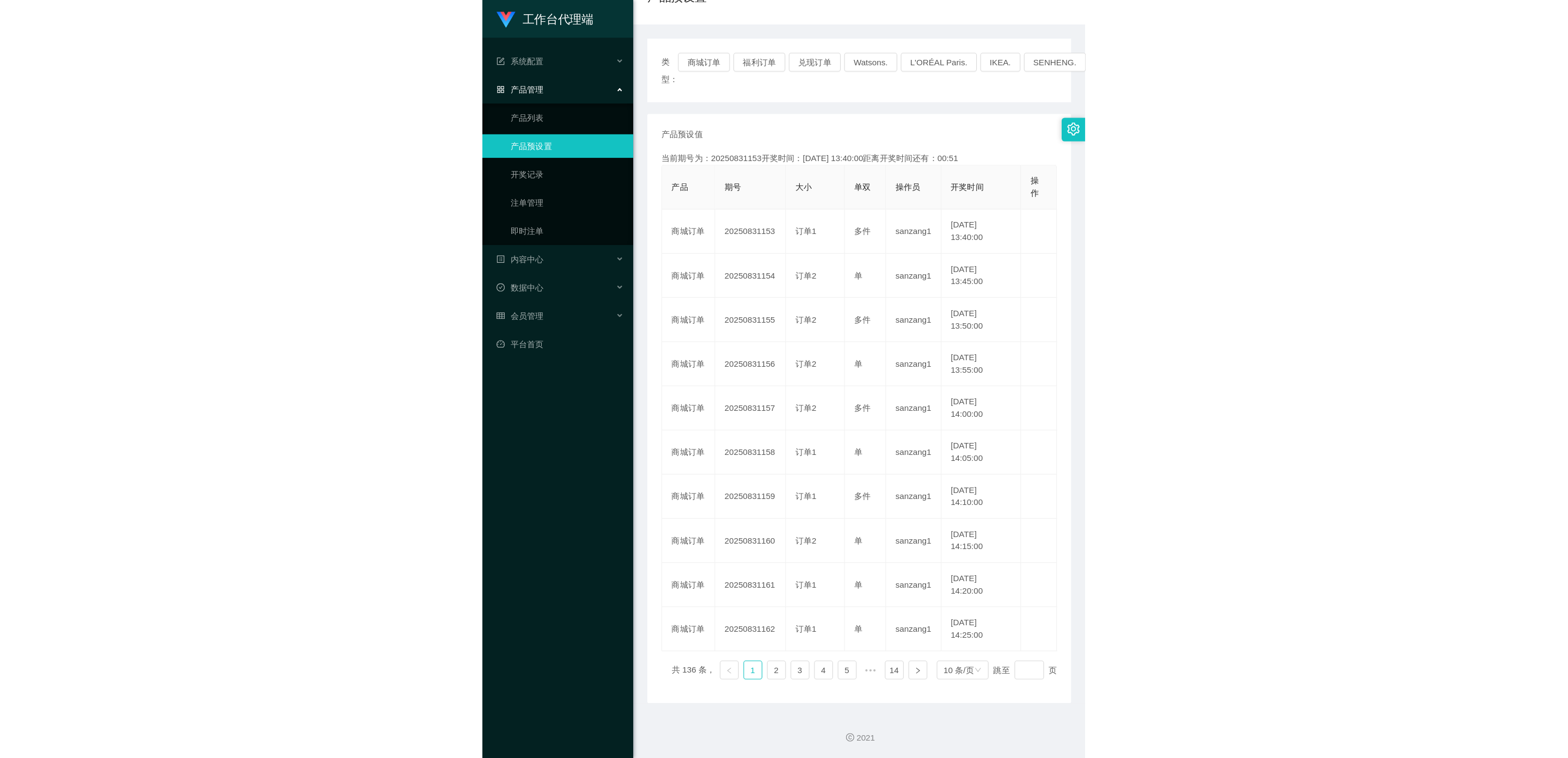
scroll to position [106, 0]
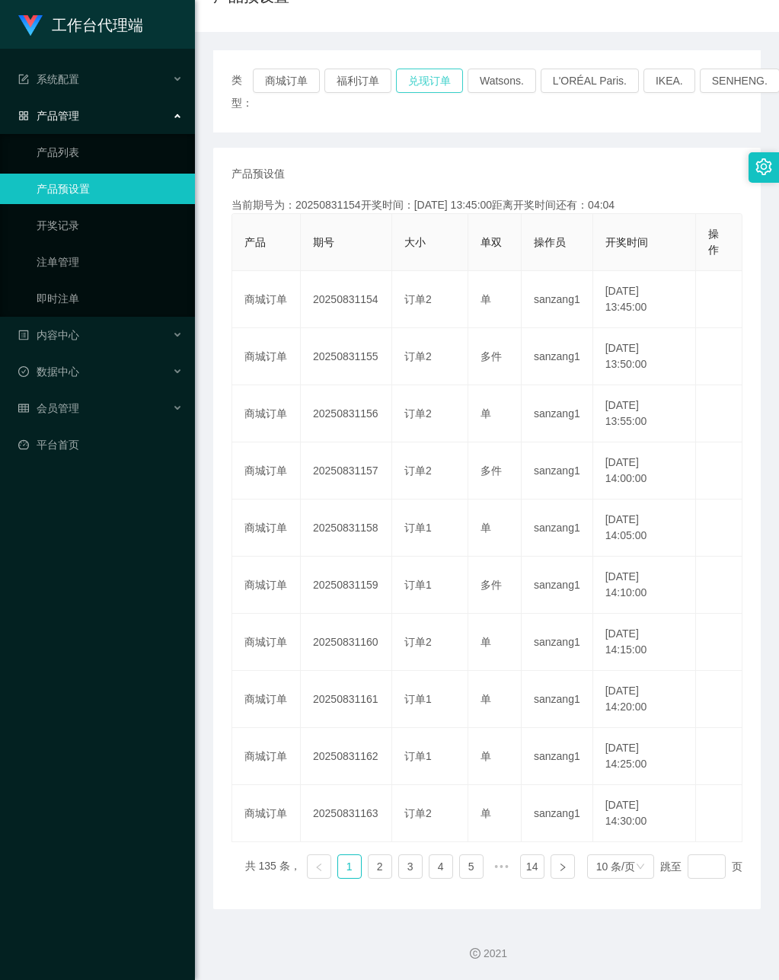
click at [448, 72] on button "兑现订单" at bounding box center [429, 81] width 67 height 24
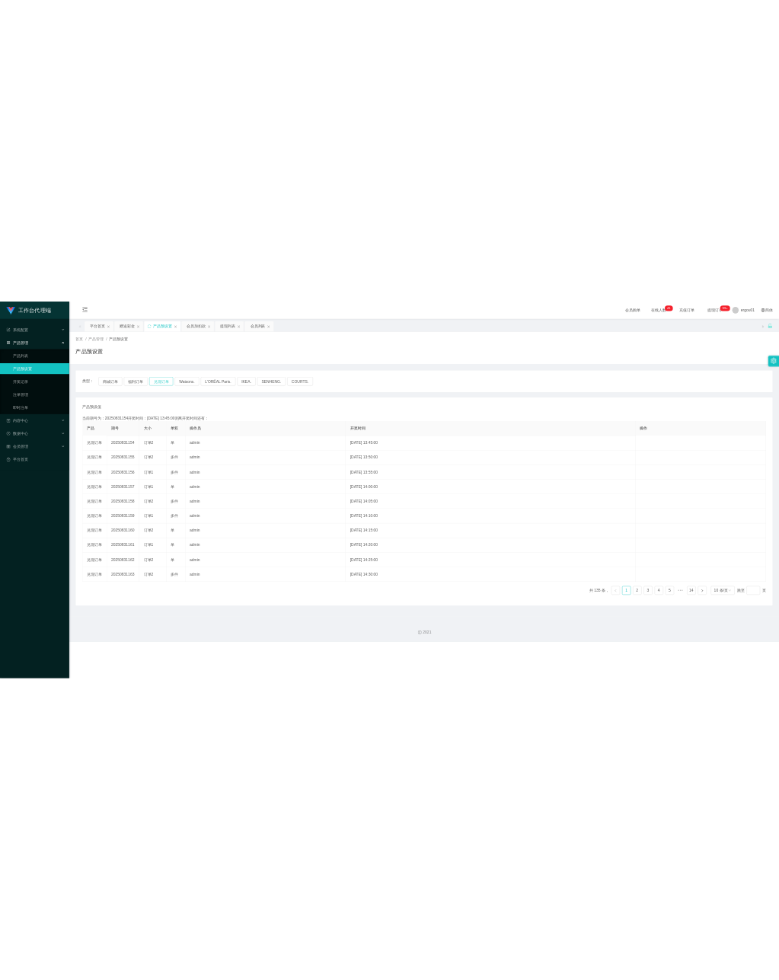
scroll to position [0, 0]
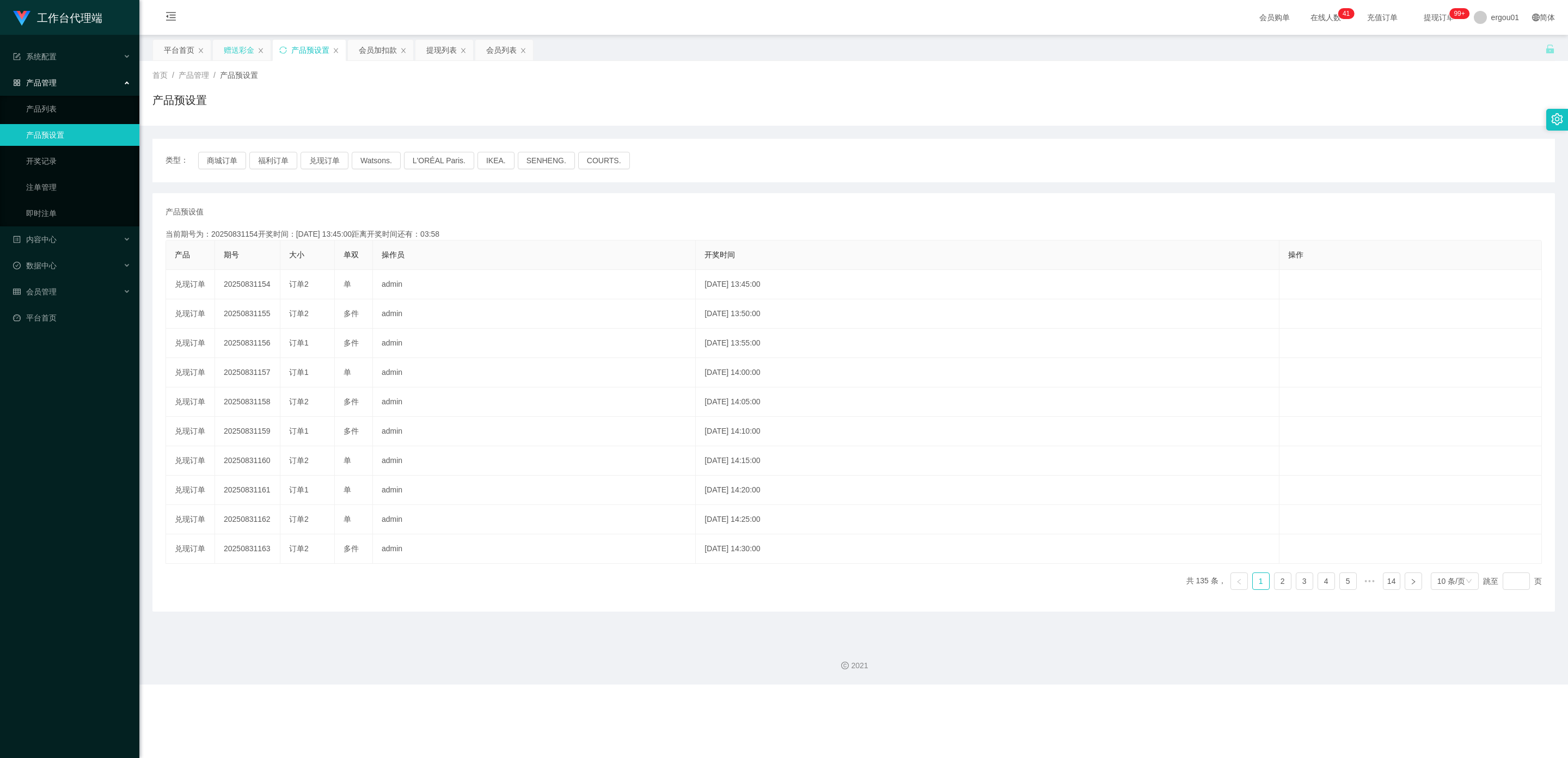
click at [232, 46] on div "赠送彩金" at bounding box center [239, 50] width 31 height 21
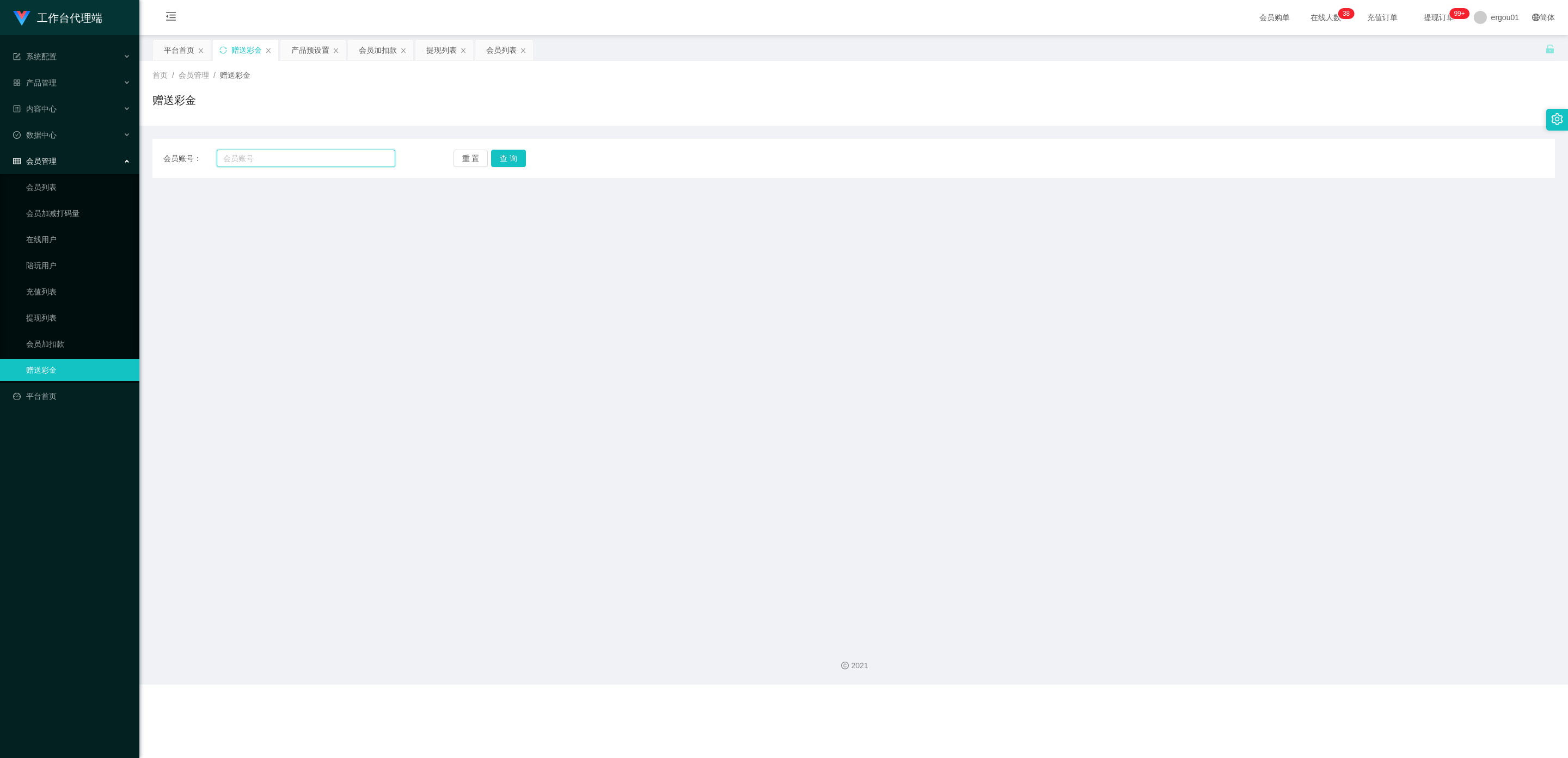
click at [289, 157] on input "text" at bounding box center [306, 158] width 179 height 17
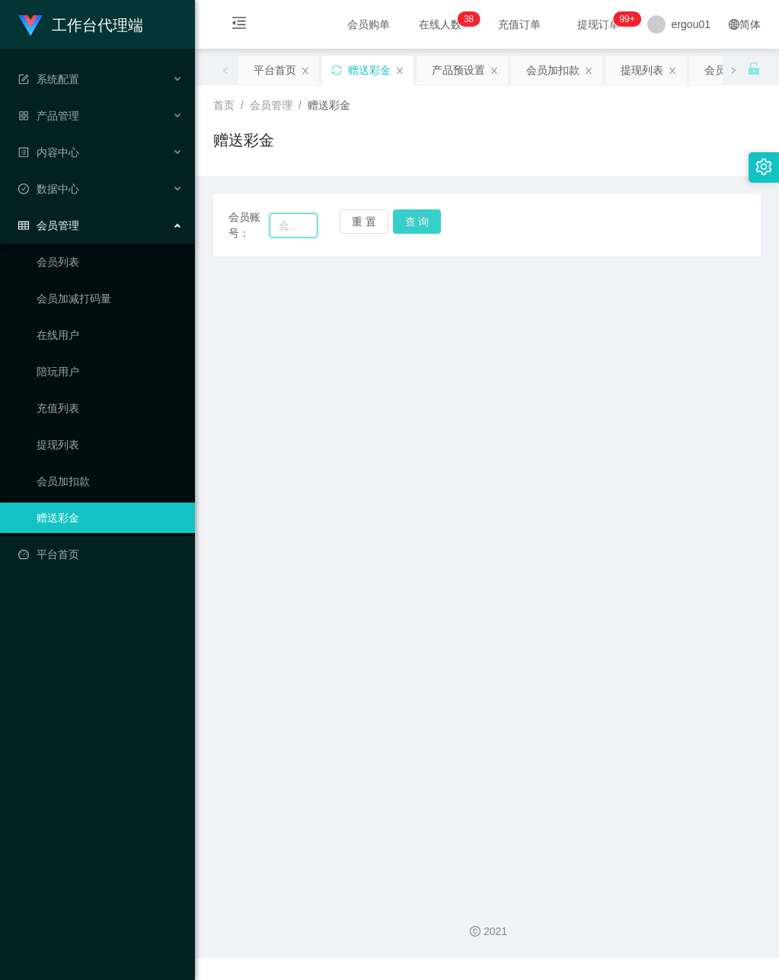
drag, startPoint x: 288, startPoint y: 222, endPoint x: 393, endPoint y: 222, distance: 105.1
click at [288, 222] on input "text" at bounding box center [292, 225] width 47 height 24
paste input "89288176"
type input "89288176"
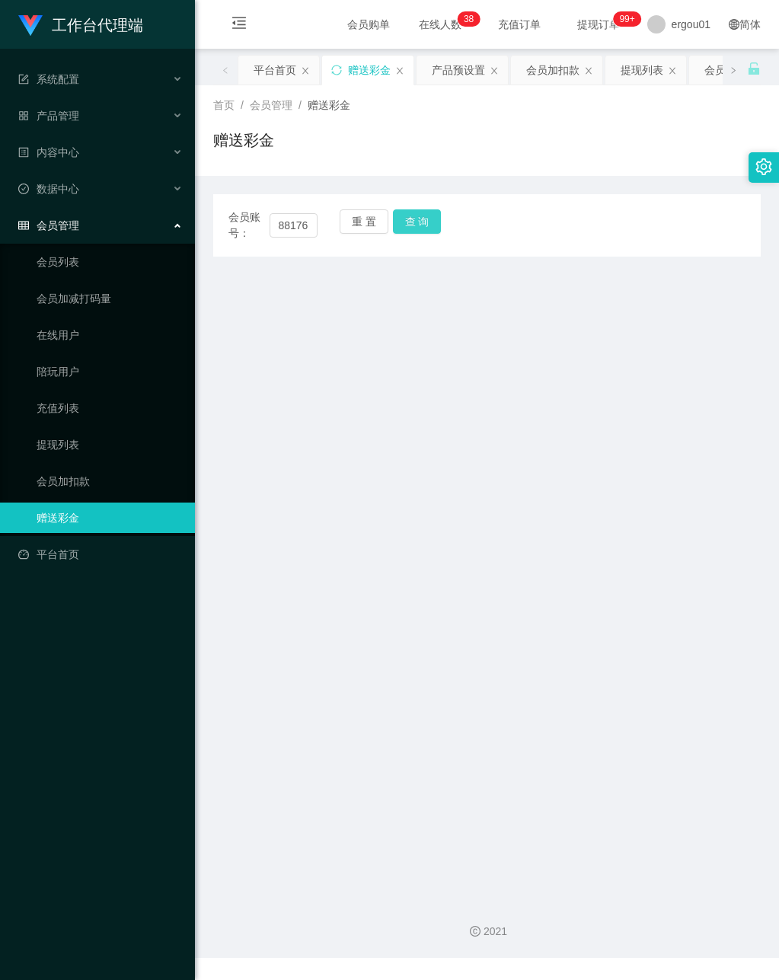
click at [416, 222] on button "查 询" at bounding box center [417, 221] width 49 height 24
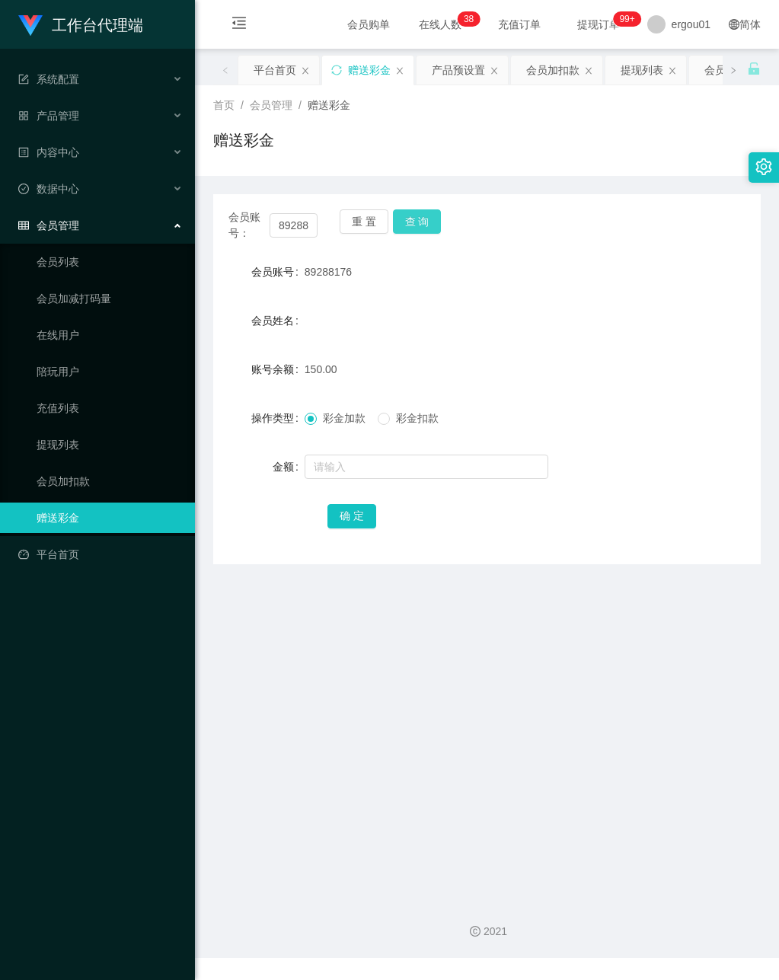
click at [423, 211] on button "查 询" at bounding box center [417, 221] width 49 height 24
click at [414, 210] on button "查 询" at bounding box center [417, 221] width 49 height 24
drag, startPoint x: 398, startPoint y: 684, endPoint x: 432, endPoint y: 215, distance: 470.1
click at [395, 639] on main "关闭左侧 关闭右侧 关闭其它 刷新页面 平台首页 赠送彩金 产品预设置 会员加扣款 提现列表 会员列表 首页 / 会员管理 / 赠送彩金 / 赠送彩金 会员账…" at bounding box center [487, 468] width 584 height 838
click at [416, 217] on button "查 询" at bounding box center [417, 221] width 49 height 24
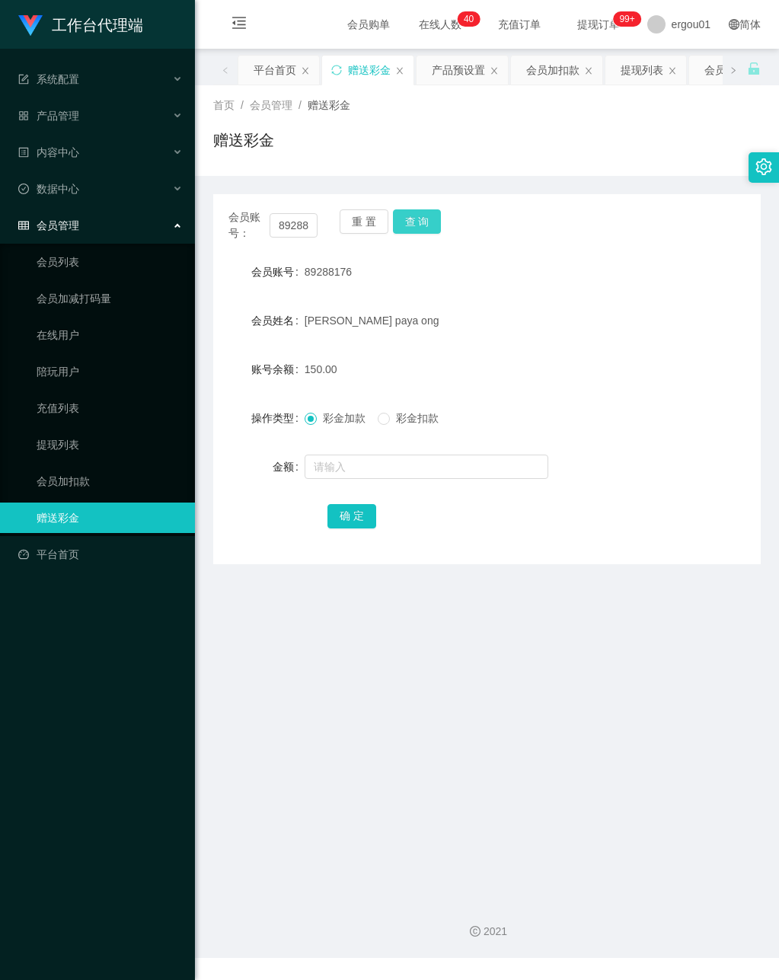
click at [412, 218] on button "查 询" at bounding box center [417, 221] width 49 height 24
click at [74, 395] on link "充值列表" at bounding box center [110, 408] width 146 height 30
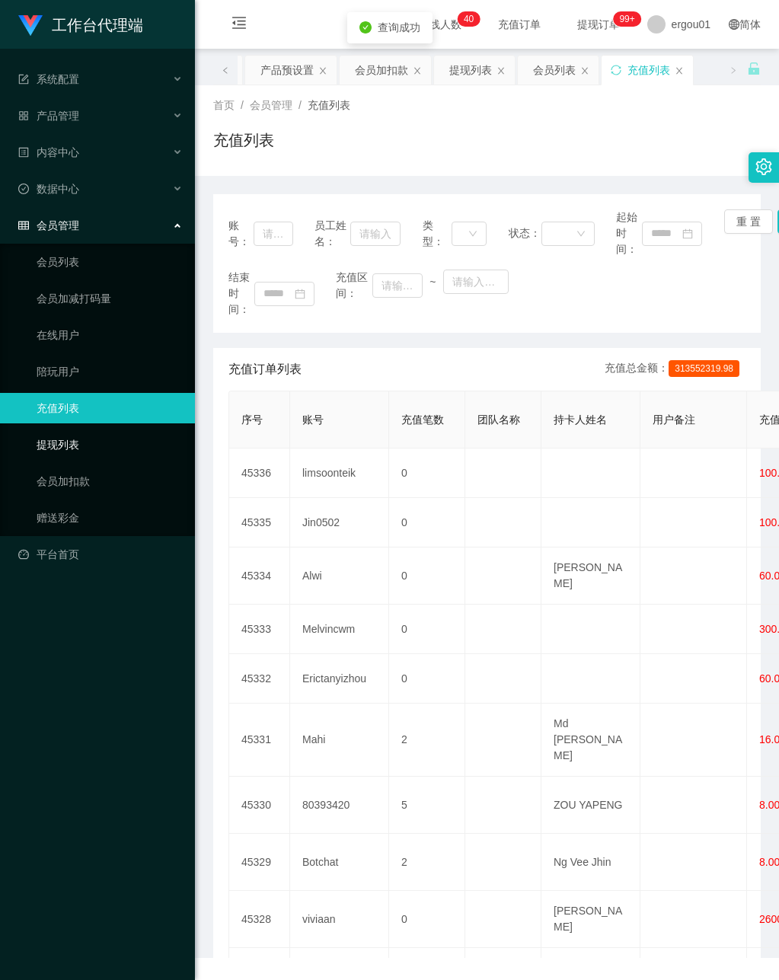
click at [66, 430] on link "提现列表" at bounding box center [110, 444] width 146 height 30
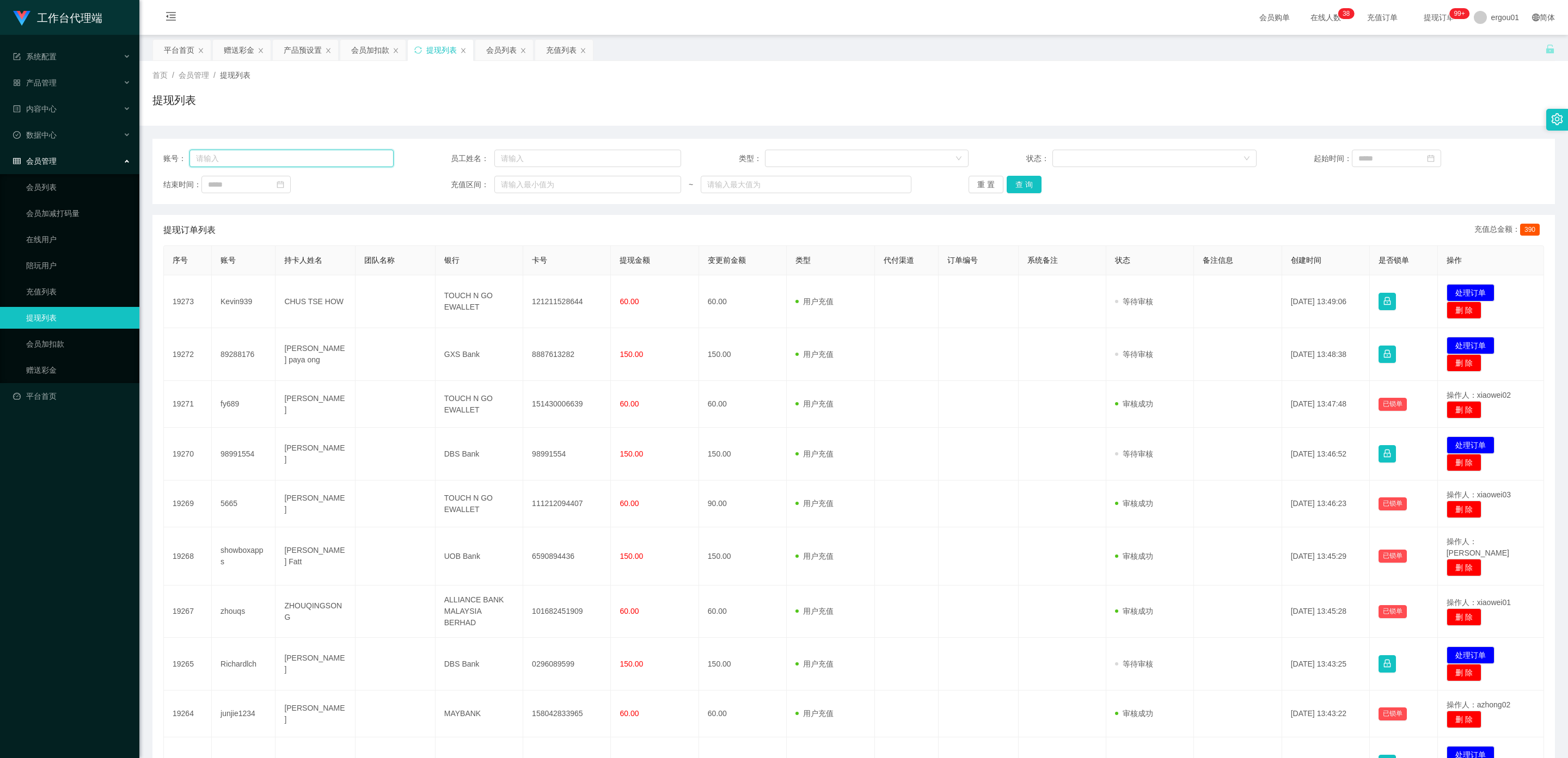
click at [259, 159] on input "text" at bounding box center [291, 158] width 204 height 17
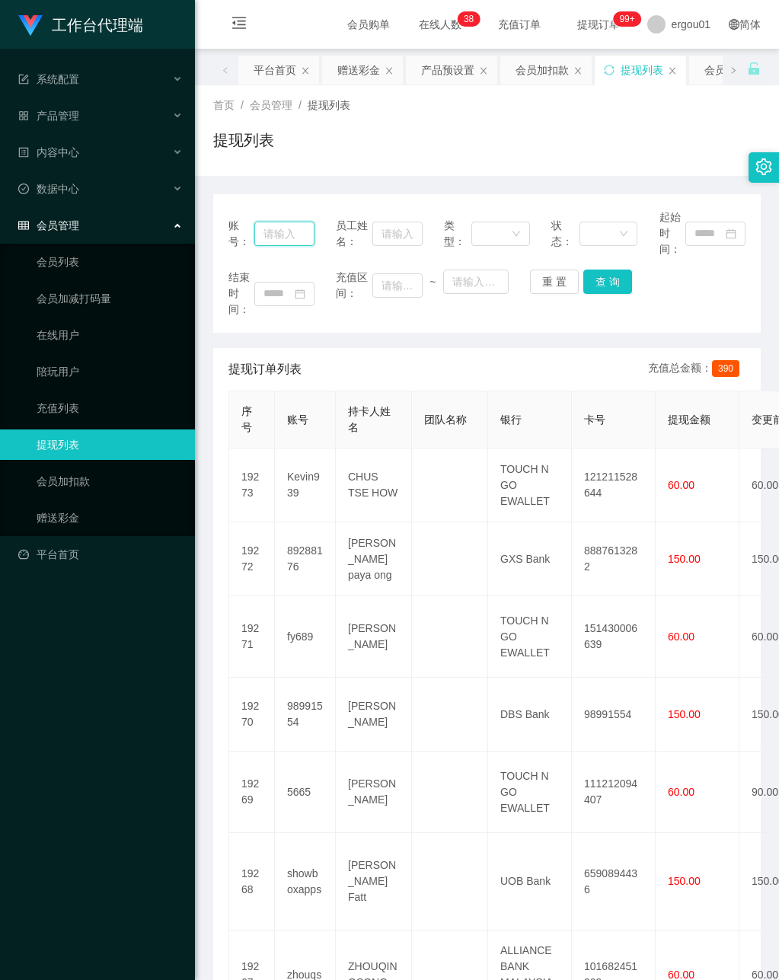
click at [276, 228] on input "text" at bounding box center [284, 234] width 61 height 24
paste input "89288176"
type input "89288176"
drag, startPoint x: 607, startPoint y: 281, endPoint x: 631, endPoint y: 249, distance: 39.7
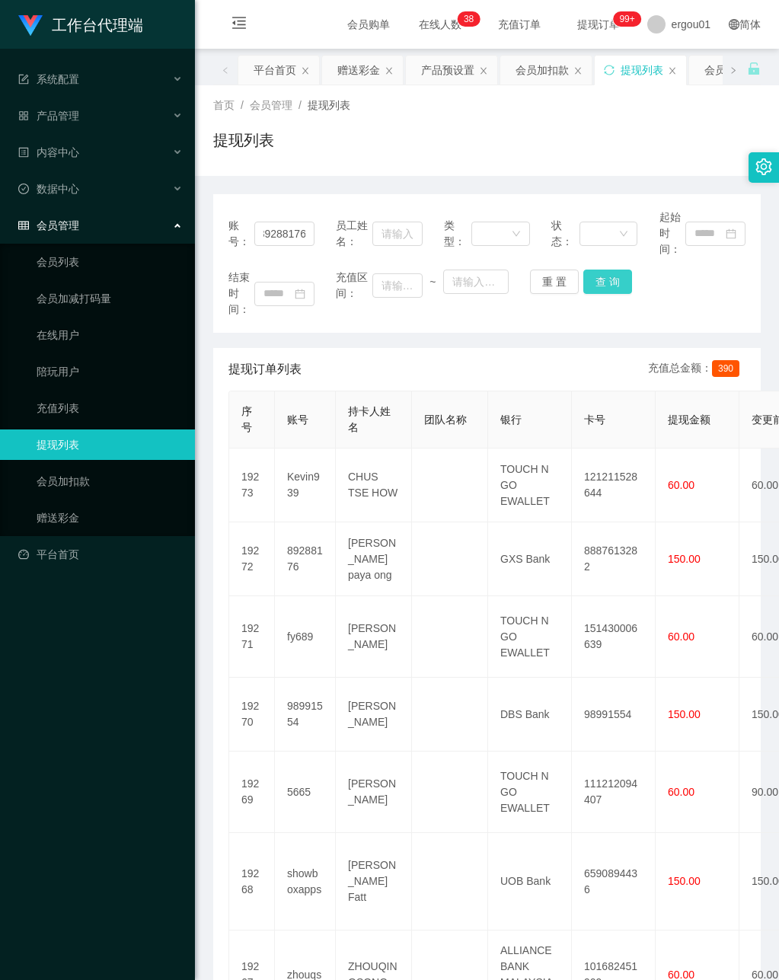
click at [606, 281] on button "查 询" at bounding box center [607, 281] width 49 height 24
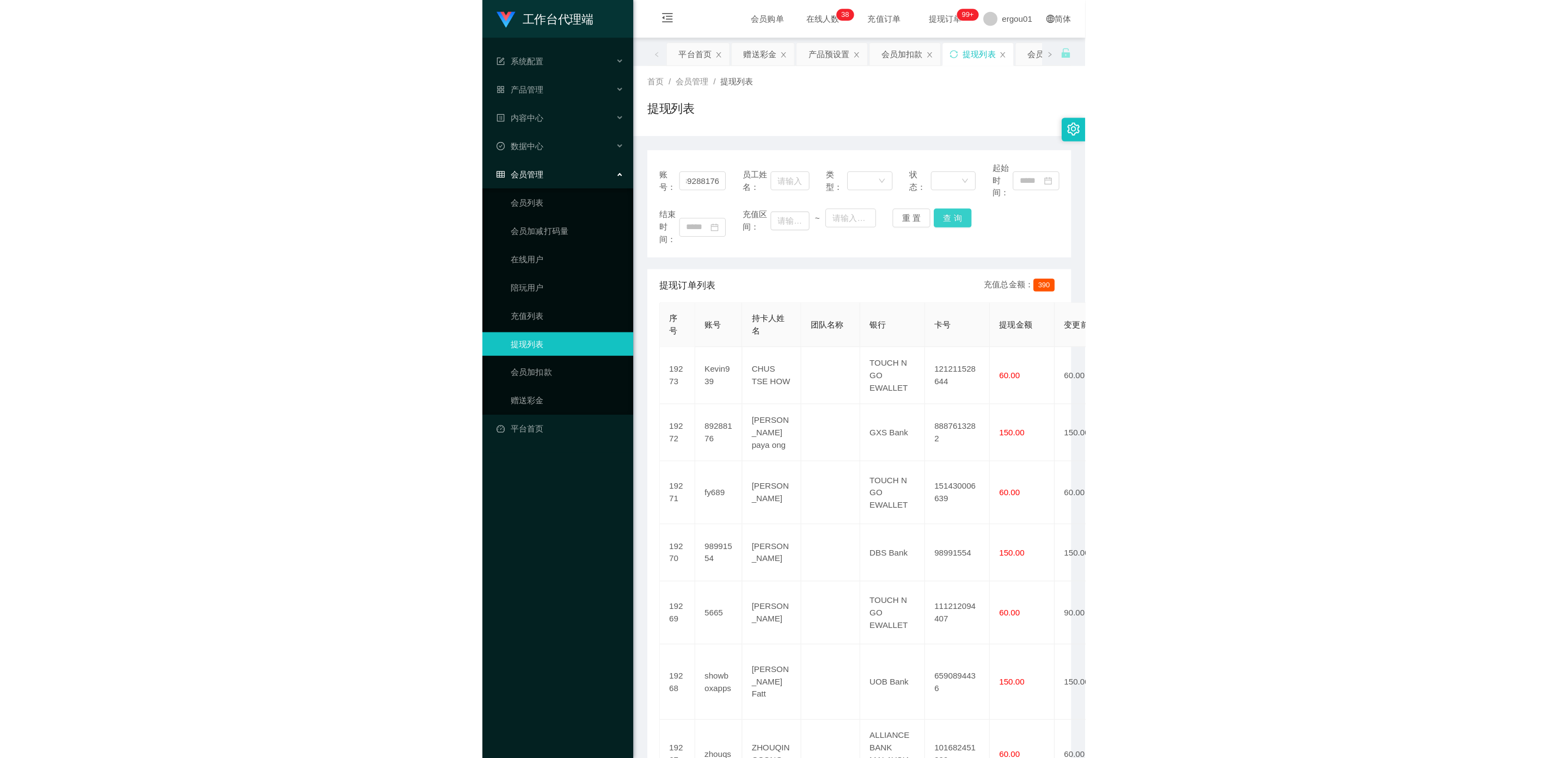
scroll to position [0, 0]
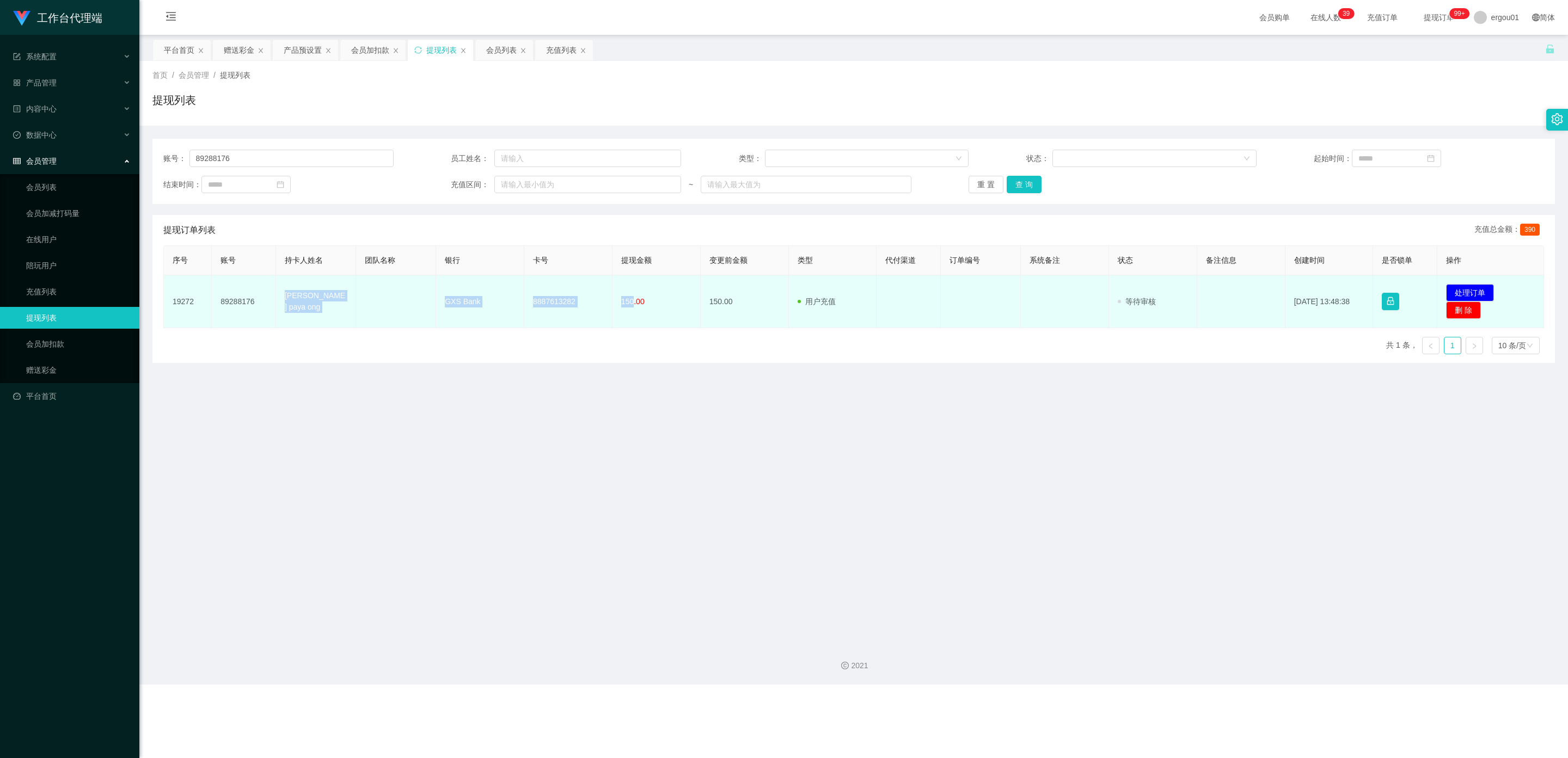
drag, startPoint x: 631, startPoint y: 300, endPoint x: 294, endPoint y: 309, distance: 337.1
click at [277, 302] on tr "19272 89288176 Rachel Jasmine paya ong GXS Bank 8887613282 150.00 150.00 用户充值 人…" at bounding box center [854, 302] width 1381 height 53
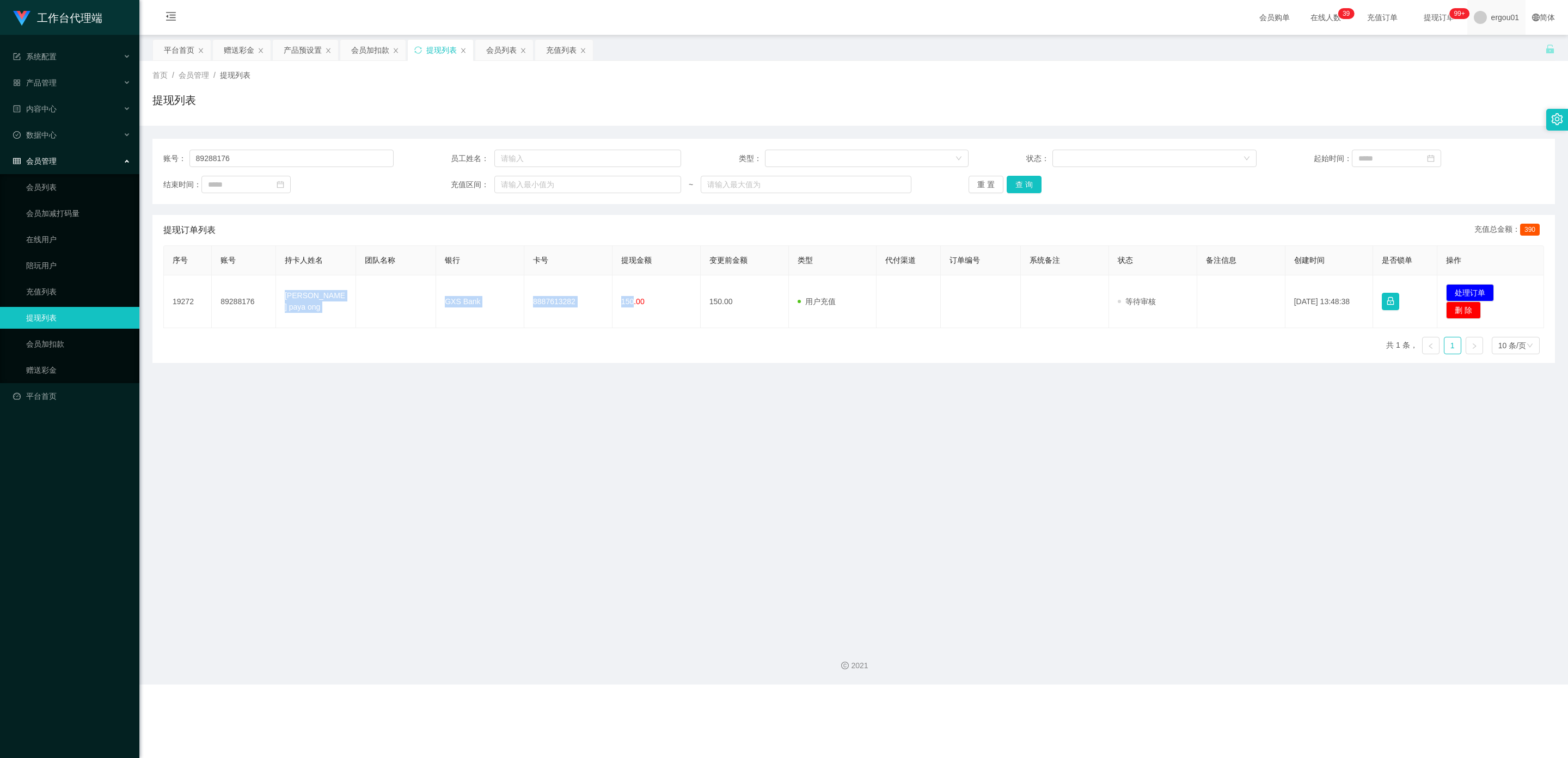
copy tr "Rachel Jasmine paya ong GXS Bank 8887613282 150"
drag, startPoint x: 250, startPoint y: 160, endPoint x: 63, endPoint y: 155, distance: 187.1
click at [63, 155] on section "工作台代理端 系统配置 产品管理 产品列表 产品预设置 开奖记录 注单管理 即时注单 内容中心 数据中心 会员管理 会员列表 会员加减打码量 在线用户 陪玩用…" at bounding box center [784, 343] width 1568 height 685
